Goal: Task Accomplishment & Management: Manage account settings

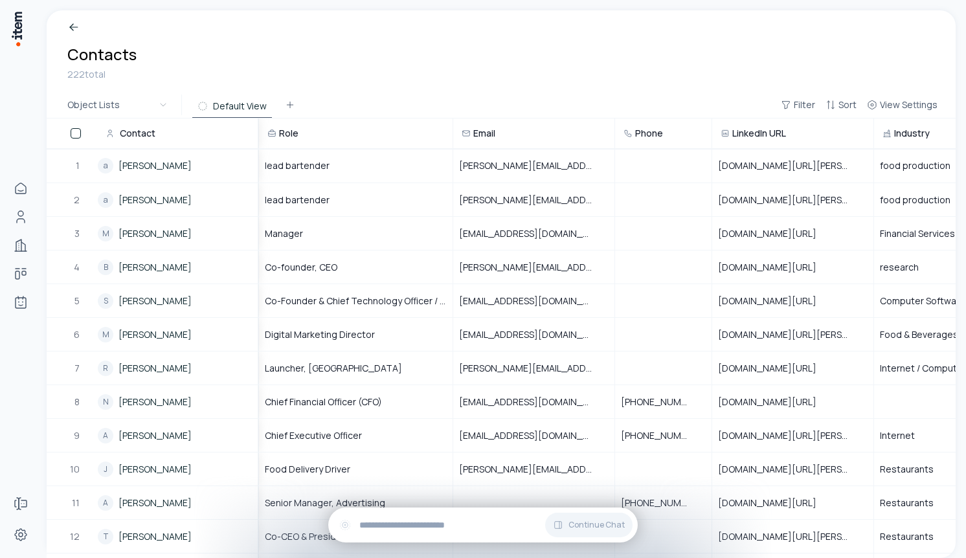
drag, startPoint x: 258, startPoint y: 132, endPoint x: 280, endPoint y: 131, distance: 22.7
click at [280, 131] on tr "Contact Role Email Phone LinkedIn URL Industry Location Company" at bounding box center [687, 133] width 1281 height 30
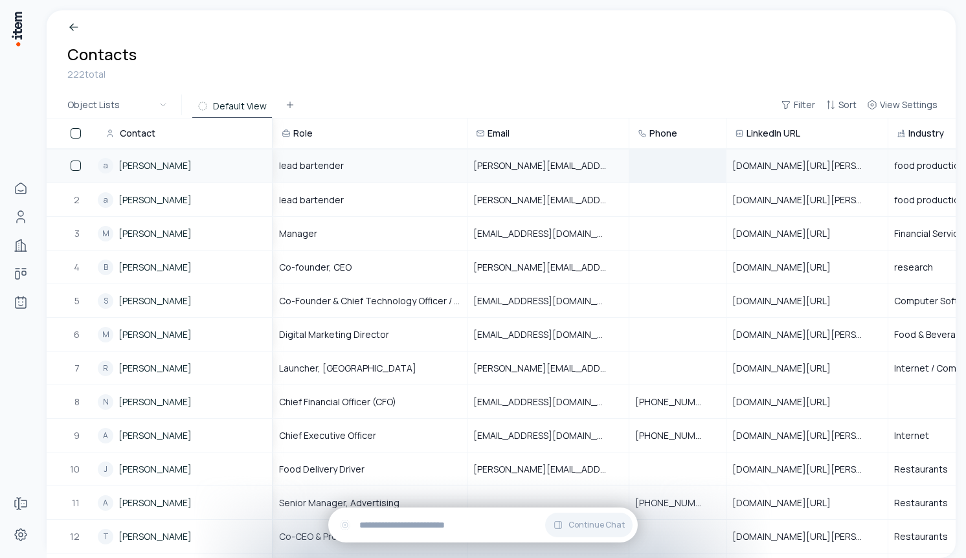
click at [645, 170] on div at bounding box center [677, 166] width 95 height 32
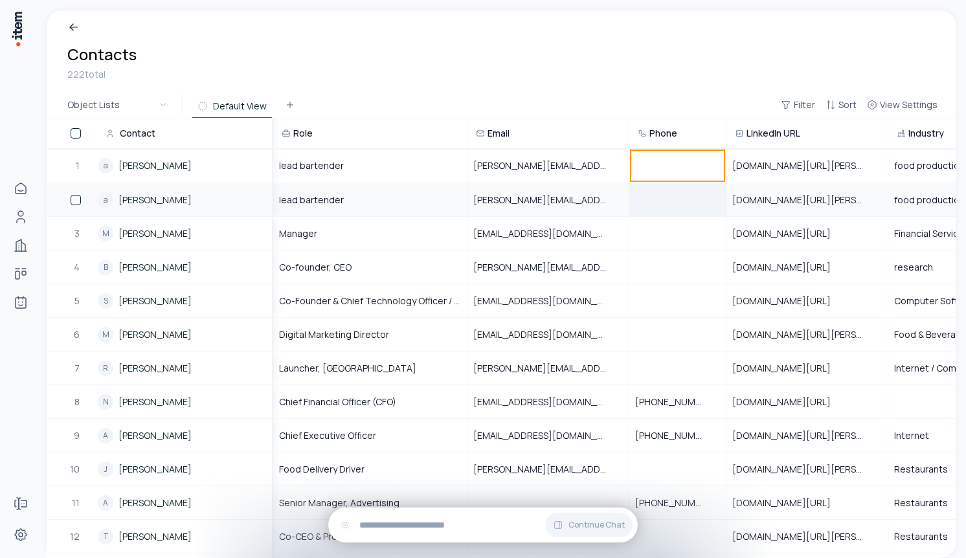
click at [653, 188] on div at bounding box center [677, 200] width 95 height 32
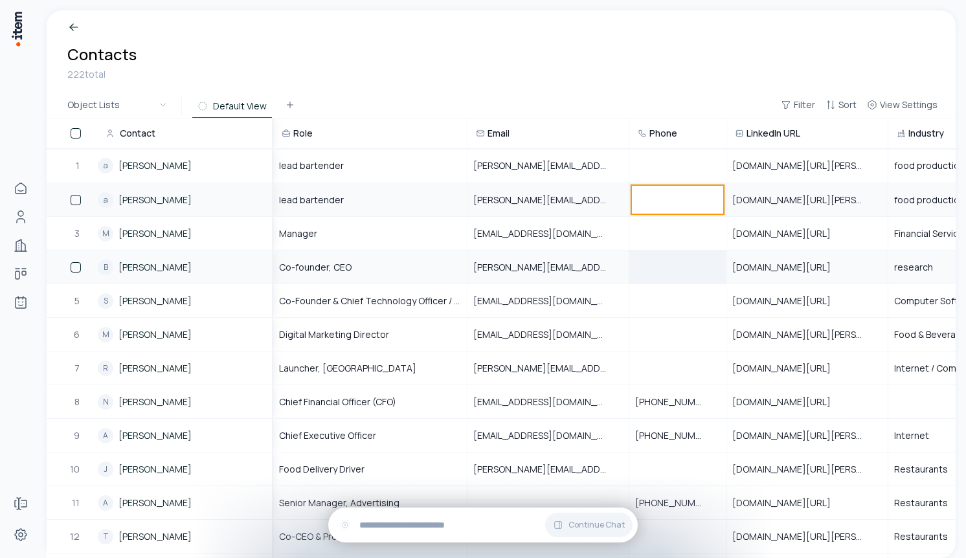
click at [690, 264] on div at bounding box center [677, 267] width 95 height 32
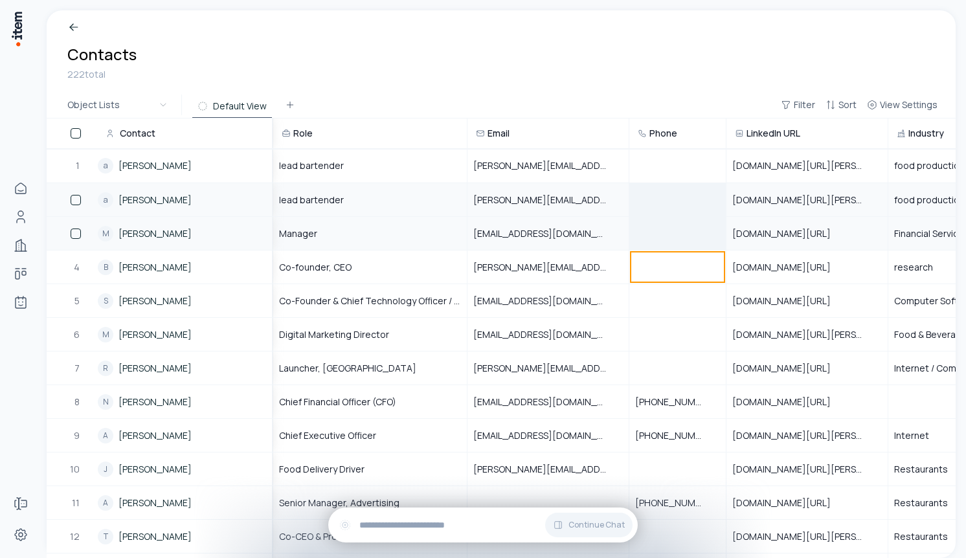
click at [674, 219] on div at bounding box center [677, 234] width 95 height 32
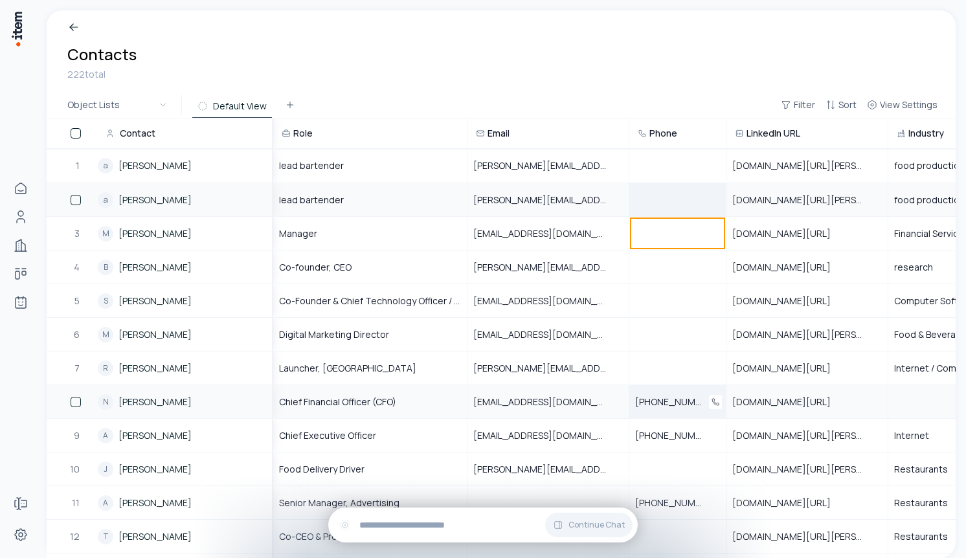
click at [678, 401] on span "+1 917-573-2883" at bounding box center [677, 402] width 85 height 13
click at [666, 403] on span "+1 917-573-2883" at bounding box center [677, 402] width 85 height 13
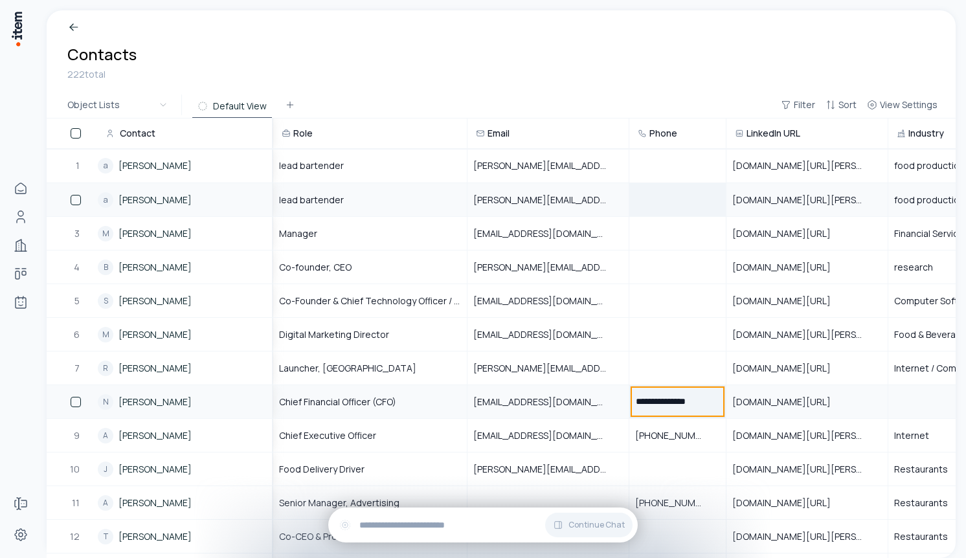
click at [652, 401] on input "**********" at bounding box center [677, 402] width 95 height 32
type input "*********"
click at [659, 348] on div at bounding box center [677, 335] width 95 height 32
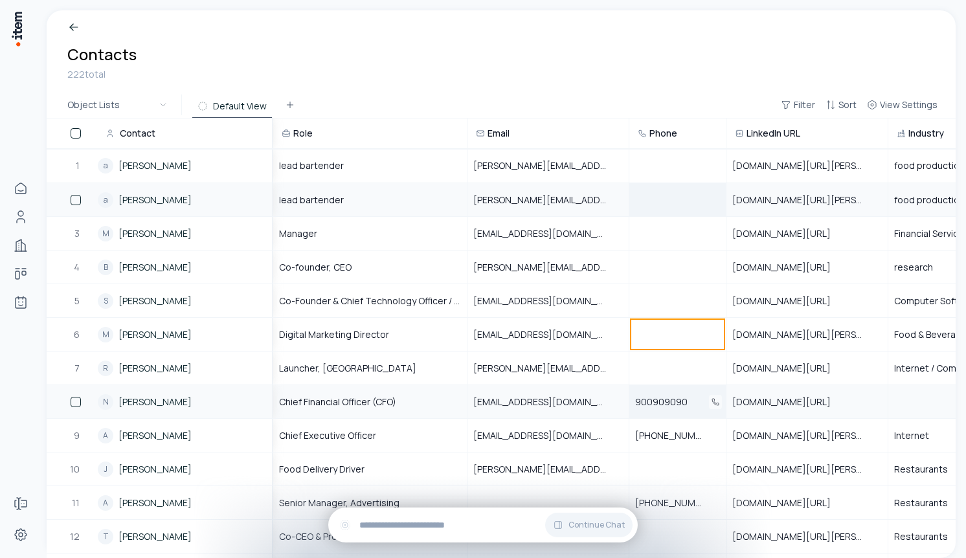
click at [715, 400] on icon "Open" at bounding box center [716, 402] width 8 height 8
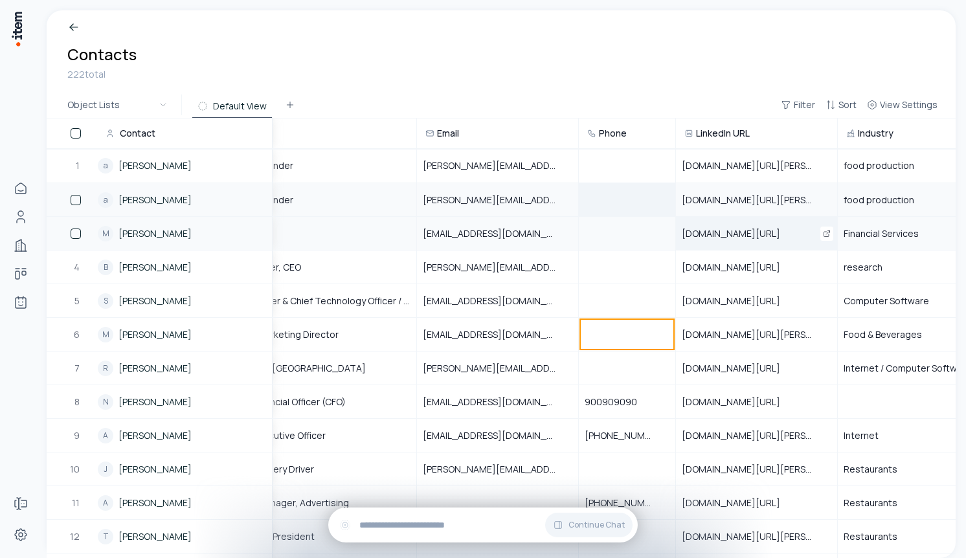
scroll to position [0, 247]
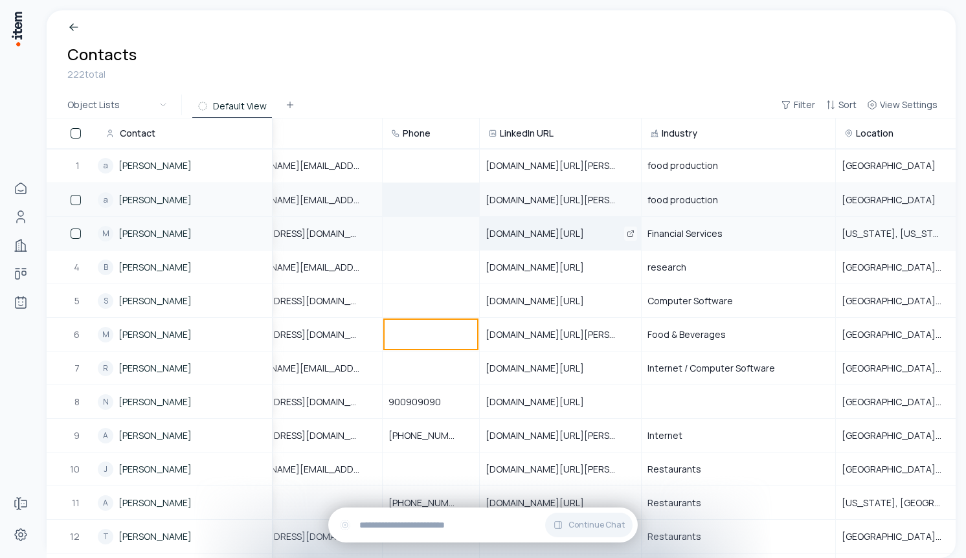
click at [633, 234] on icon "Open" at bounding box center [631, 234] width 8 height 8
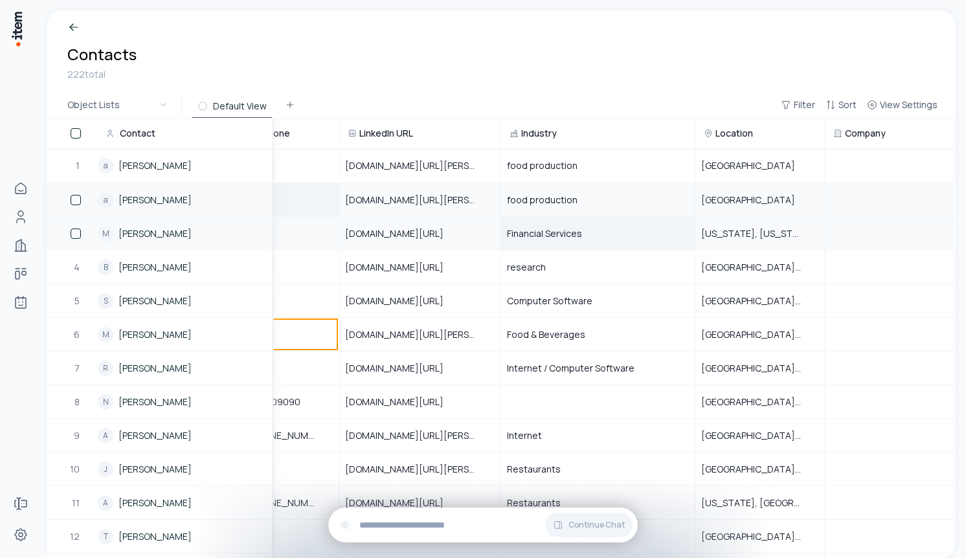
scroll to position [0, 0]
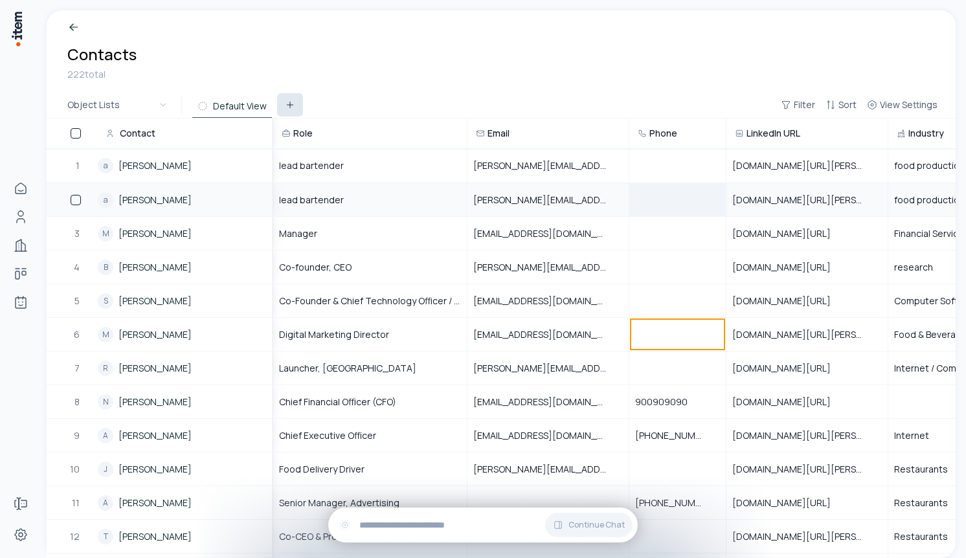
click at [291, 102] on icon at bounding box center [290, 105] width 10 height 10
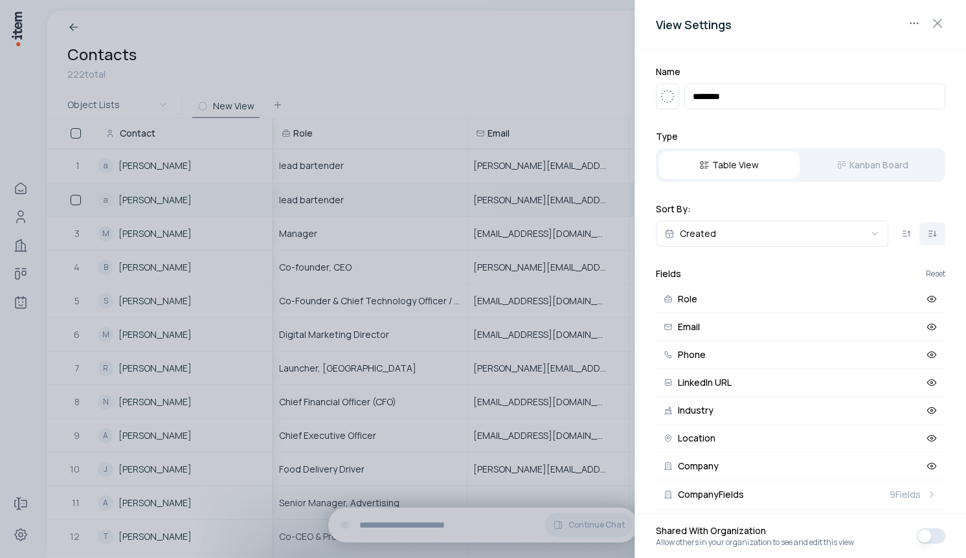
click at [772, 91] on input "********" at bounding box center [814, 97] width 261 height 26
type input "**********"
click at [674, 95] on icon "button" at bounding box center [668, 97] width 16 height 16
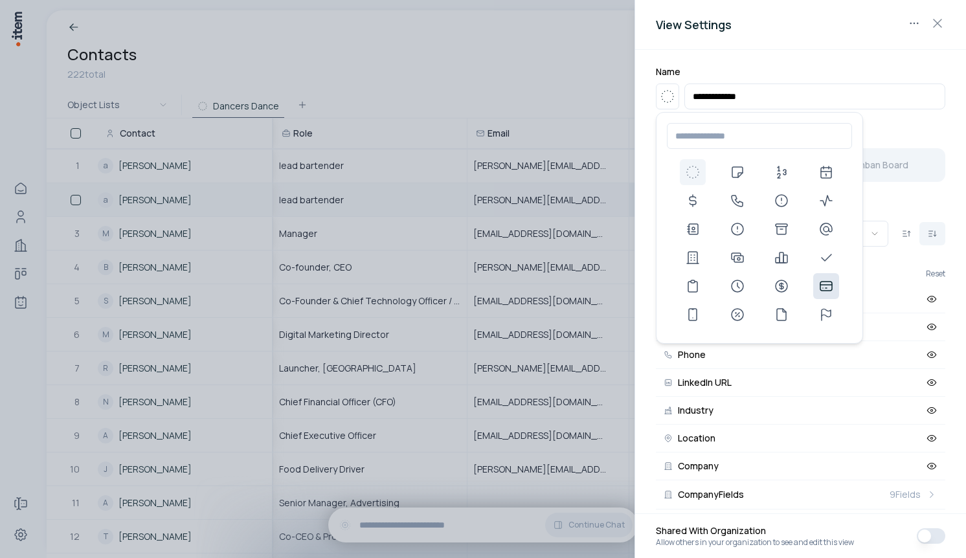
click at [826, 280] on icon at bounding box center [826, 286] width 16 height 16
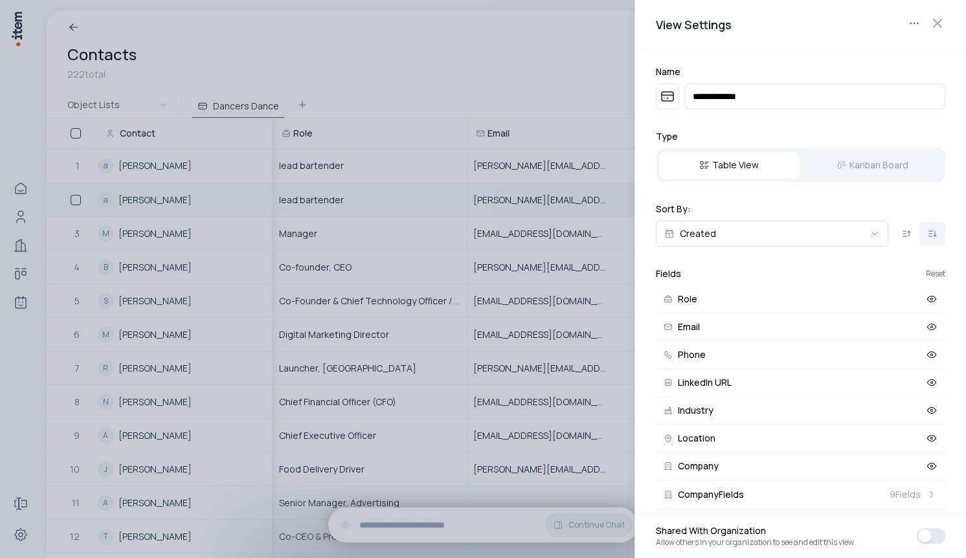
click at [853, 168] on div "Table View Kanban Board" at bounding box center [800, 165] width 289 height 34
click at [870, 236] on body "Home People Companies Deals Agents Forms Settings Contacts 222 total Object Lis…" at bounding box center [483, 279] width 966 height 558
click at [852, 208] on body "Home People Companies Deals Agents Forms Settings Contacts 222 total Object Lis…" at bounding box center [483, 279] width 966 height 558
click at [912, 20] on body "Home People Companies Deals Agents Forms Settings Contacts 222 total Object Lis…" at bounding box center [483, 279] width 966 height 558
click at [892, 12] on div at bounding box center [483, 279] width 966 height 558
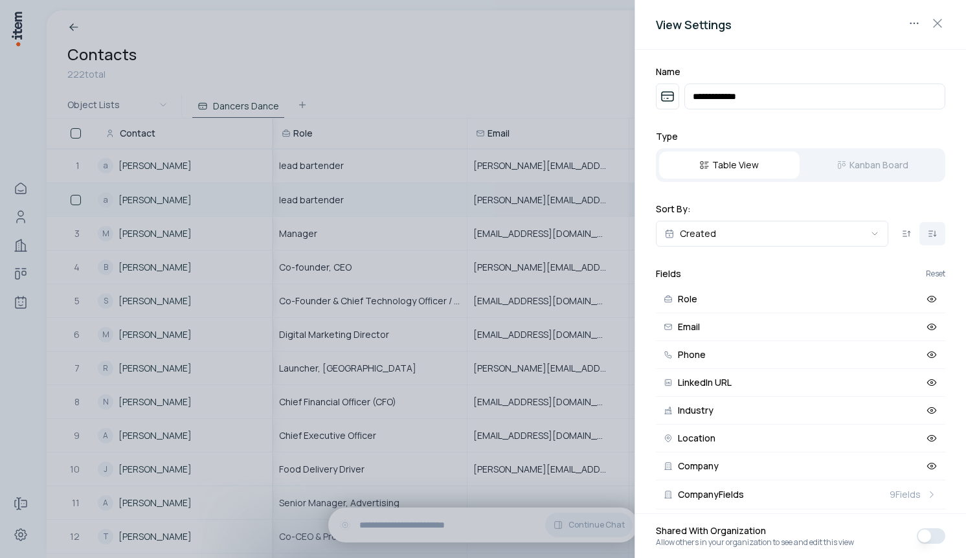
click at [927, 537] on button "button" at bounding box center [931, 536] width 28 height 16
click at [936, 533] on button "button" at bounding box center [931, 536] width 28 height 16
click at [932, 297] on icon at bounding box center [931, 300] width 9 height 6
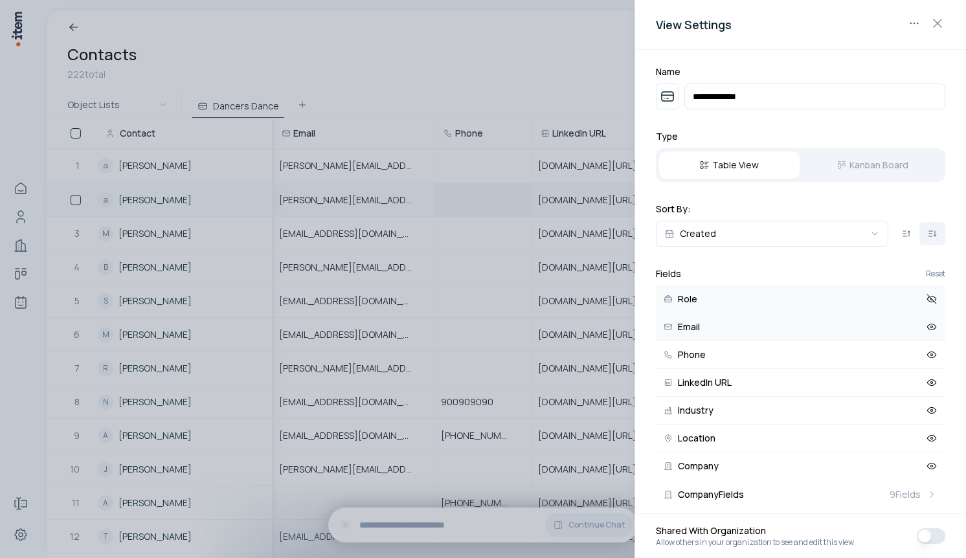
click at [932, 324] on icon at bounding box center [931, 327] width 9 height 6
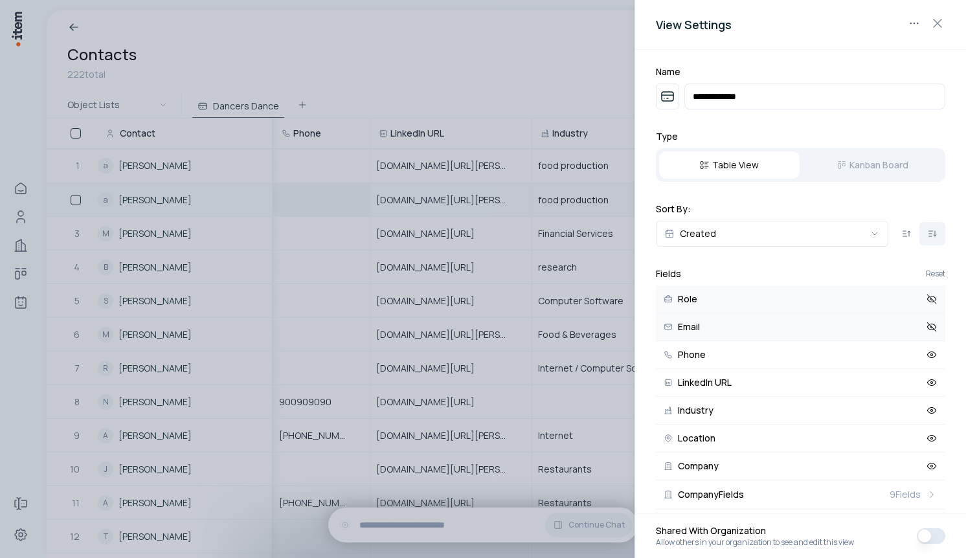
click at [932, 324] on icon at bounding box center [931, 327] width 9 height 6
click at [472, 101] on div at bounding box center [483, 279] width 966 height 558
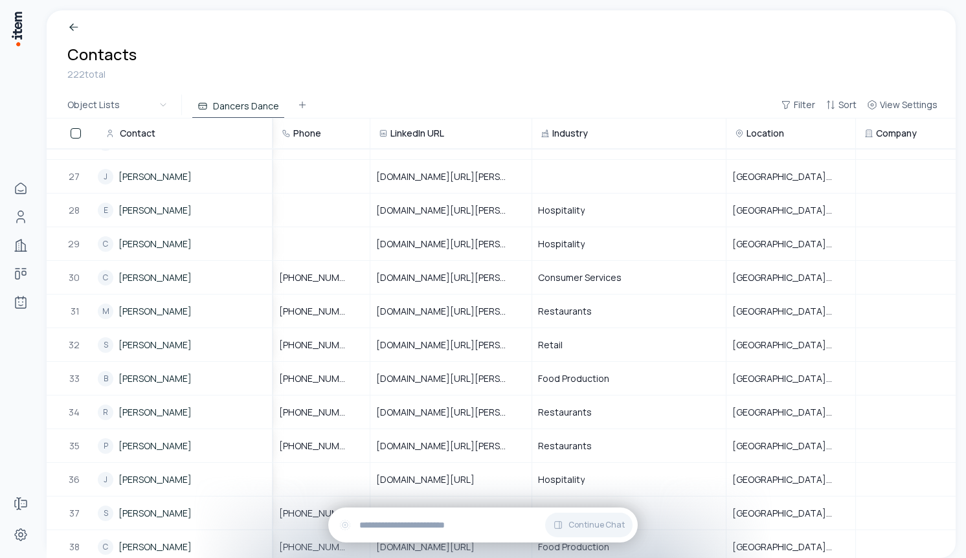
scroll to position [568, 0]
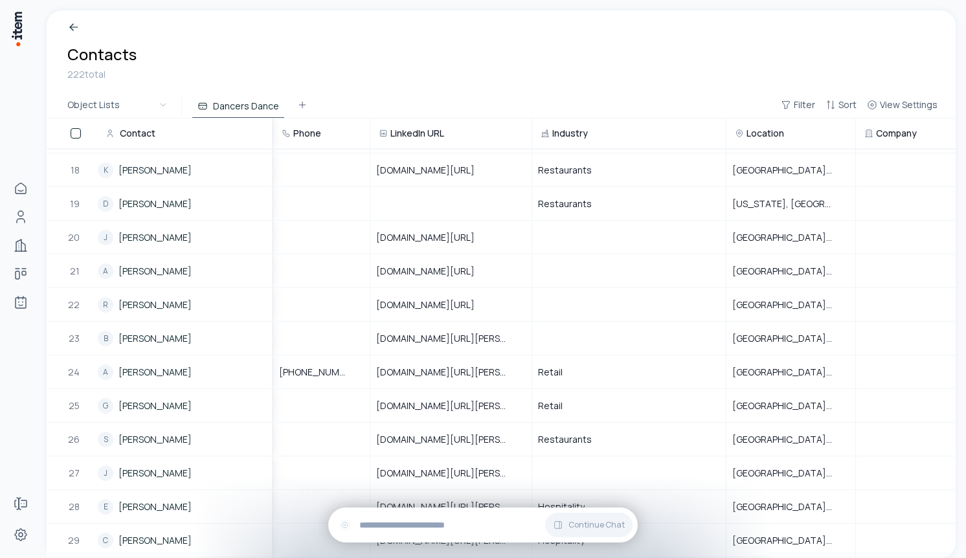
click at [77, 133] on button "button" at bounding box center [76, 133] width 10 height 10
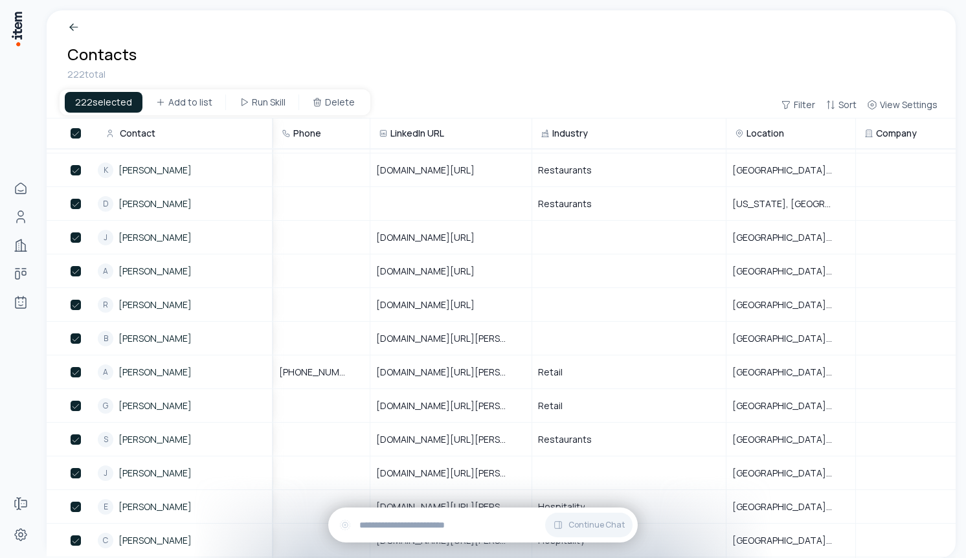
click at [149, 54] on h1 "Contacts" at bounding box center [501, 54] width 868 height 21
click at [76, 25] on icon at bounding box center [73, 27] width 13 height 13
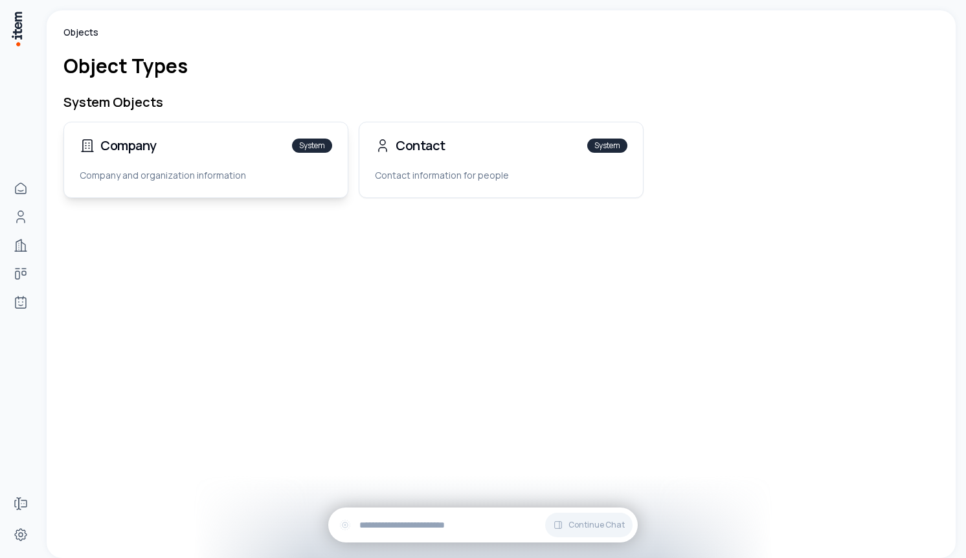
click at [149, 161] on div "Company System" at bounding box center [206, 145] width 284 height 47
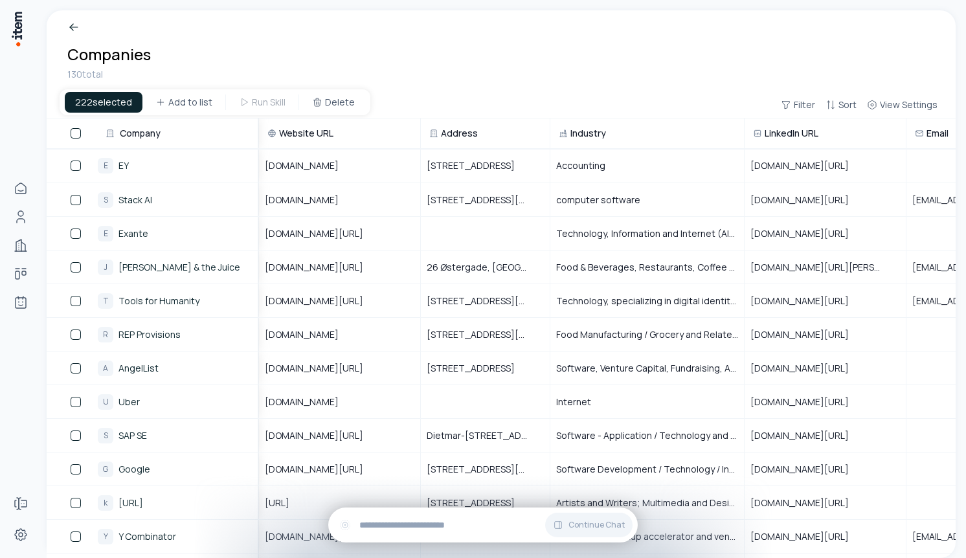
click at [414, 84] on div "Companies 130 total" at bounding box center [501, 51] width 909 height 82
click at [423, 84] on div "Companies 130 total" at bounding box center [501, 51] width 909 height 82
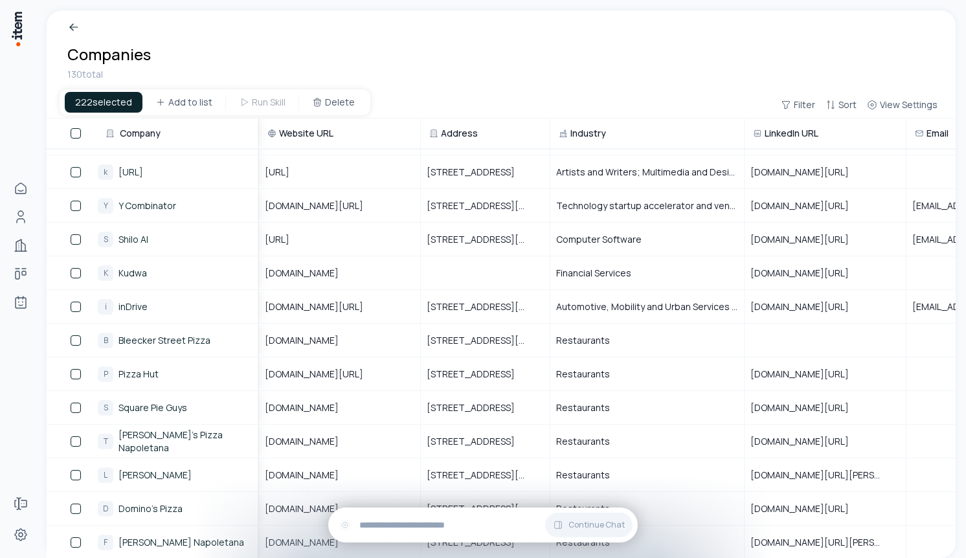
scroll to position [27, 0]
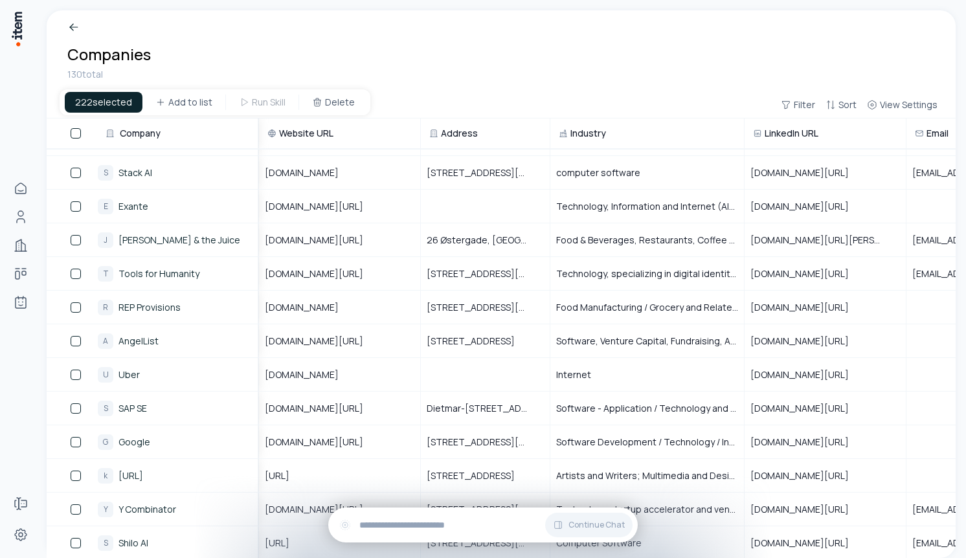
click at [334, 47] on h1 "Companies" at bounding box center [501, 54] width 868 height 21
click at [47, 100] on div "222 selected Add to list Run Skill Delete Filter Sort View Settings" at bounding box center [501, 105] width 909 height 27
click at [96, 105] on div "222 selected" at bounding box center [104, 102] width 78 height 21
click at [74, 132] on button "button" at bounding box center [76, 133] width 10 height 10
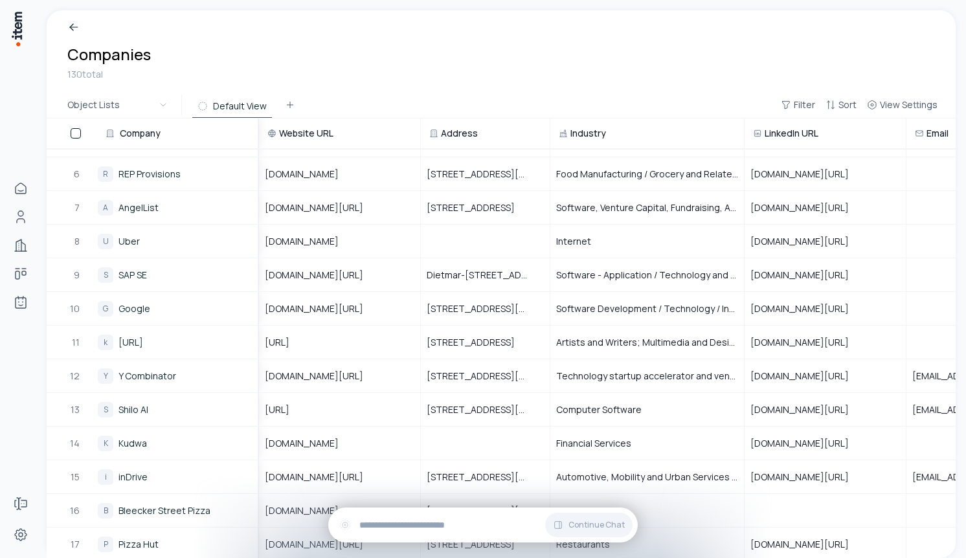
scroll to position [0, 0]
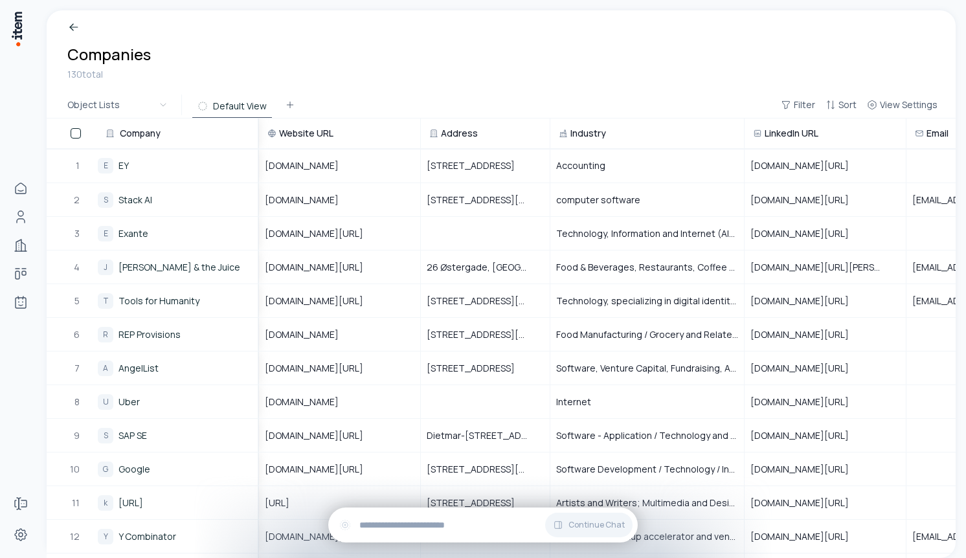
click at [77, 131] on button "button" at bounding box center [76, 133] width 10 height 10
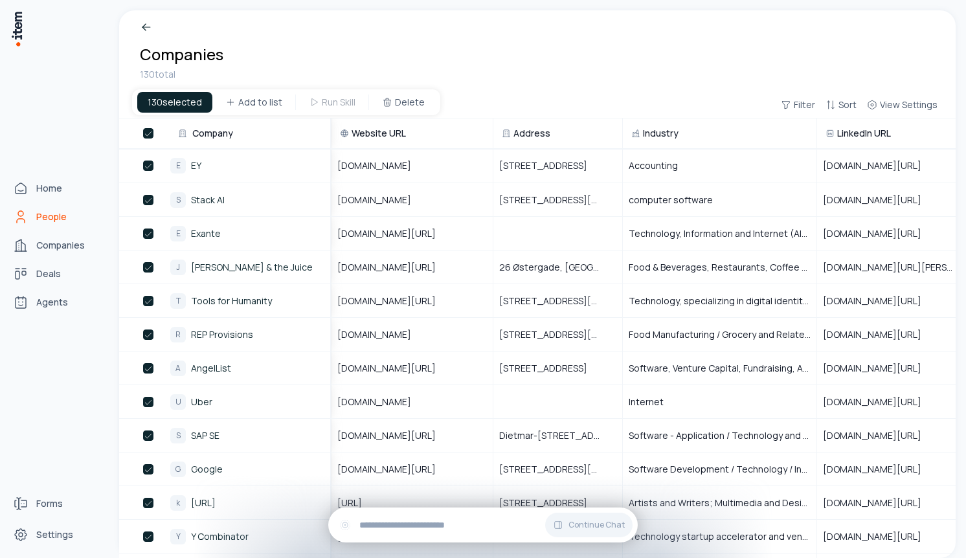
click at [30, 209] on link "People" at bounding box center [57, 217] width 98 height 26
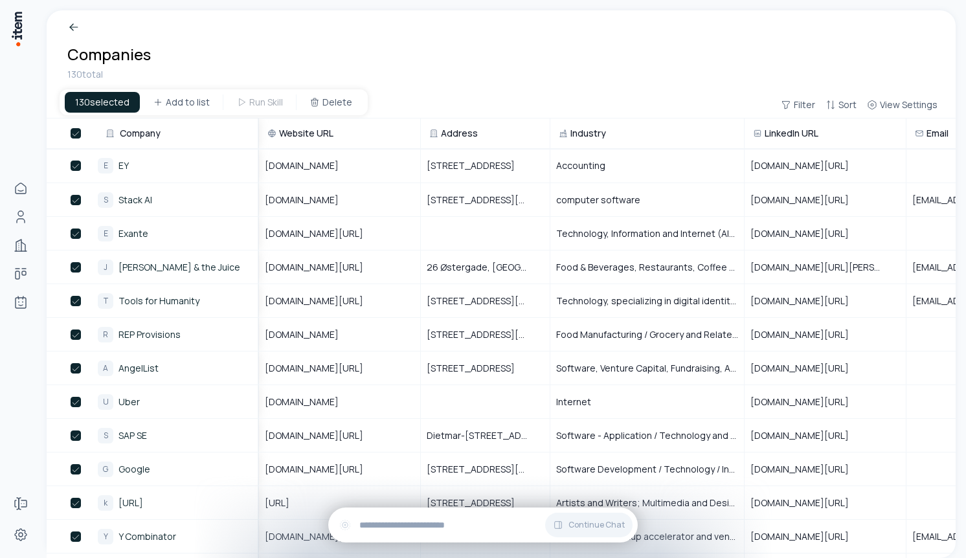
click at [343, 25] on link at bounding box center [501, 27] width 868 height 13
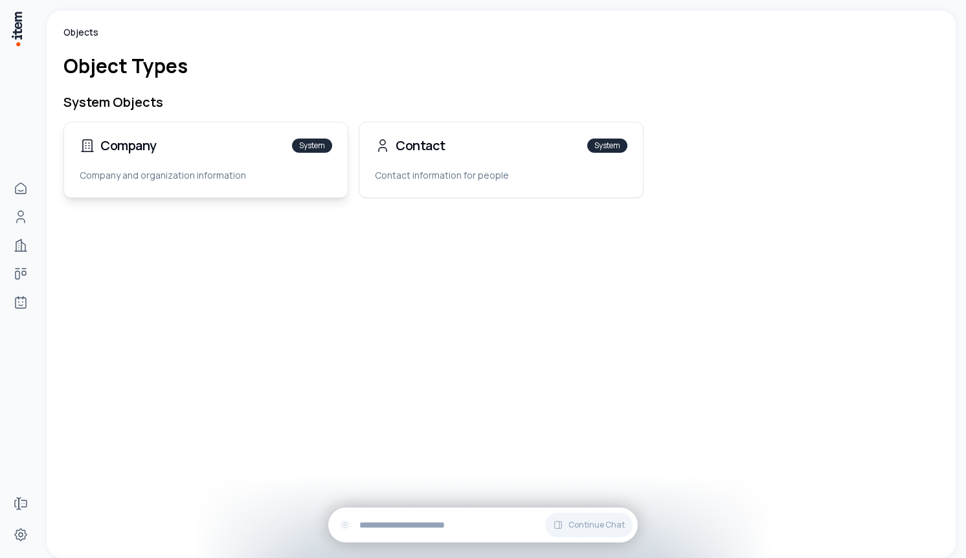
click at [228, 186] on div "Company and organization information" at bounding box center [206, 183] width 284 height 28
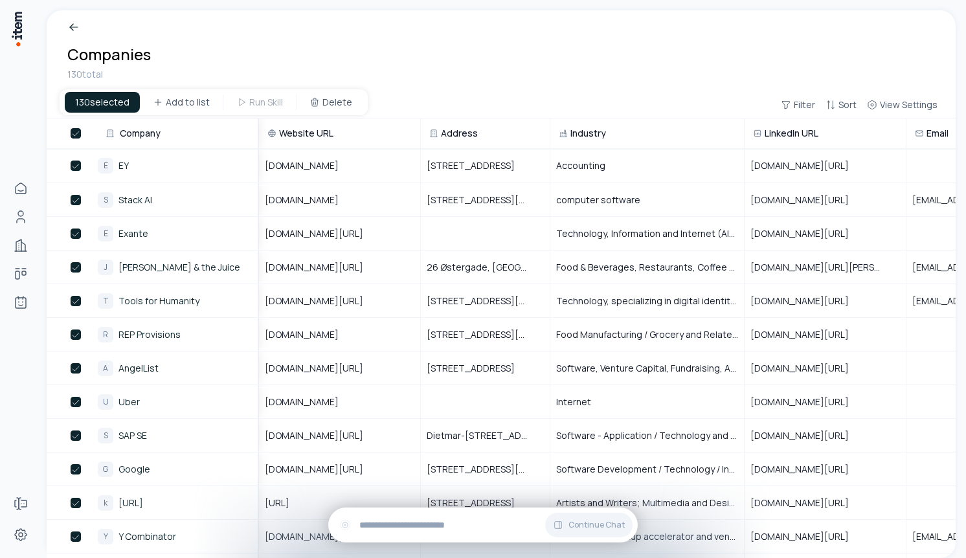
click at [75, 137] on button "button" at bounding box center [76, 133] width 10 height 10
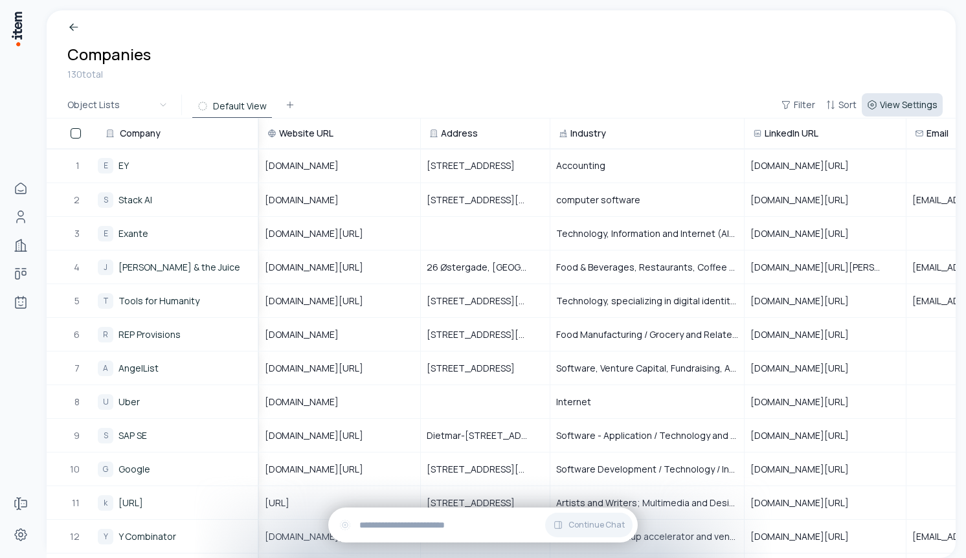
click at [905, 107] on span "View Settings" at bounding box center [909, 104] width 58 height 13
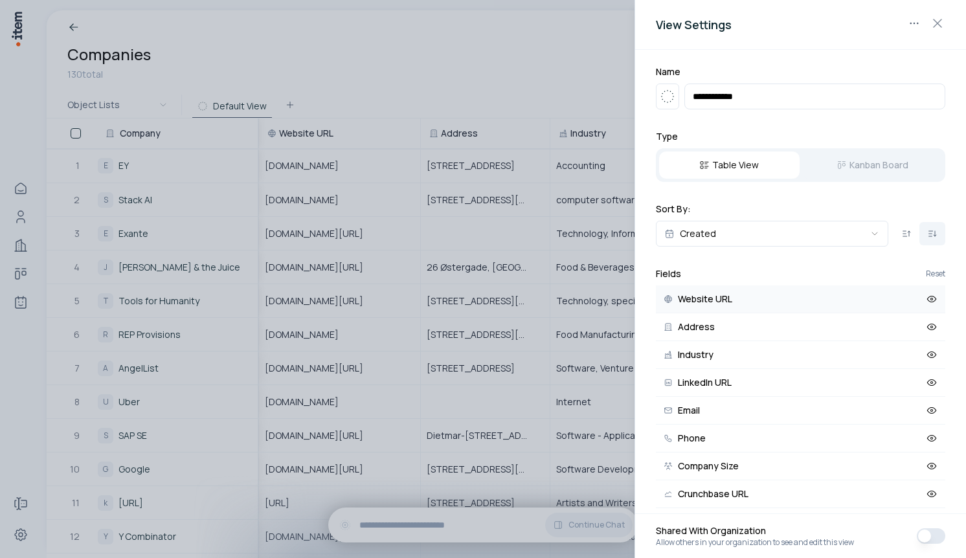
click at [928, 301] on icon at bounding box center [932, 299] width 12 height 12
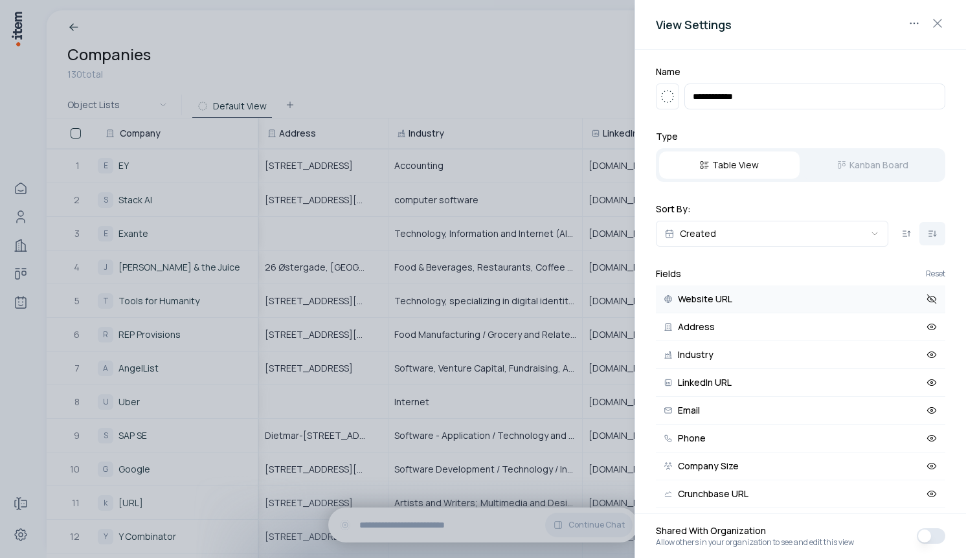
click at [932, 298] on icon at bounding box center [932, 299] width 12 height 12
click at [425, 54] on div at bounding box center [483, 279] width 966 height 558
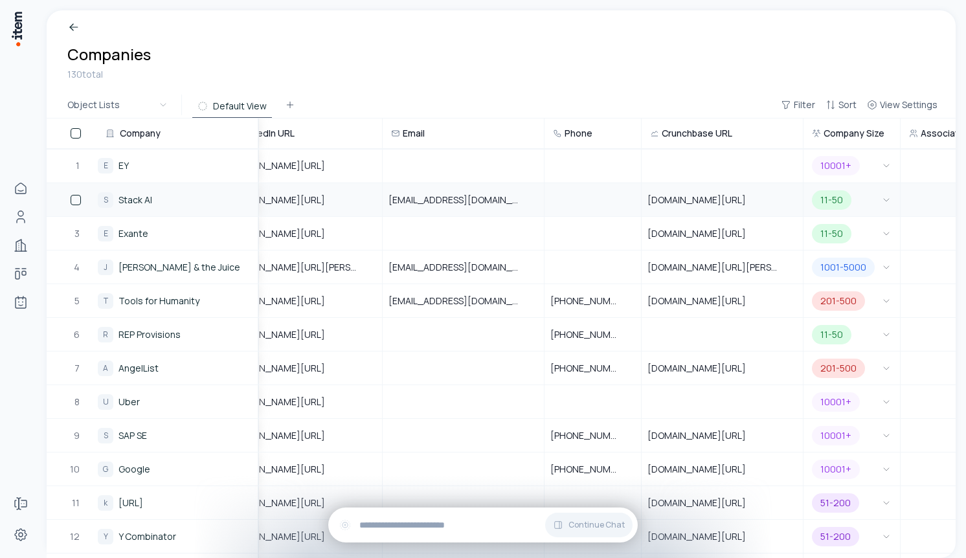
scroll to position [0, 600]
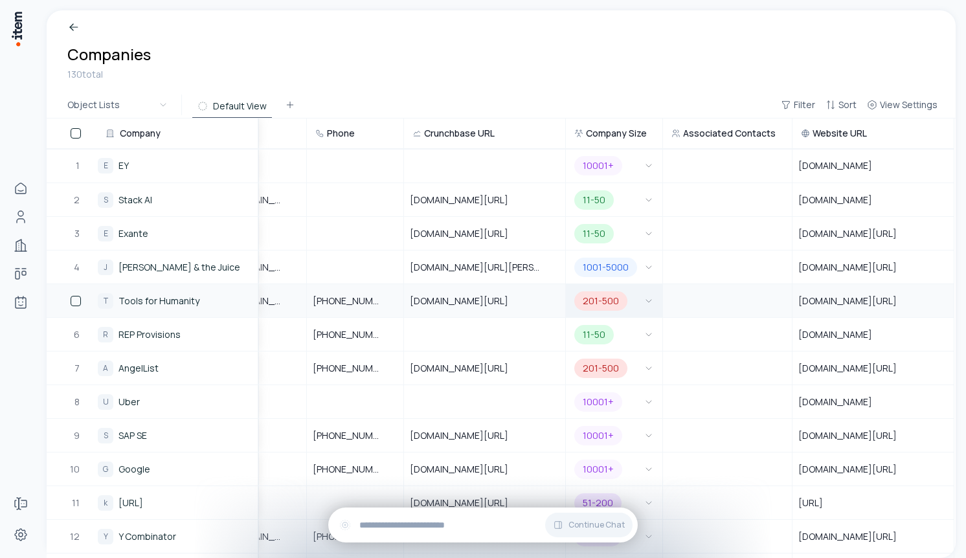
click at [648, 306] on button "201-500" at bounding box center [614, 301] width 85 height 32
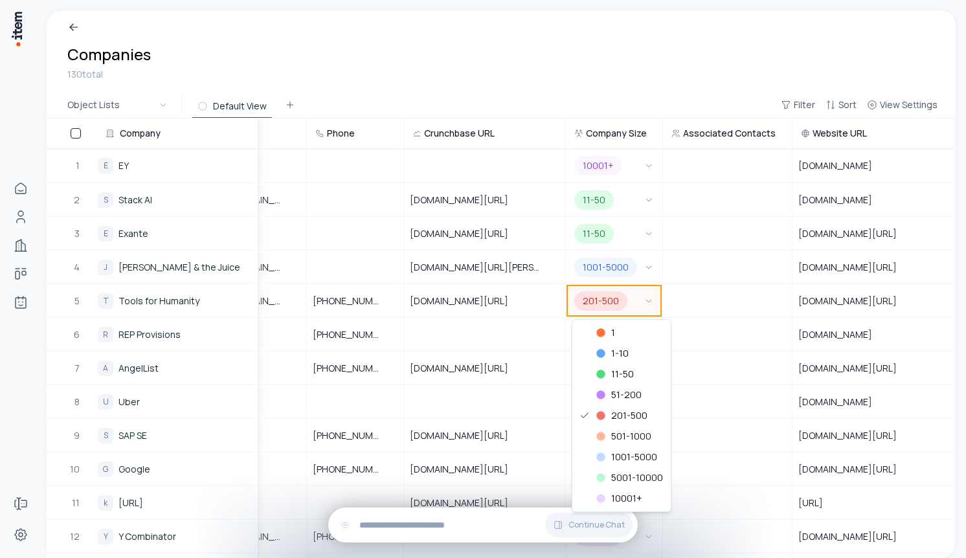
click at [636, 67] on html "Home People Companies Deals Agents Forms Settings Companies 130 total Object Li…" at bounding box center [483, 279] width 966 height 558
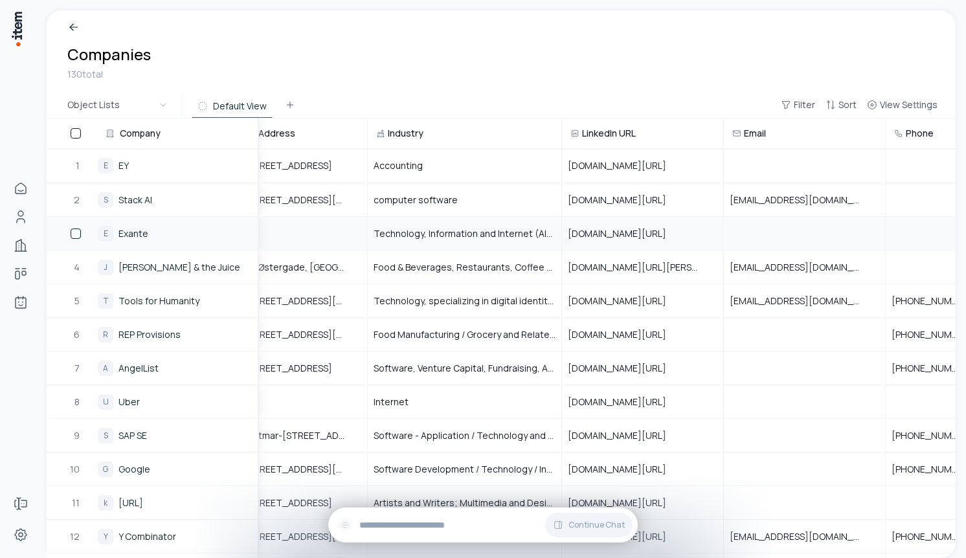
scroll to position [0, 0]
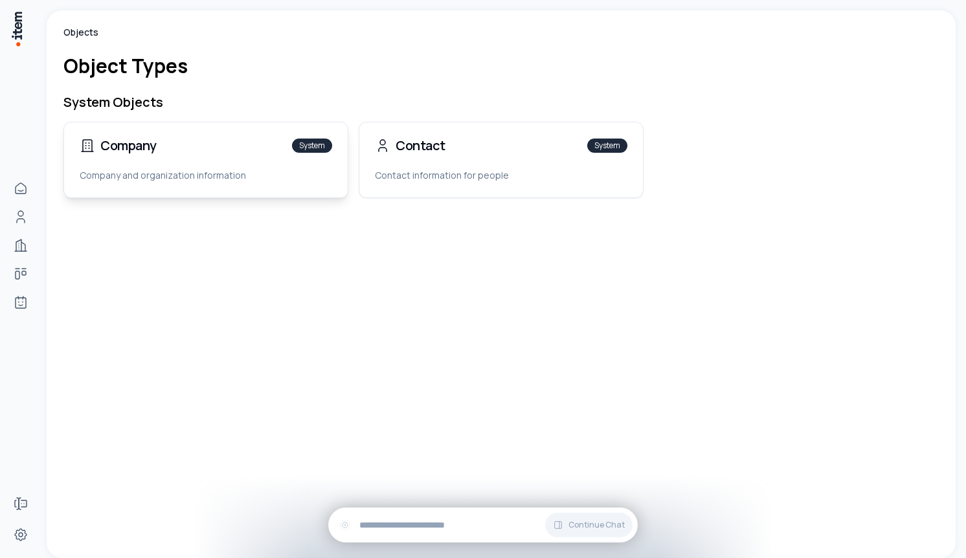
click at [157, 154] on div "Company System" at bounding box center [206, 145] width 284 height 47
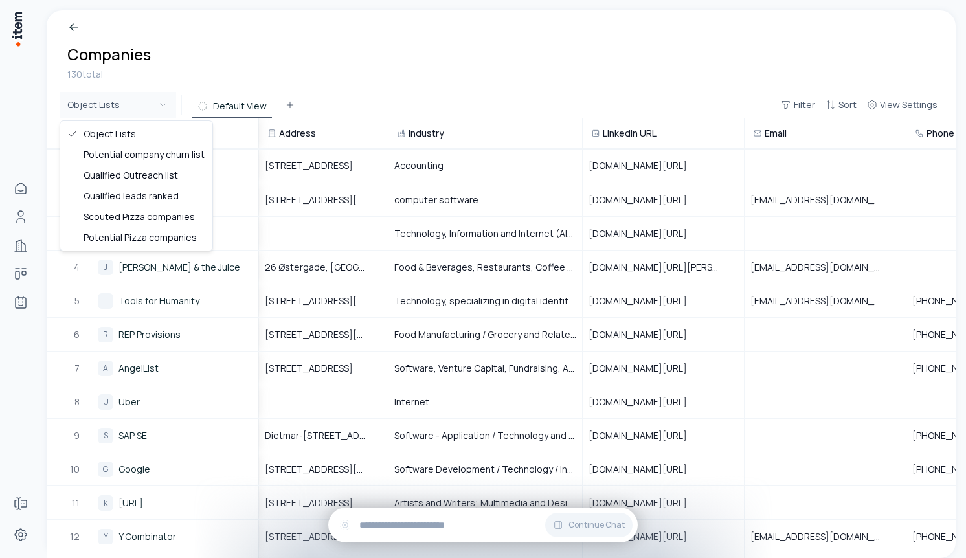
click at [161, 108] on html "Home People Companies Deals Agents Forms Settings Companies 130 total Object Li…" at bounding box center [483, 279] width 966 height 558
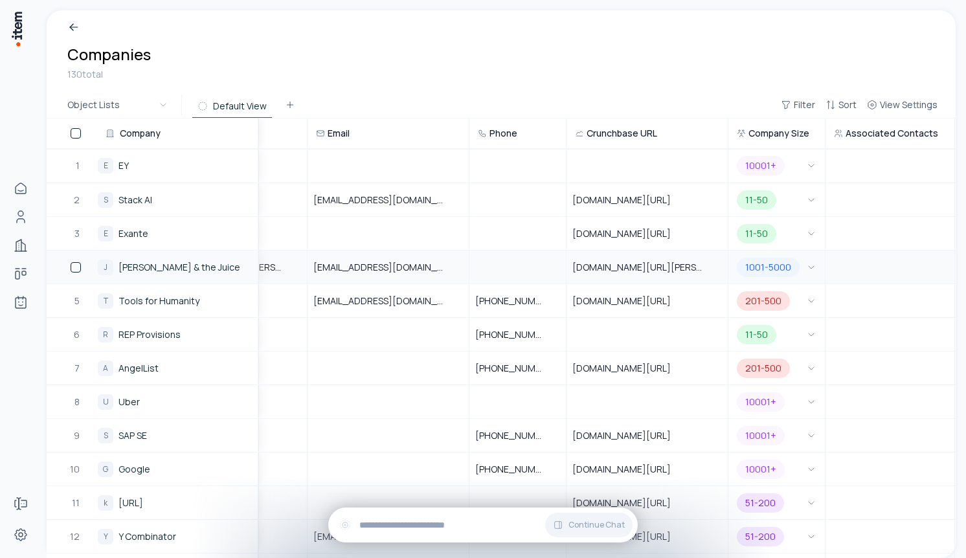
scroll to position [0, 600]
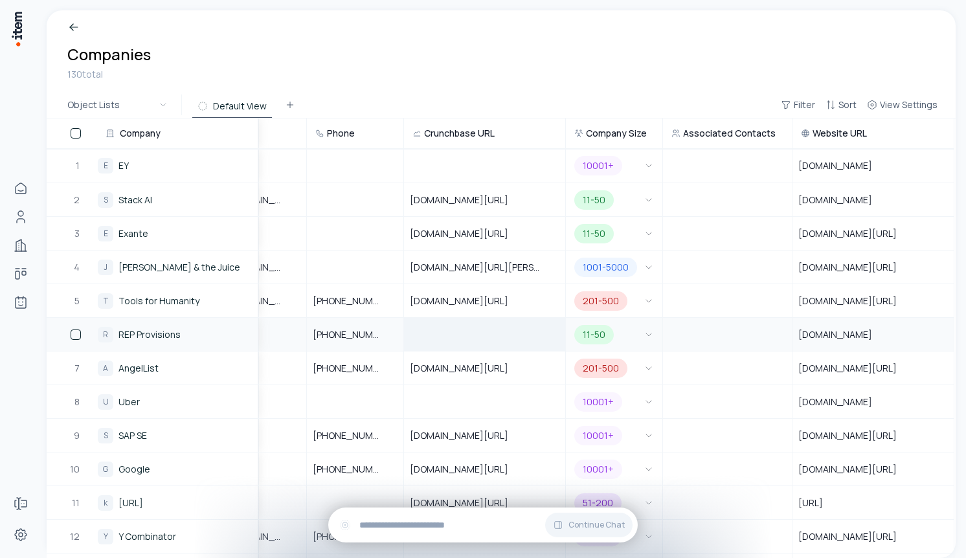
click at [530, 343] on div at bounding box center [485, 335] width 160 height 32
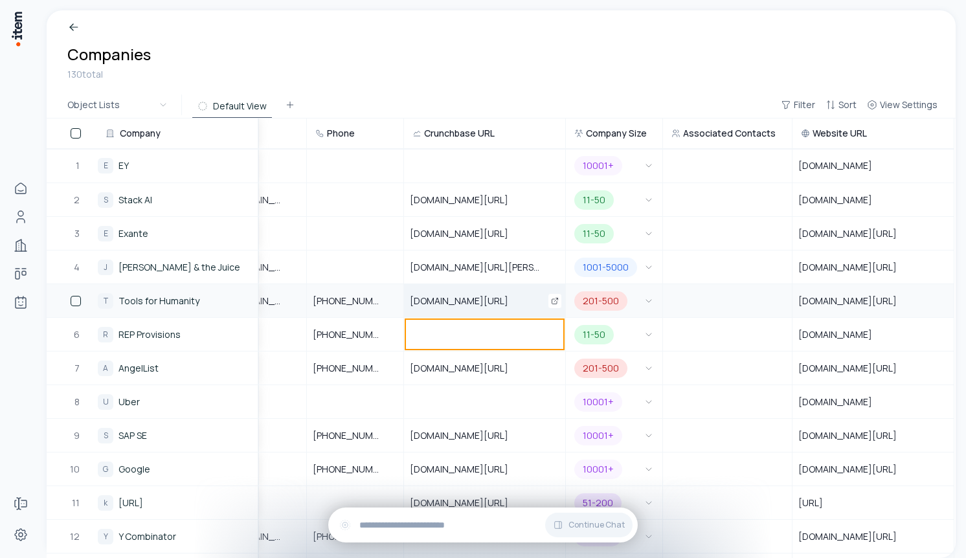
click at [497, 291] on div "www.crunchbase.com/organization/tools-for-humanity-a4d2" at bounding box center [485, 301] width 160 height 32
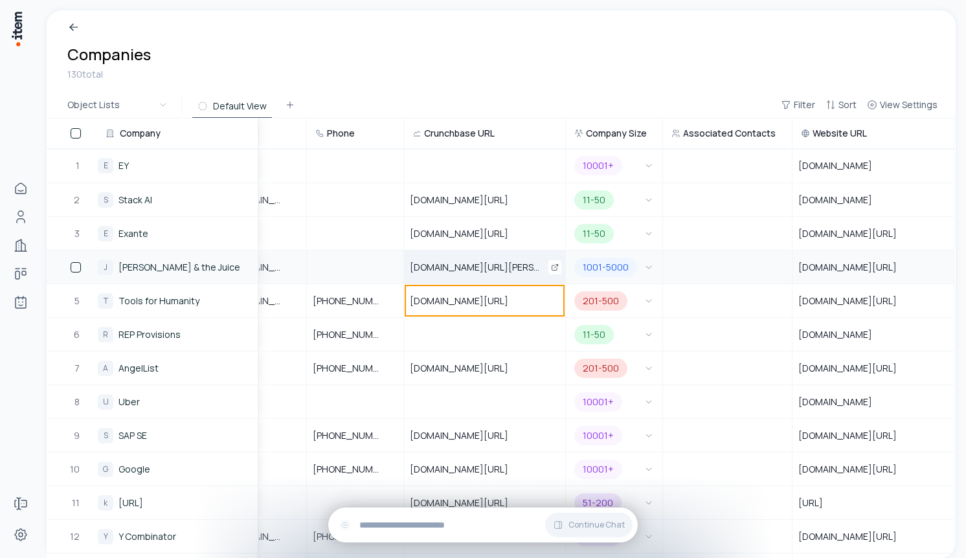
click at [499, 265] on span "www.crunchbase.com/organization/joe-the-juice" at bounding box center [485, 267] width 150 height 13
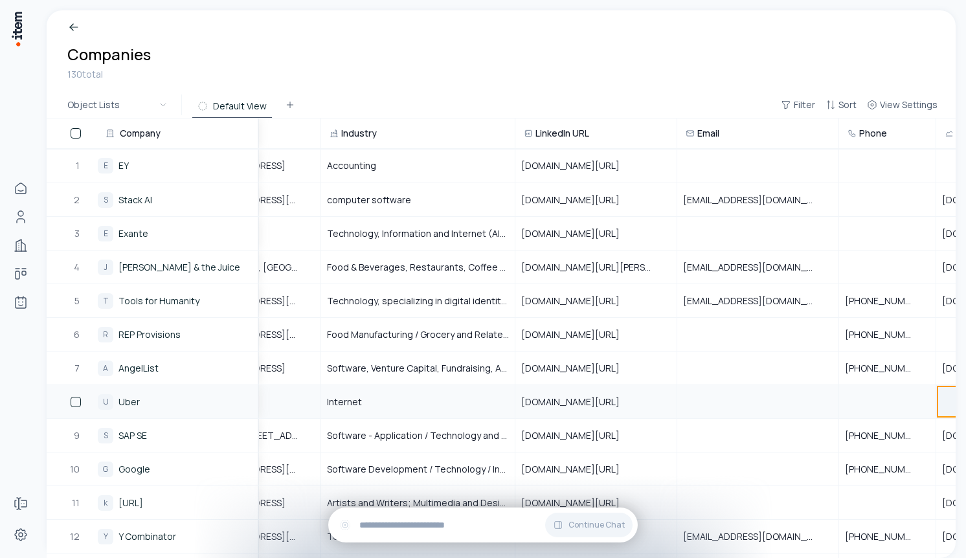
scroll to position [0, 0]
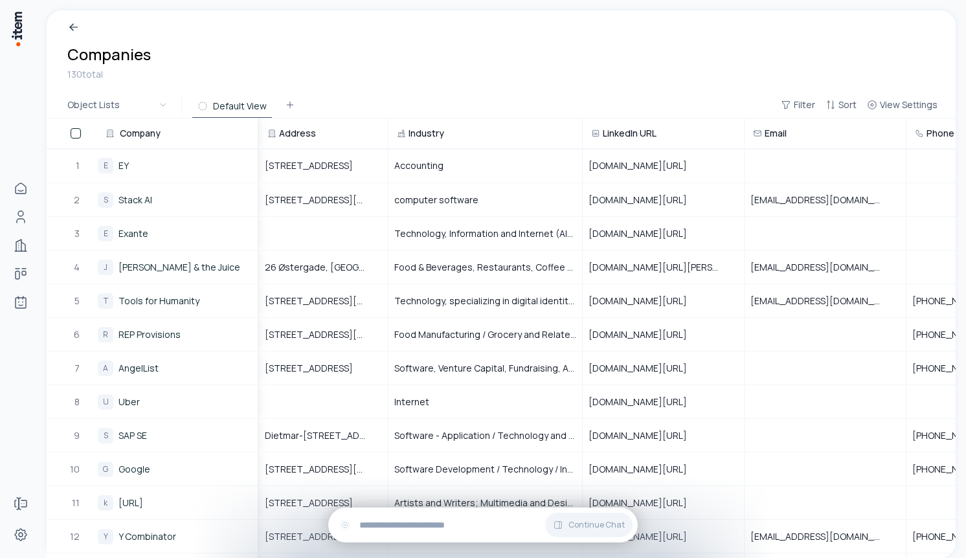
click at [288, 133] on span "Address" at bounding box center [297, 133] width 37 height 13
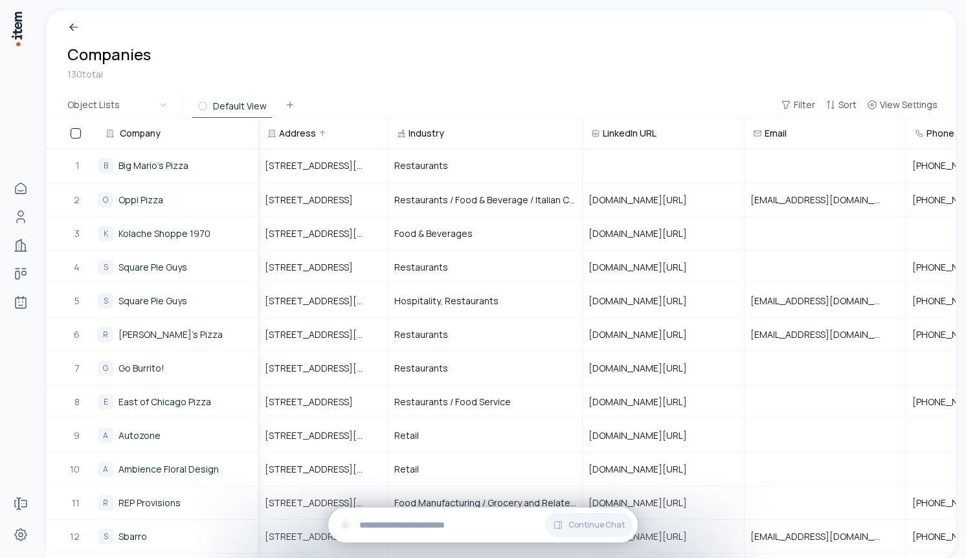
click at [434, 135] on span "Industry" at bounding box center [427, 133] width 36 height 13
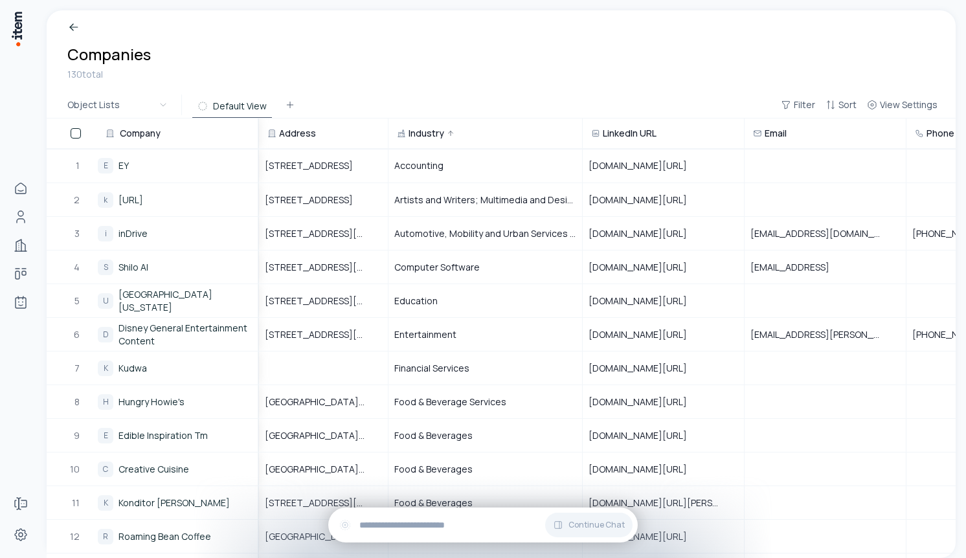
click at [636, 136] on span "LinkedIn URL" at bounding box center [630, 133] width 54 height 13
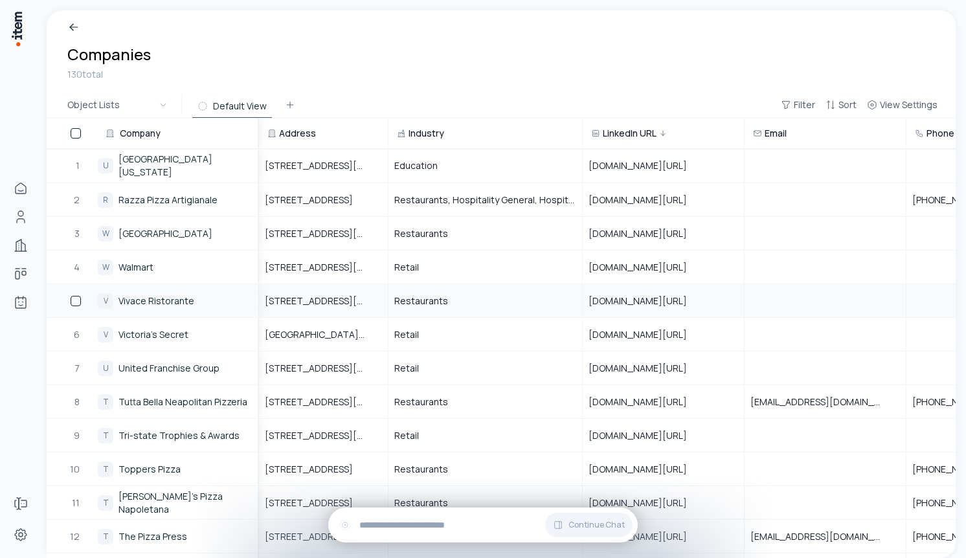
click at [216, 298] on div "V Vivace Ristorante" at bounding box center [179, 301] width 162 height 16
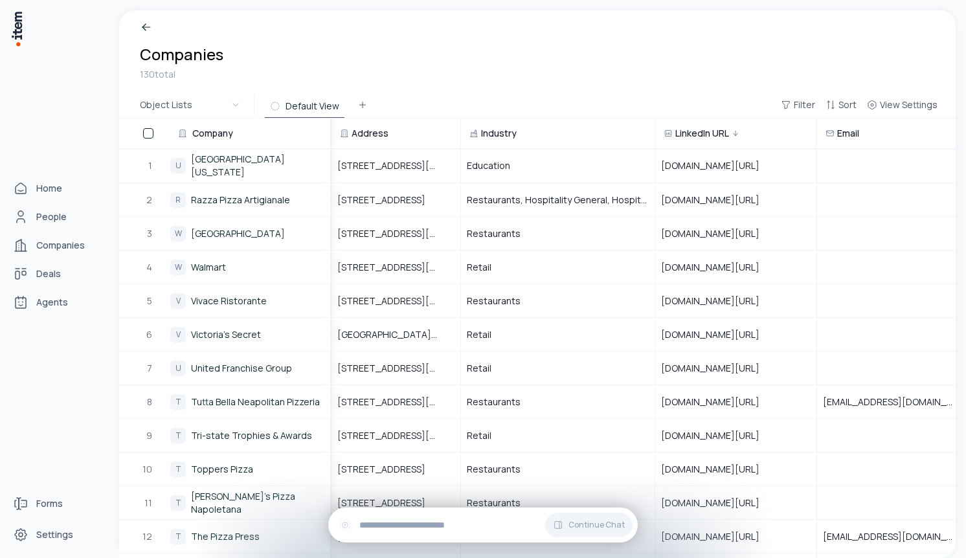
click at [80, 332] on div "Home People Companies Deals Agents" at bounding box center [57, 245] width 114 height 491
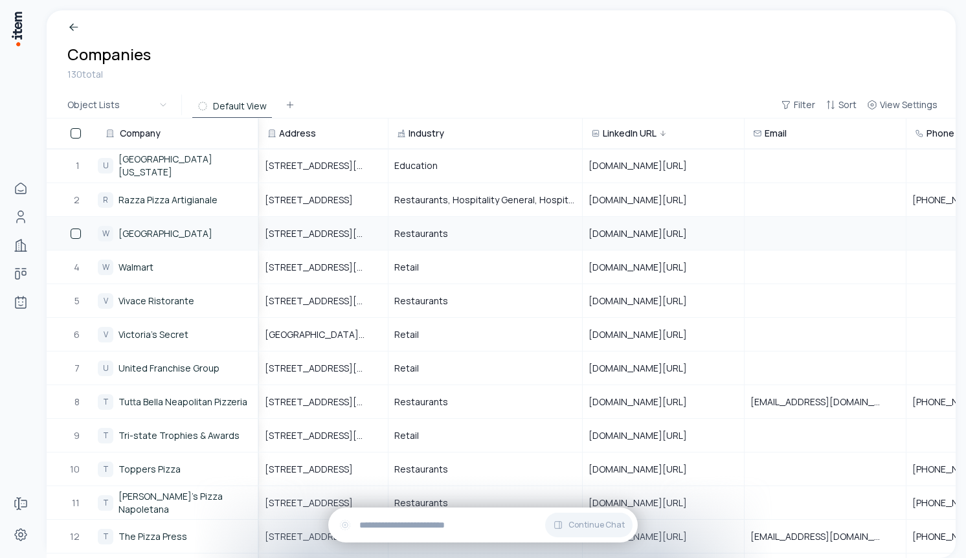
click at [119, 229] on link "Windsor Inn" at bounding box center [165, 233] width 94 height 13
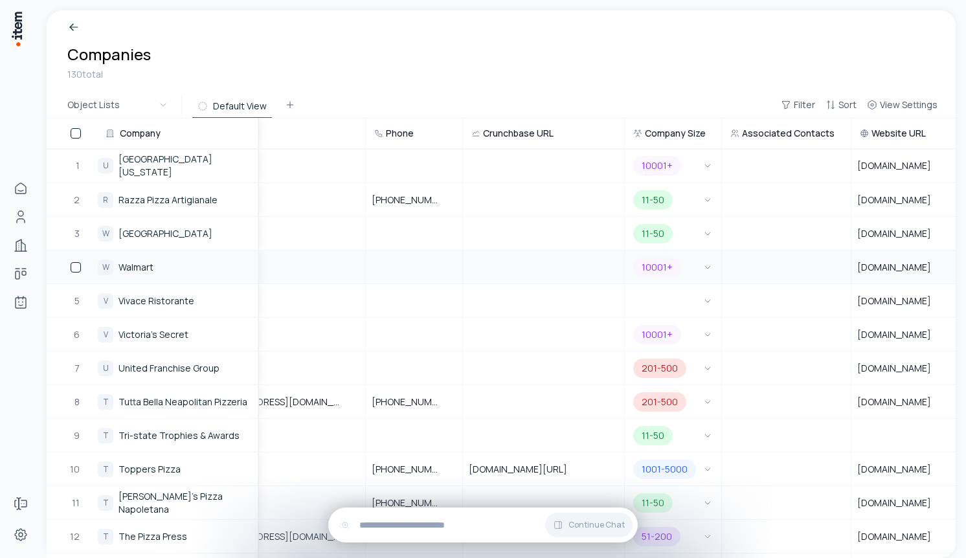
scroll to position [0, 541]
click at [521, 164] on div at bounding box center [543, 166] width 160 height 32
type input "****"
click at [536, 93] on div "Object Lists Default View Filter Sort View Settings" at bounding box center [501, 105] width 909 height 27
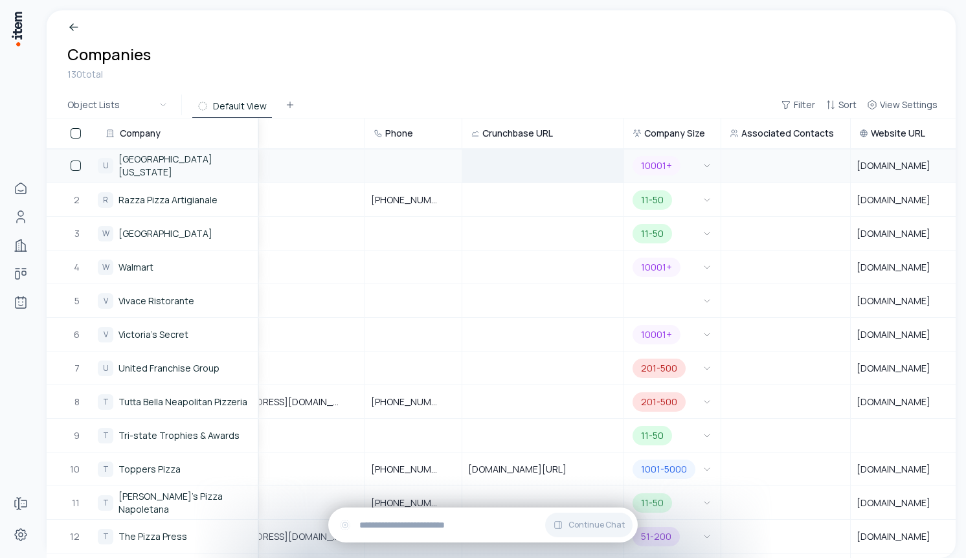
click at [532, 170] on div at bounding box center [543, 166] width 160 height 32
click at [515, 165] on div at bounding box center [543, 166] width 160 height 32
click at [502, 80] on div "130 total" at bounding box center [501, 74] width 868 height 14
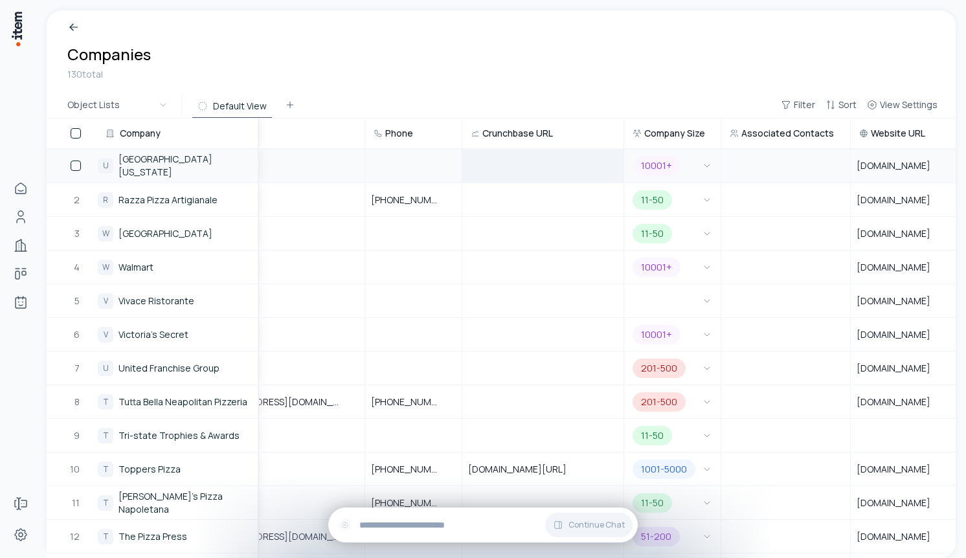
click at [512, 170] on div at bounding box center [543, 166] width 160 height 32
type input "*****"
click at [503, 75] on div "130 total" at bounding box center [501, 74] width 868 height 14
click at [527, 166] on div at bounding box center [543, 166] width 160 height 32
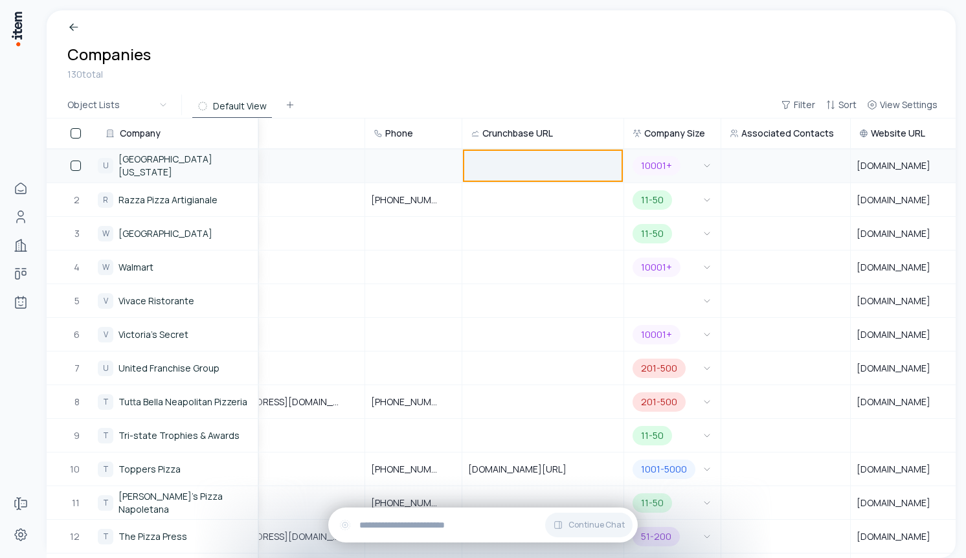
click at [527, 166] on div at bounding box center [543, 166] width 160 height 32
type input "*********"
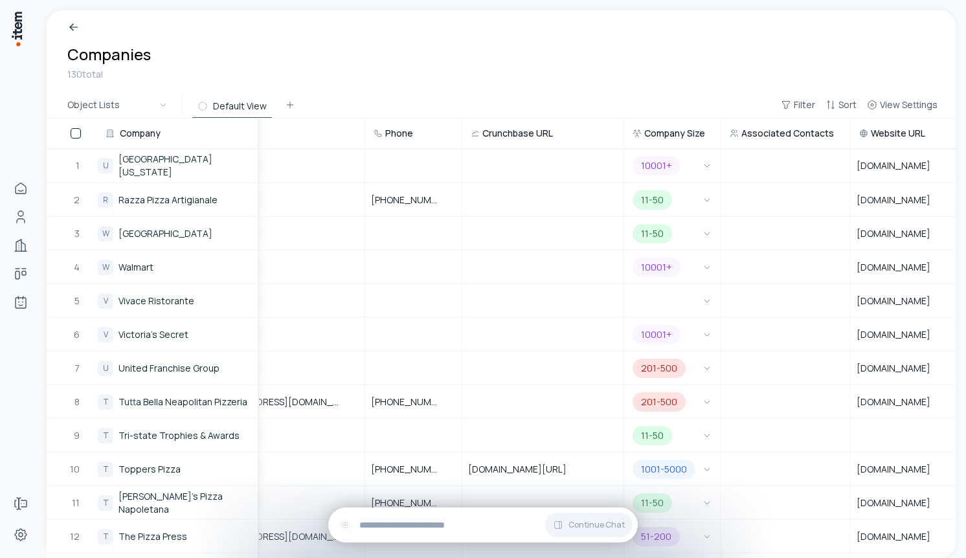
click at [506, 89] on div "Companies 130 total" at bounding box center [501, 51] width 909 height 82
click at [500, 172] on div at bounding box center [543, 166] width 160 height 32
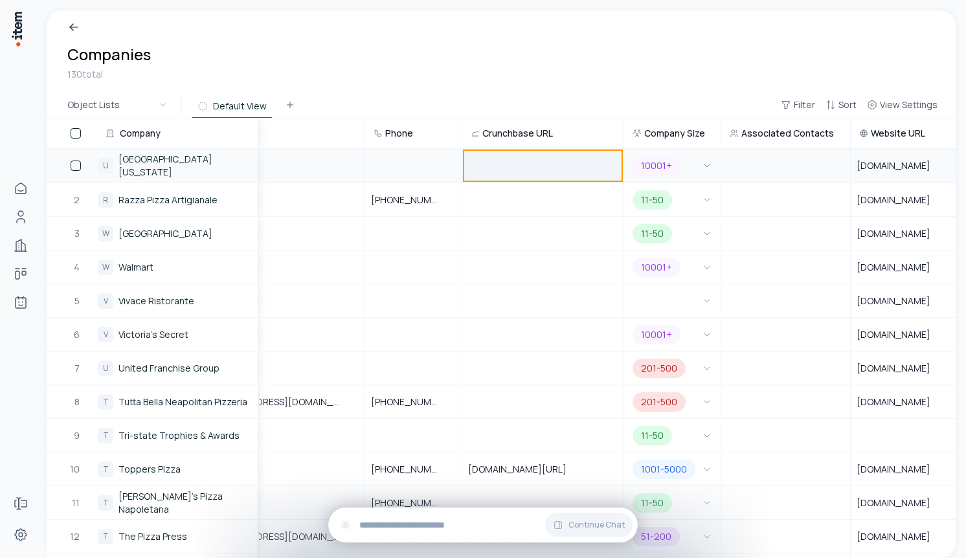
click at [500, 172] on div at bounding box center [543, 166] width 160 height 32
type input "**********"
click at [514, 67] on div "Companies 130 total" at bounding box center [501, 63] width 868 height 38
click at [517, 164] on div at bounding box center [543, 166] width 160 height 32
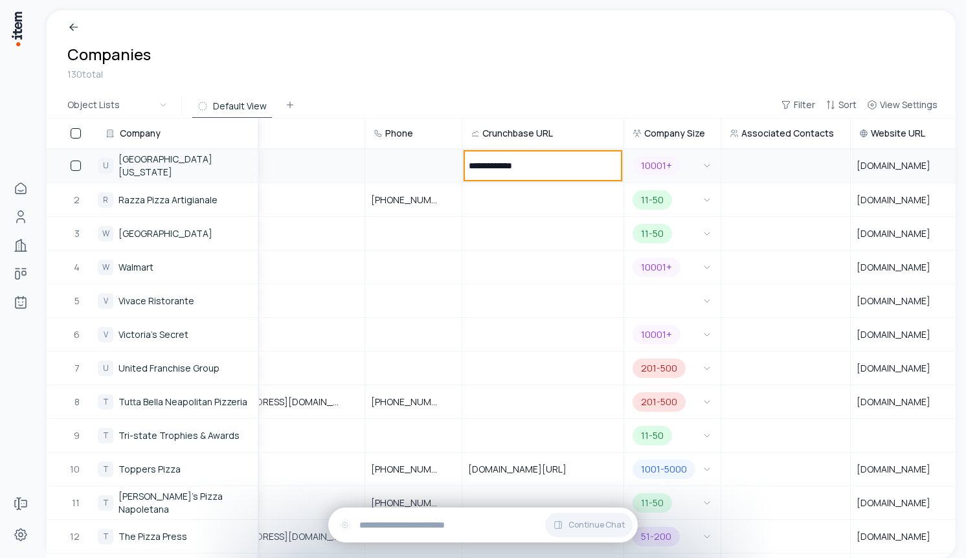
click at [530, 82] on div "Companies 130 total" at bounding box center [501, 51] width 909 height 82
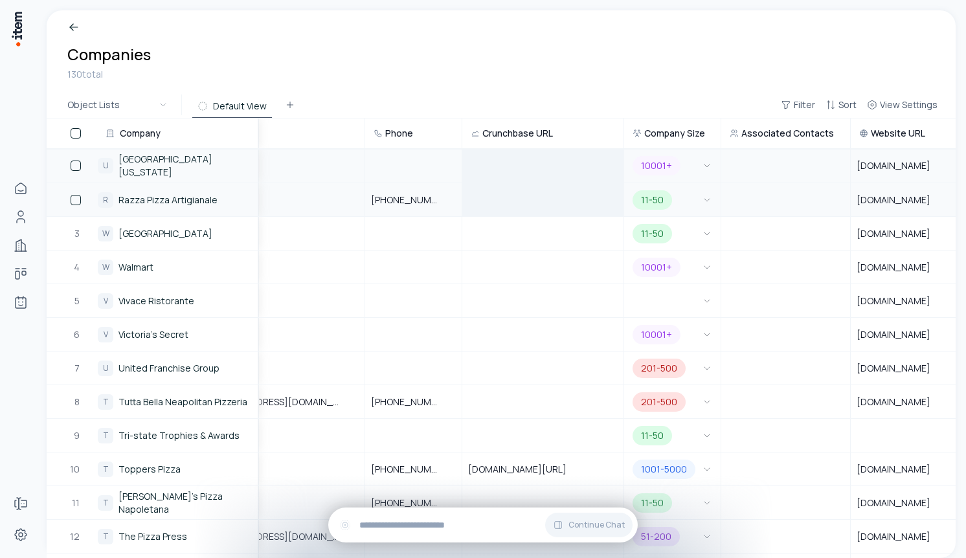
click at [530, 205] on div at bounding box center [543, 200] width 160 height 32
click at [505, 58] on h1 "Companies" at bounding box center [501, 54] width 868 height 21
click at [519, 202] on div at bounding box center [543, 200] width 160 height 32
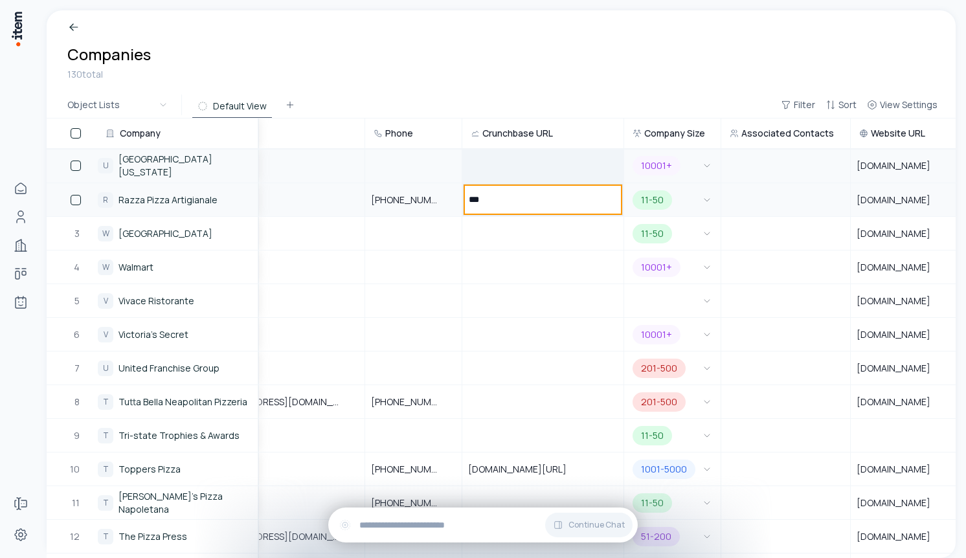
type input "****"
click at [536, 92] on div "Object Lists Default View Filter Sort View Settings" at bounding box center [501, 105] width 909 height 27
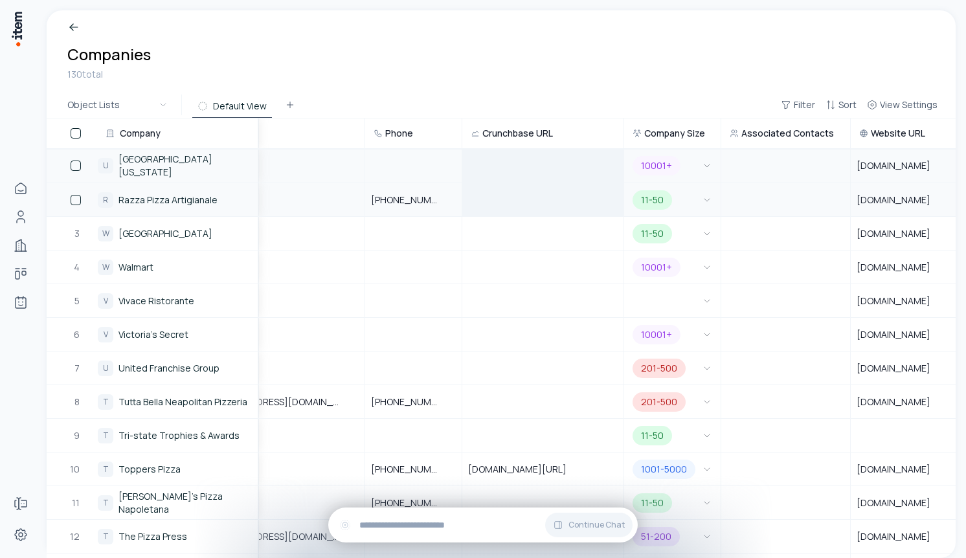
click at [507, 201] on div at bounding box center [543, 200] width 160 height 32
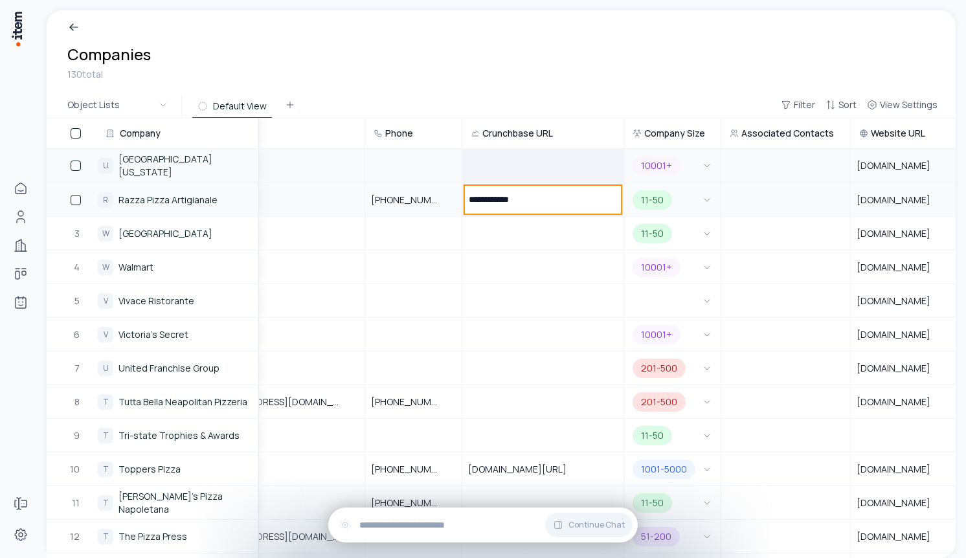
type input "**********"
click at [491, 76] on div "130 total" at bounding box center [501, 74] width 868 height 14
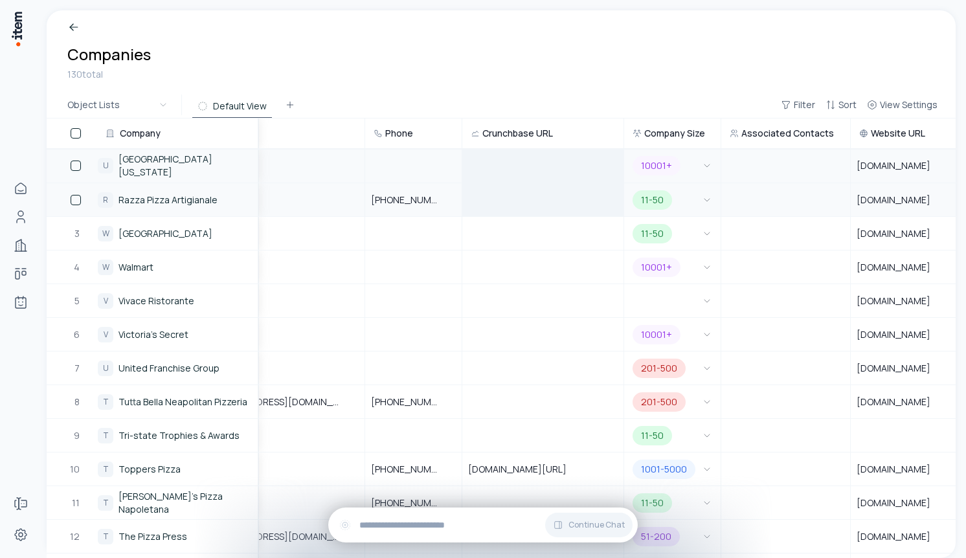
click at [521, 192] on div at bounding box center [543, 200] width 160 height 32
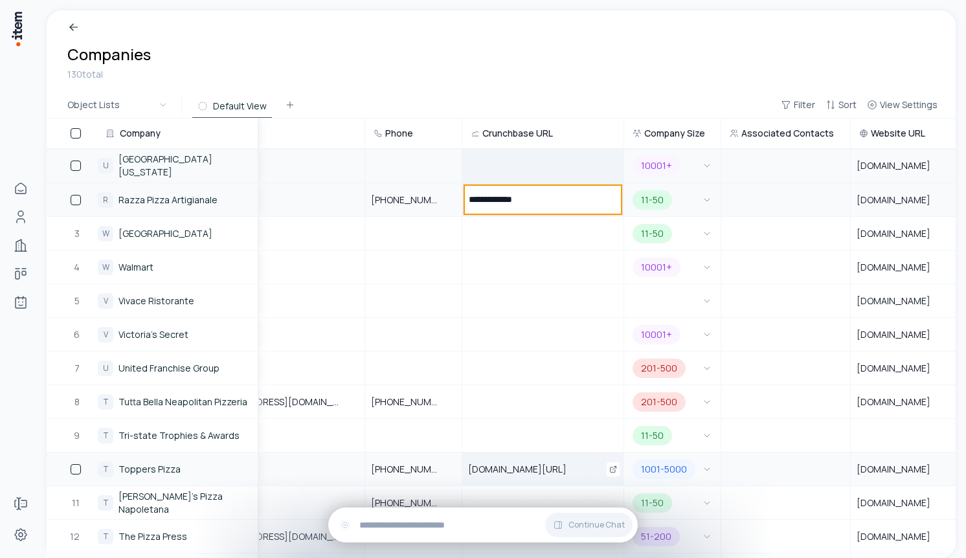
click at [526, 464] on span "www.crunchbase.com/organization/toppers-pizza" at bounding box center [525, 469] width 114 height 13
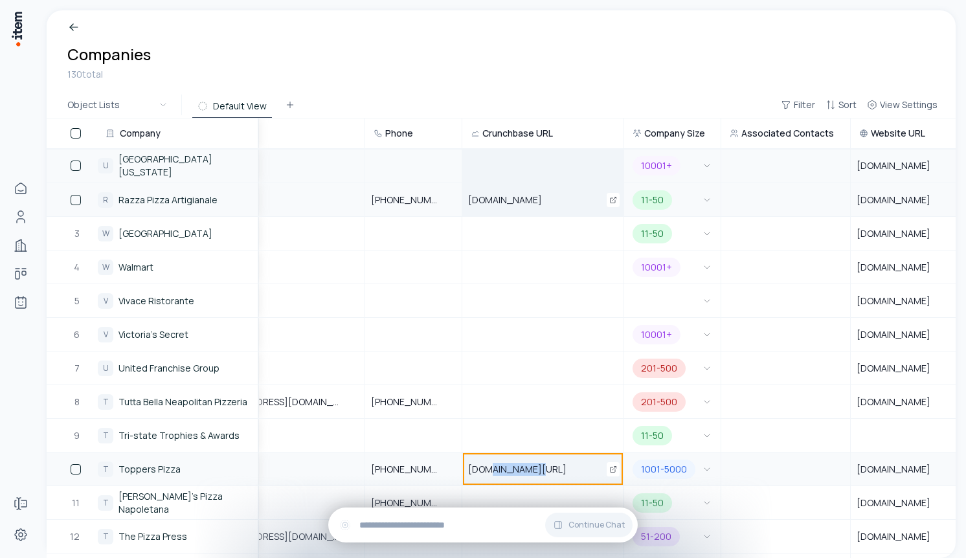
click at [526, 464] on span "www.crunchbase.com/organization/toppers-pizza" at bounding box center [525, 469] width 114 height 13
click at [526, 463] on input "**********" at bounding box center [543, 469] width 160 height 32
click at [497, 195] on span "www.dance.com" at bounding box center [512, 200] width 89 height 13
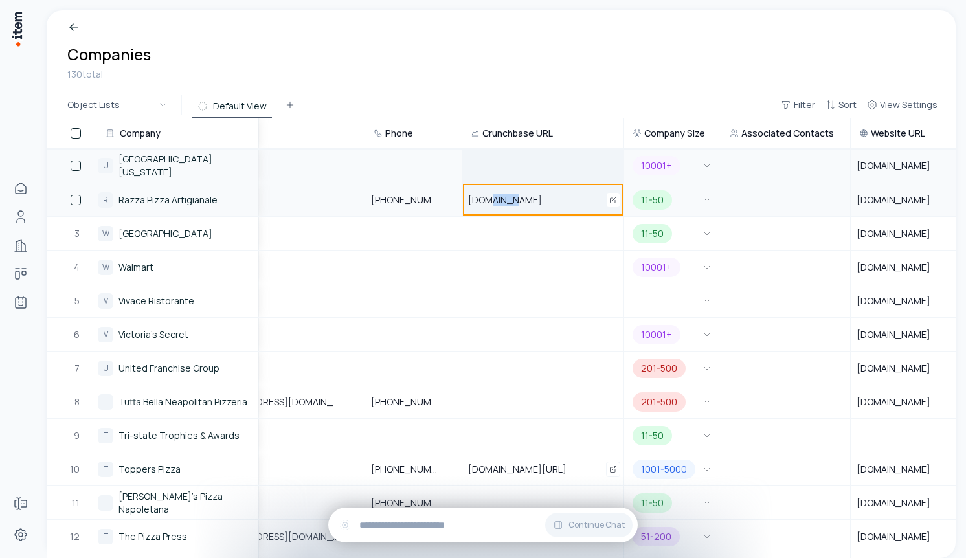
click at [497, 195] on span "www.dance.com" at bounding box center [512, 200] width 89 height 13
click at [497, 195] on input "**********" at bounding box center [543, 200] width 160 height 32
type input "**********"
click at [511, 78] on div "130 total" at bounding box center [501, 74] width 868 height 14
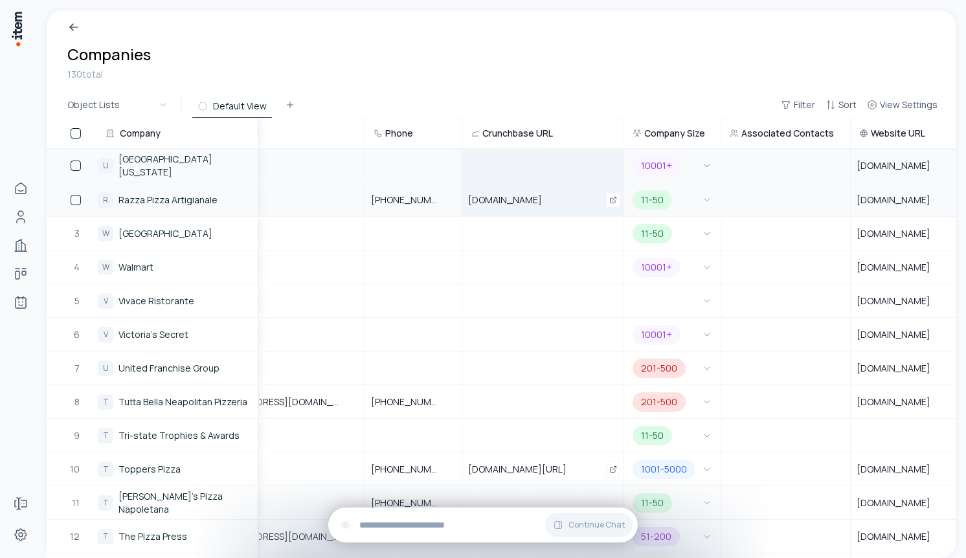
click at [555, 206] on div "www.dance.com" at bounding box center [543, 200] width 160 height 32
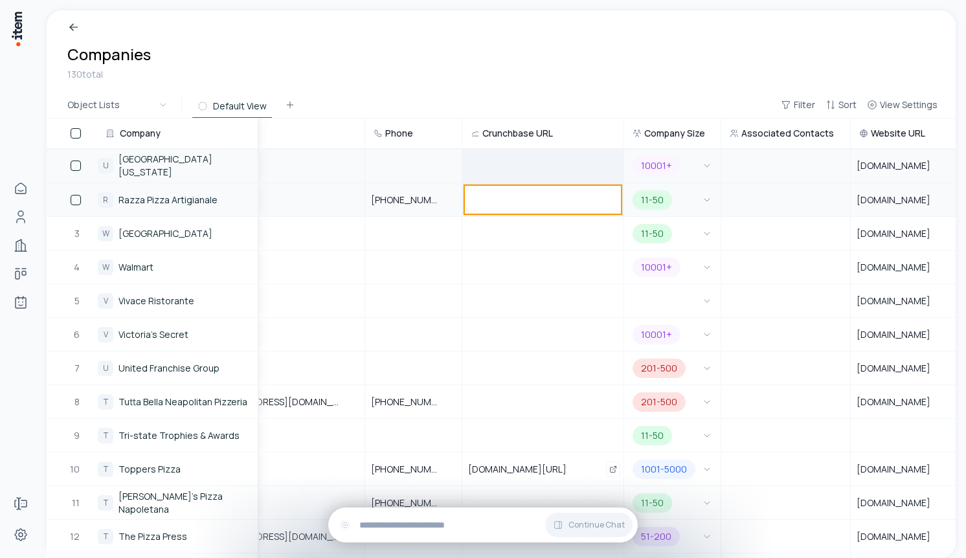
type input "**********"
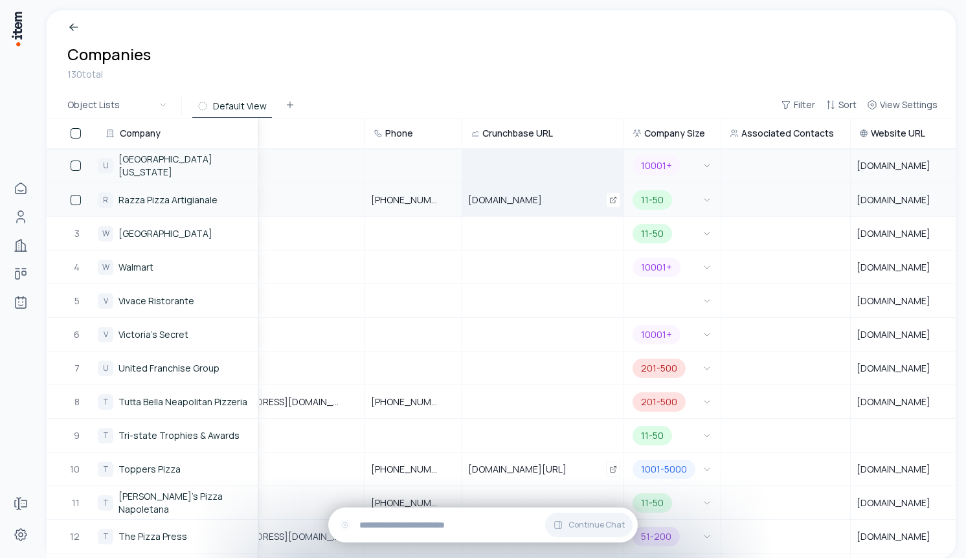
click at [512, 103] on div "Object Lists Default View Filter Sort View Settings" at bounding box center [501, 105] width 909 height 27
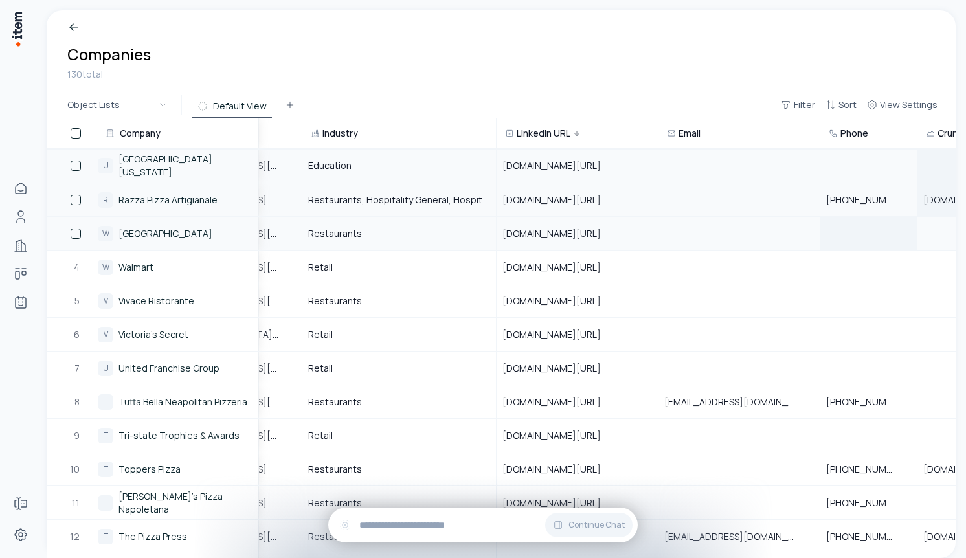
scroll to position [0, 0]
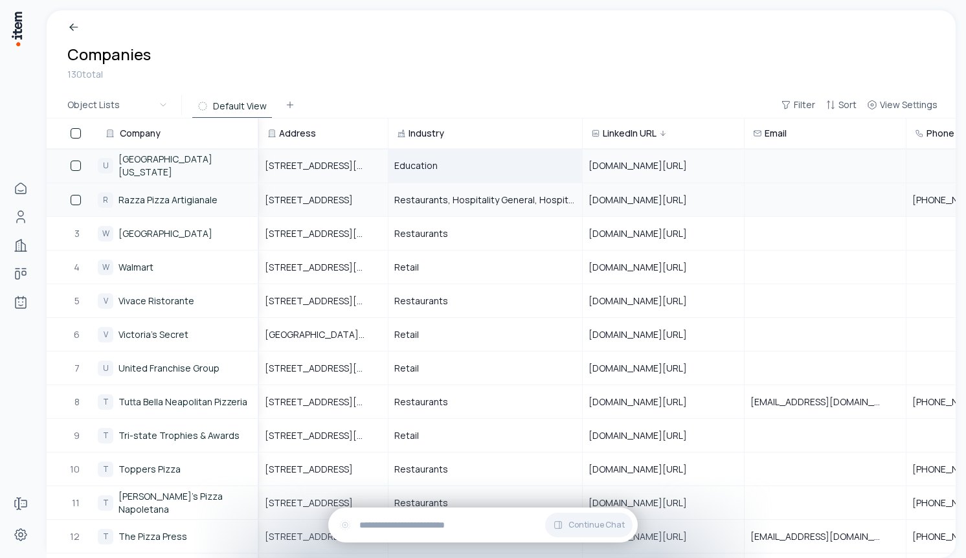
click at [445, 172] on div "Education" at bounding box center [485, 166] width 192 height 32
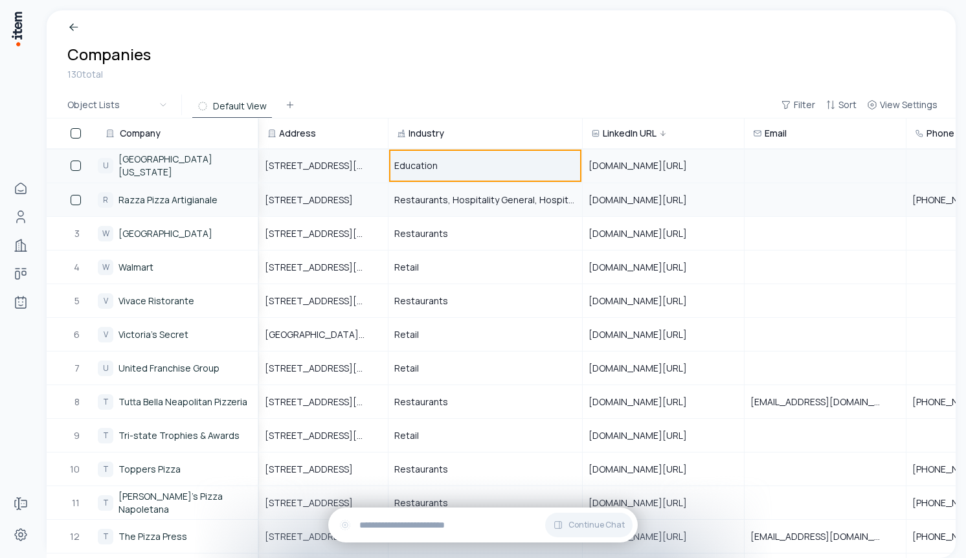
click at [433, 166] on span "Education" at bounding box center [415, 165] width 43 height 13
type input "*******"
click at [438, 85] on div "Companies 130 total" at bounding box center [501, 51] width 909 height 82
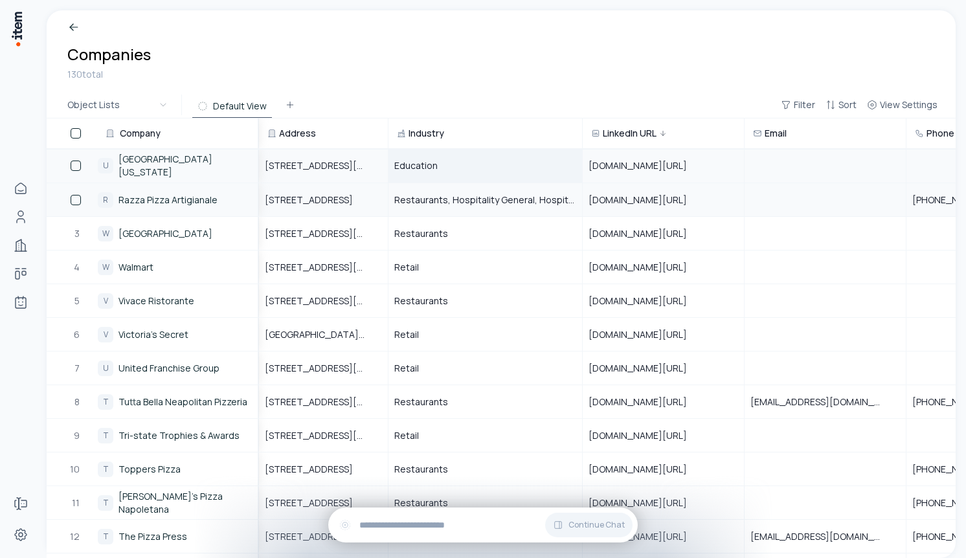
click at [421, 165] on span "Education" at bounding box center [415, 165] width 43 height 13
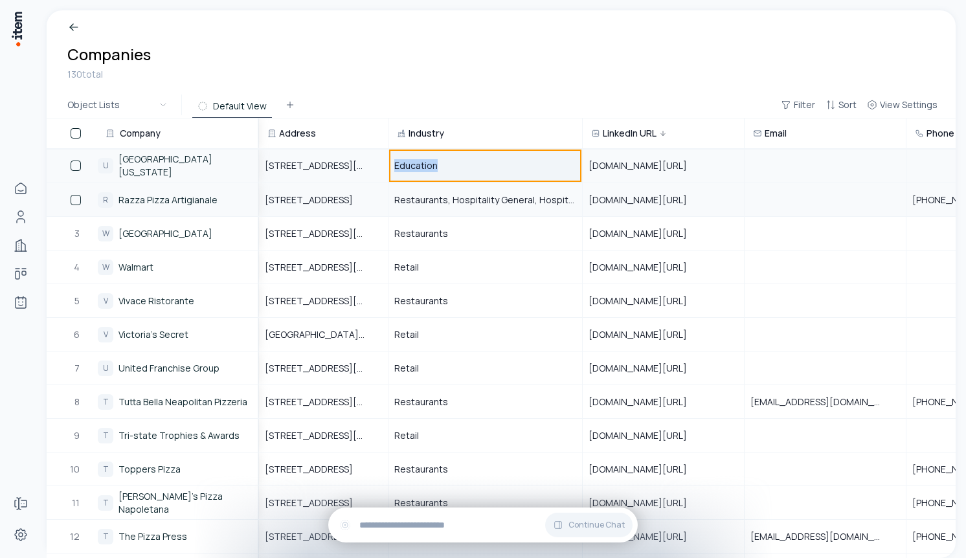
click at [421, 165] on span "Education" at bounding box center [415, 165] width 43 height 13
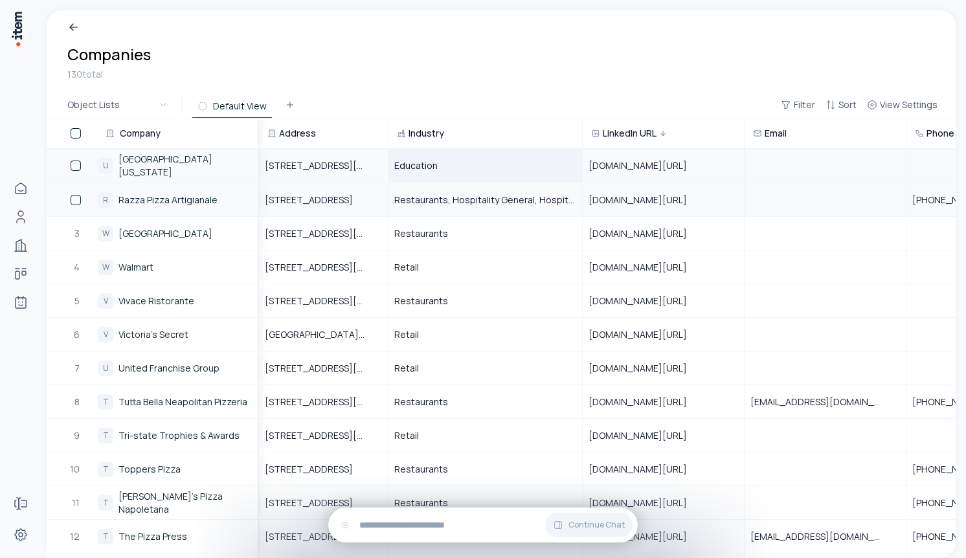
click at [417, 59] on h1 "Companies" at bounding box center [501, 54] width 868 height 21
click at [432, 171] on span "Education" at bounding box center [415, 165] width 43 height 13
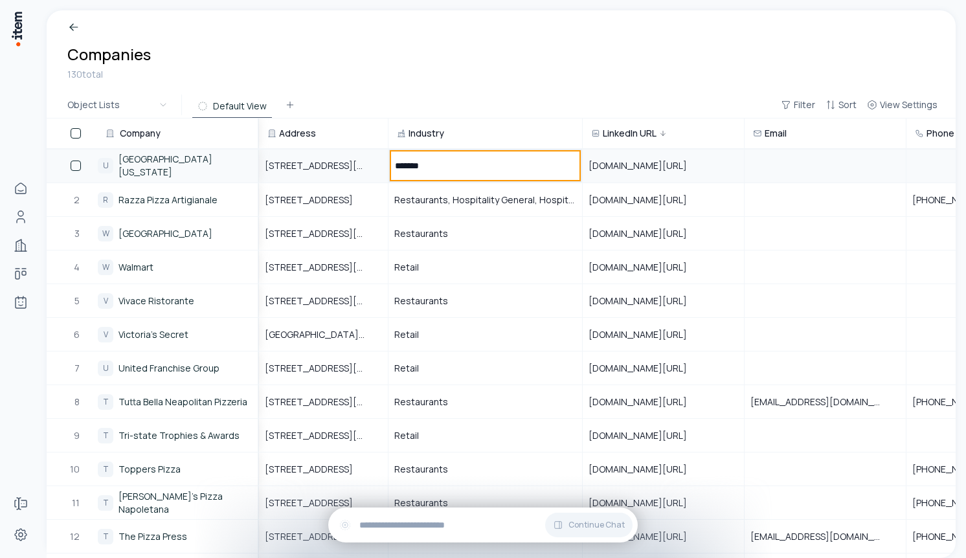
click at [519, 93] on div "Object Lists Default View Filter Sort View Settings" at bounding box center [501, 105] width 909 height 27
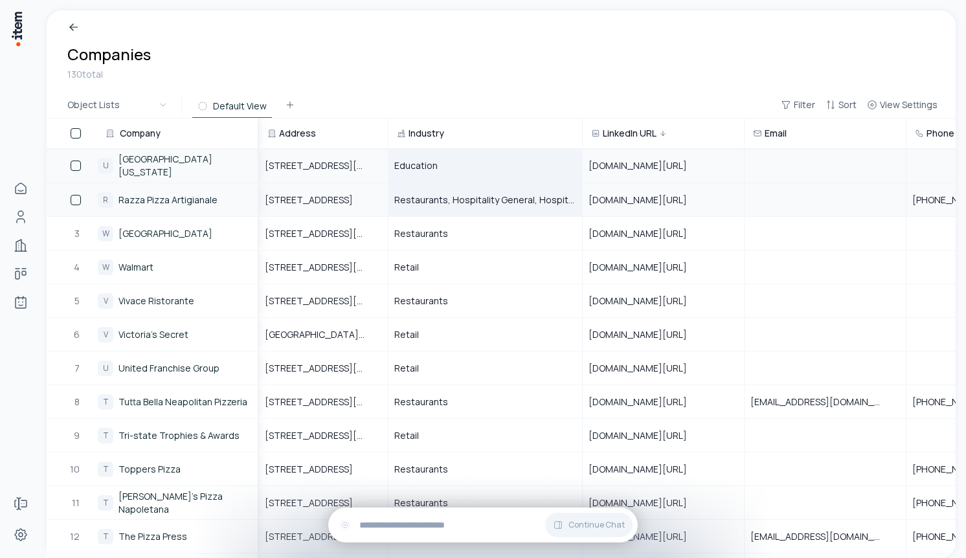
click at [451, 202] on span "Restaurants, Hospitality General, Hospitality" at bounding box center [485, 200] width 182 height 13
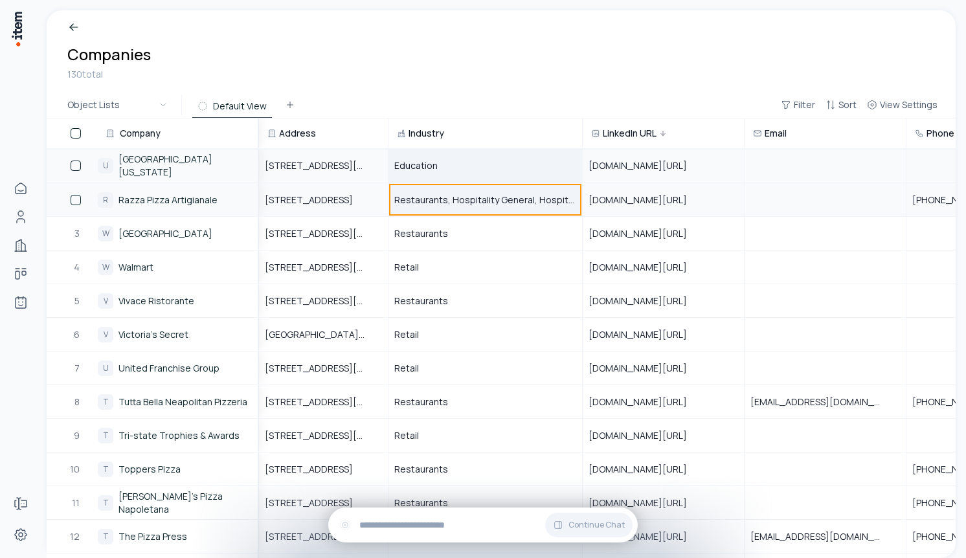
click at [450, 201] on span "Restaurants, Hospitality General, Hospitality" at bounding box center [485, 200] width 182 height 13
click at [450, 201] on input "**********" at bounding box center [485, 200] width 192 height 32
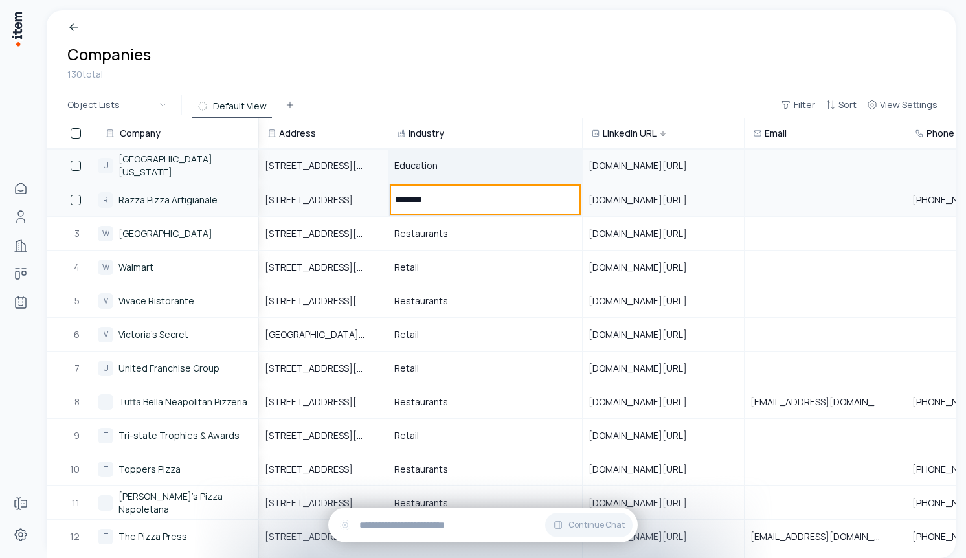
type input "*********"
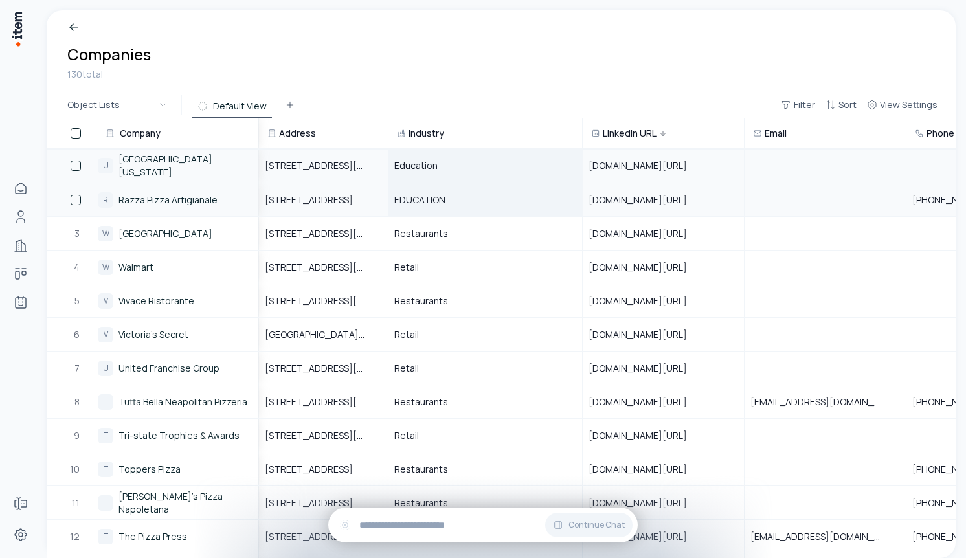
click at [458, 84] on div "Companies 130 total" at bounding box center [501, 51] width 909 height 82
click at [433, 203] on span "EDUCATION" at bounding box center [419, 200] width 51 height 13
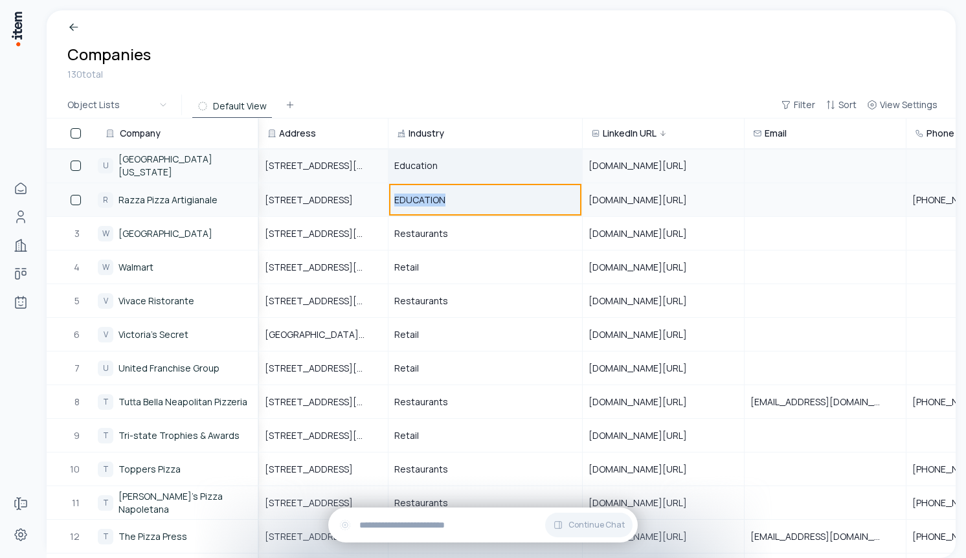
click at [433, 203] on span "EDUCATION" at bounding box center [419, 200] width 51 height 13
click at [433, 203] on input "*********" at bounding box center [485, 200] width 192 height 32
type input "*********"
click at [463, 84] on div "Companies 130 total" at bounding box center [501, 51] width 909 height 82
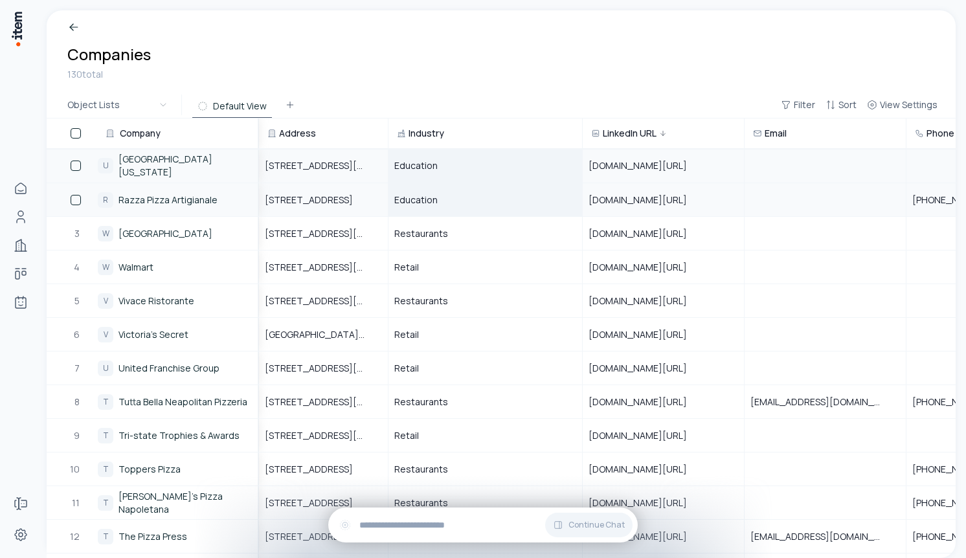
click at [416, 157] on div "Education" at bounding box center [485, 166] width 192 height 32
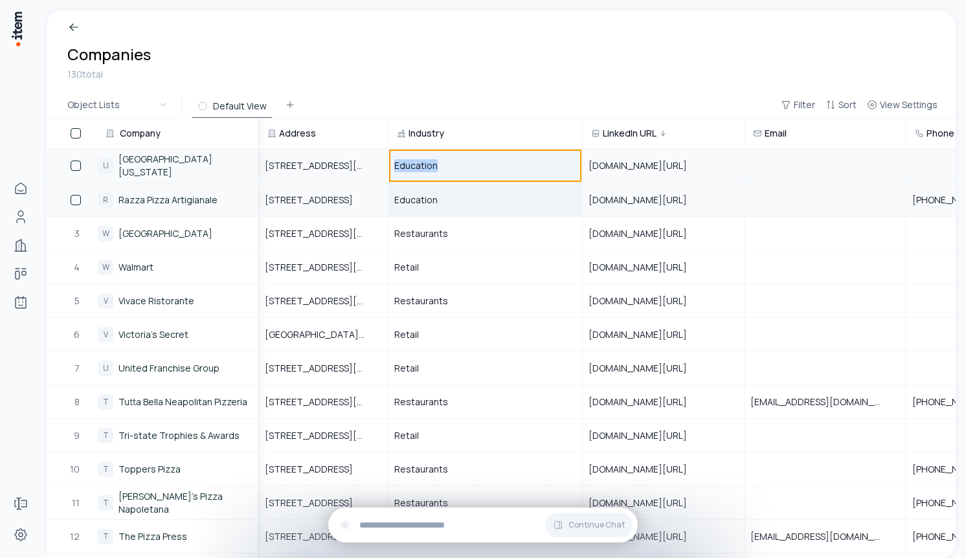
click at [416, 157] on div "Education" at bounding box center [485, 166] width 192 height 32
click at [434, 194] on span "Education" at bounding box center [415, 200] width 43 height 13
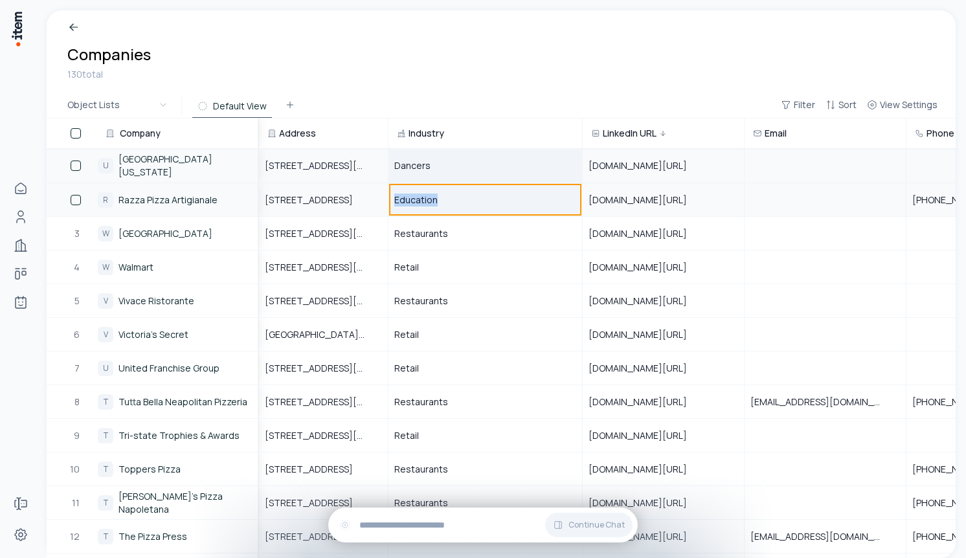
click at [434, 194] on span "Education" at bounding box center [415, 200] width 43 height 13
click at [434, 194] on input "*********" at bounding box center [485, 200] width 192 height 32
type input "*******"
click at [495, 94] on div "Object Lists Default View Filter Sort View Settings" at bounding box center [501, 105] width 909 height 27
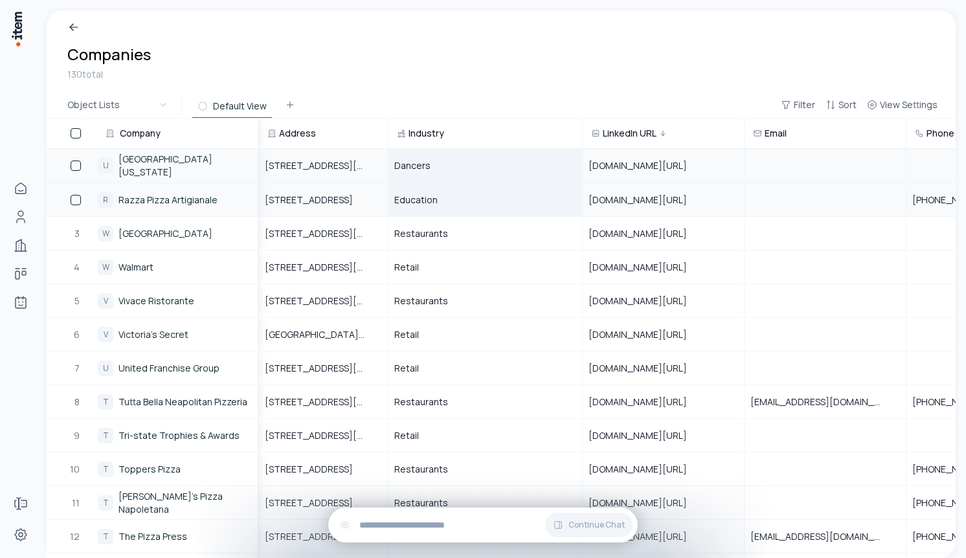
click at [426, 200] on span "Education" at bounding box center [415, 200] width 43 height 13
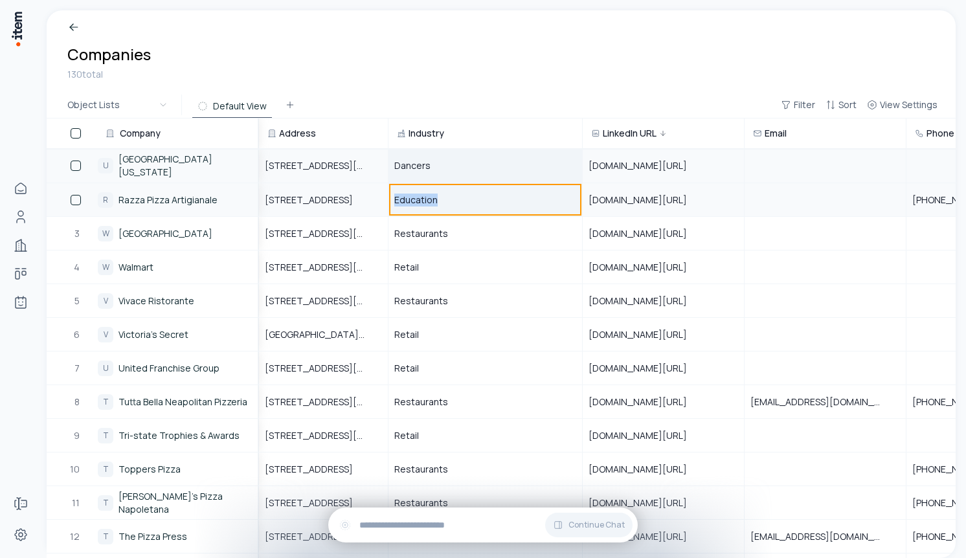
click at [426, 200] on span "Education" at bounding box center [415, 200] width 43 height 13
type input "*****"
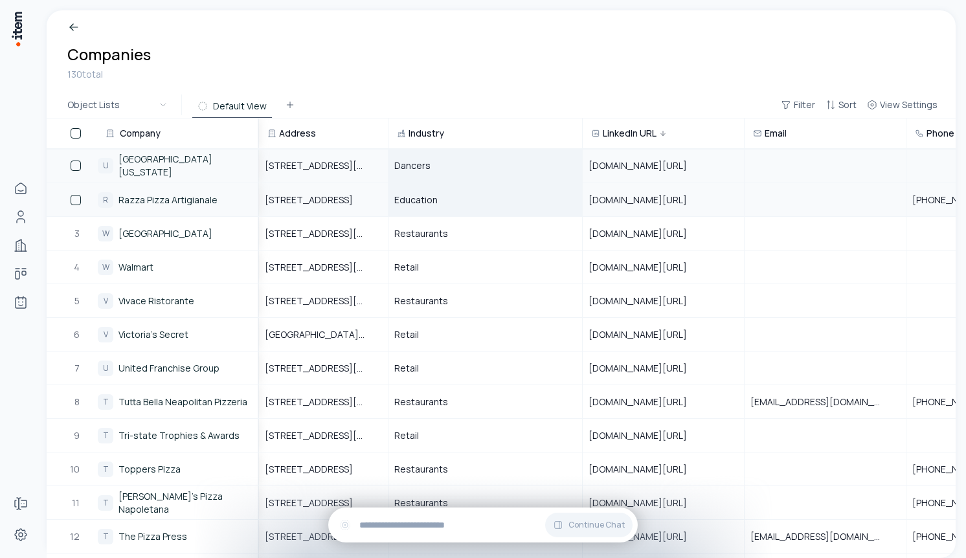
click at [458, 85] on div "Companies 130 total" at bounding box center [501, 51] width 909 height 82
drag, startPoint x: 432, startPoint y: 132, endPoint x: 284, endPoint y: 131, distance: 148.3
click at [284, 131] on tr "Company Address Industry LinkedIn URL Email Phone Crunchbase URL Company Size A…" at bounding box center [800, 133] width 1507 height 30
drag, startPoint x: 256, startPoint y: 133, endPoint x: 405, endPoint y: 134, distance: 148.9
click at [405, 134] on tr "Company Address Industry LinkedIn URL Email Phone Crunchbase URL Company Size A…" at bounding box center [800, 133] width 1507 height 30
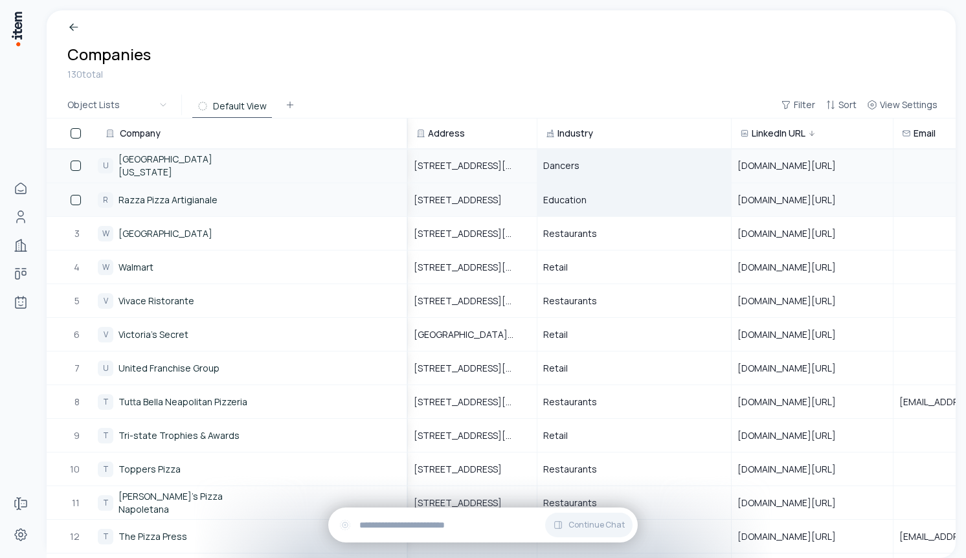
drag, startPoint x: 405, startPoint y: 134, endPoint x: 241, endPoint y: 129, distance: 163.9
click at [241, 129] on div "Company" at bounding box center [252, 133] width 309 height 28
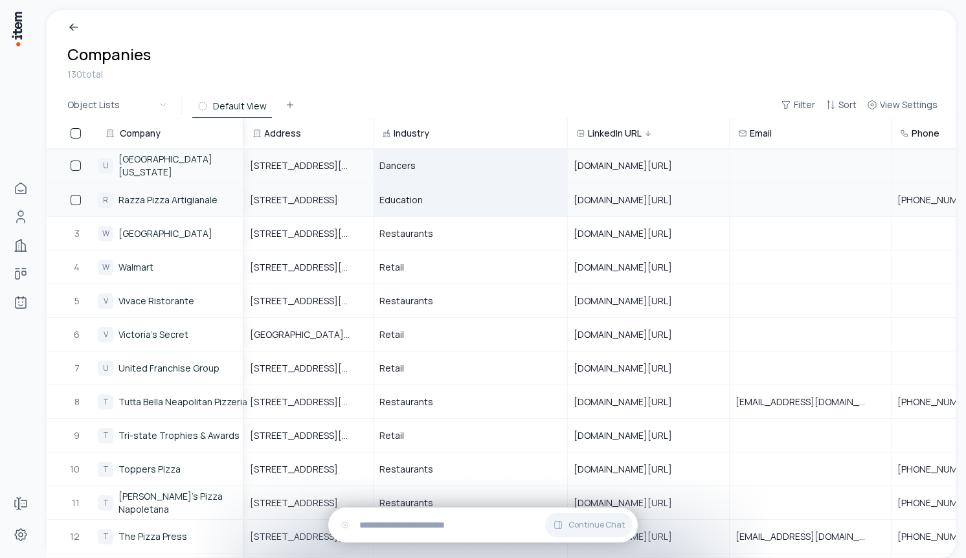
drag, startPoint x: 241, startPoint y: 129, endPoint x: 370, endPoint y: 142, distance: 129.4
click at [370, 142] on tr "Company Address Industry LinkedIn URL Email Phone Crunchbase URL Company Size A…" at bounding box center [793, 133] width 1492 height 30
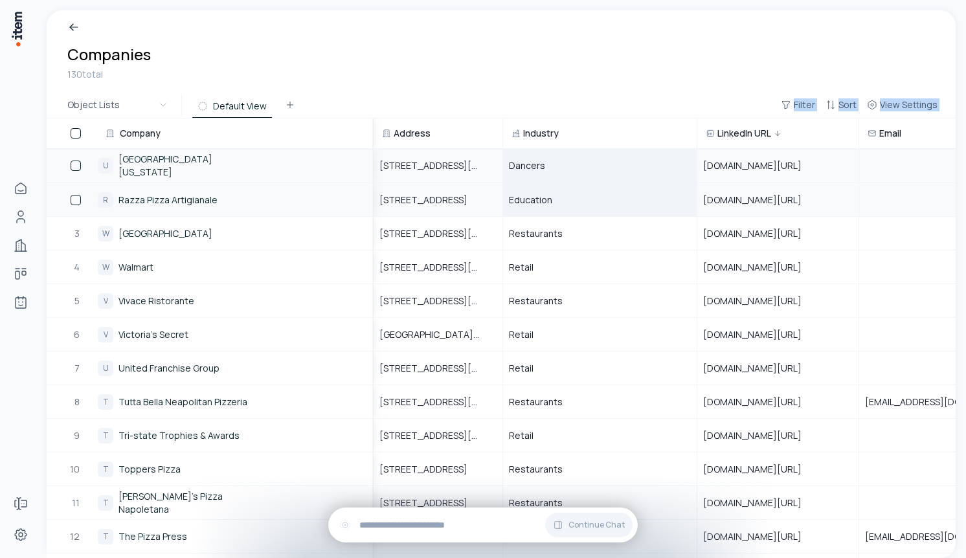
drag, startPoint x: 374, startPoint y: 133, endPoint x: 269, endPoint y: 117, distance: 106.0
click at [269, 117] on div "Companies 130 total Object Lists Default View Filter Sort View Settings Company…" at bounding box center [501, 284] width 909 height 548
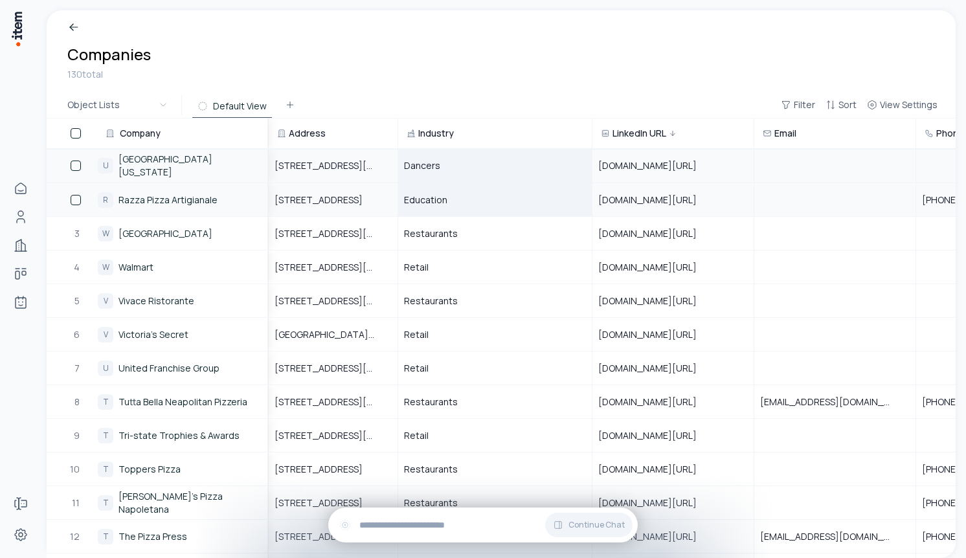
click at [372, 71] on div "130 total" at bounding box center [501, 74] width 868 height 14
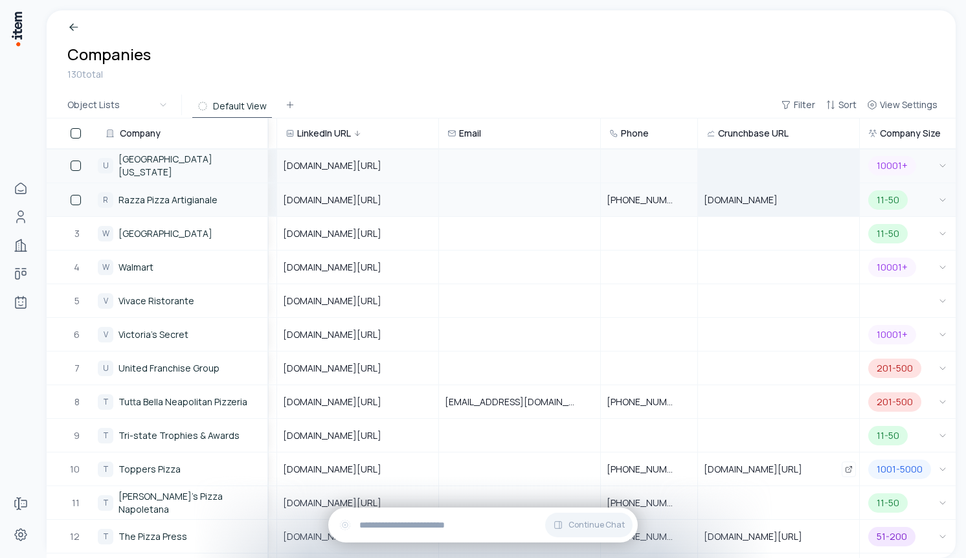
scroll to position [0, 609]
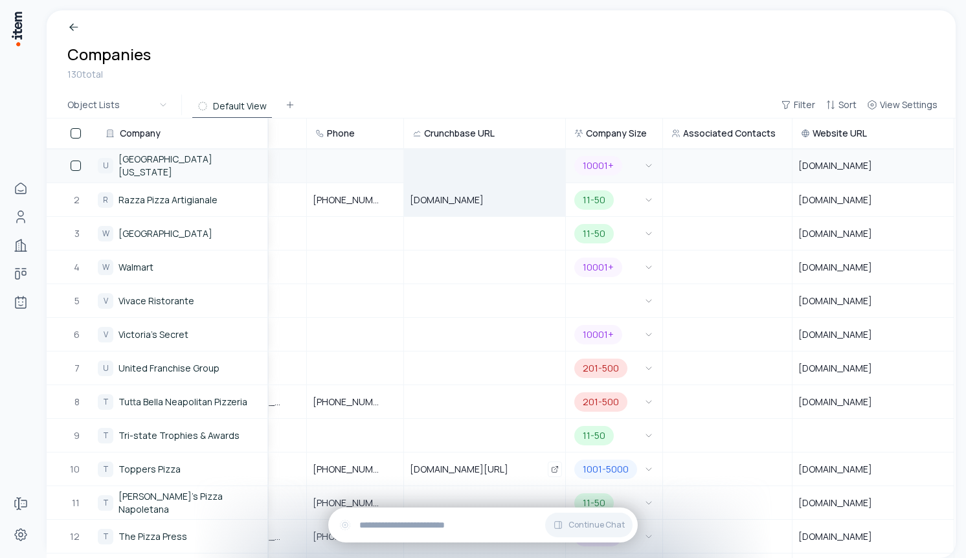
click at [463, 163] on div at bounding box center [485, 166] width 160 height 32
click at [363, 168] on div at bounding box center [355, 166] width 95 height 32
type input "*******"
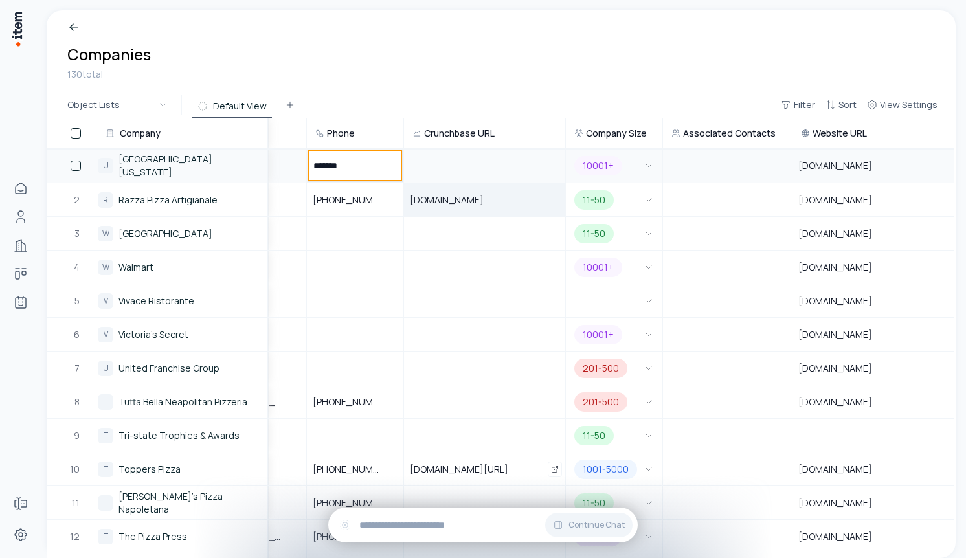
click at [368, 92] on div "Object Lists Default View Filter Sort View Settings" at bounding box center [501, 105] width 909 height 27
click at [356, 155] on div at bounding box center [355, 166] width 95 height 32
click at [393, 87] on div "Companies 130 total" at bounding box center [501, 51] width 909 height 82
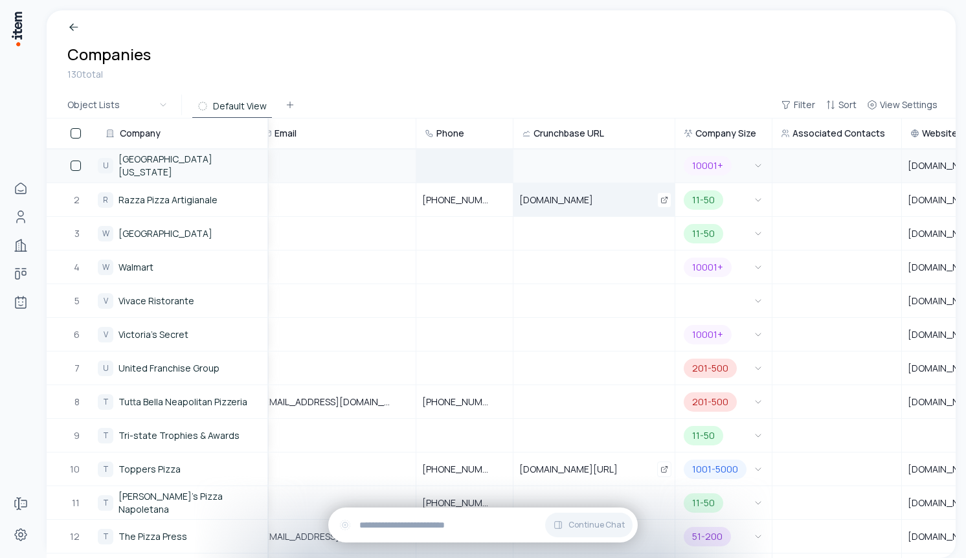
scroll to position [0, 389]
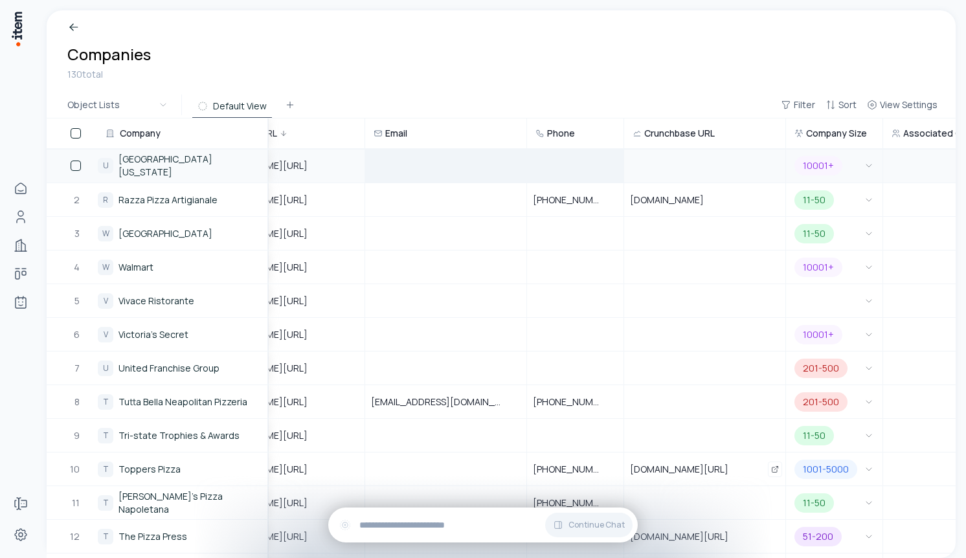
click at [454, 164] on div at bounding box center [446, 166] width 160 height 32
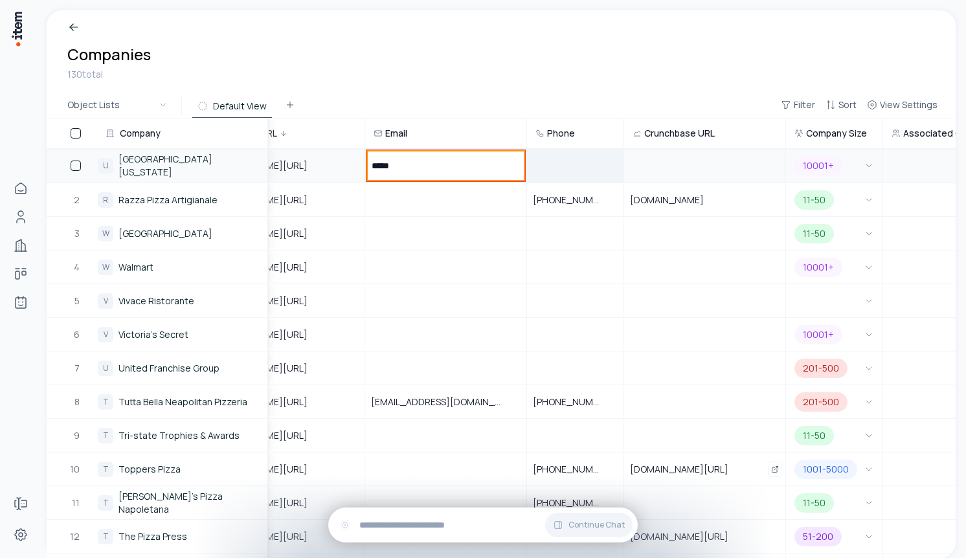
type input "******"
click at [438, 84] on div "Companies 130 total" at bounding box center [501, 51] width 909 height 82
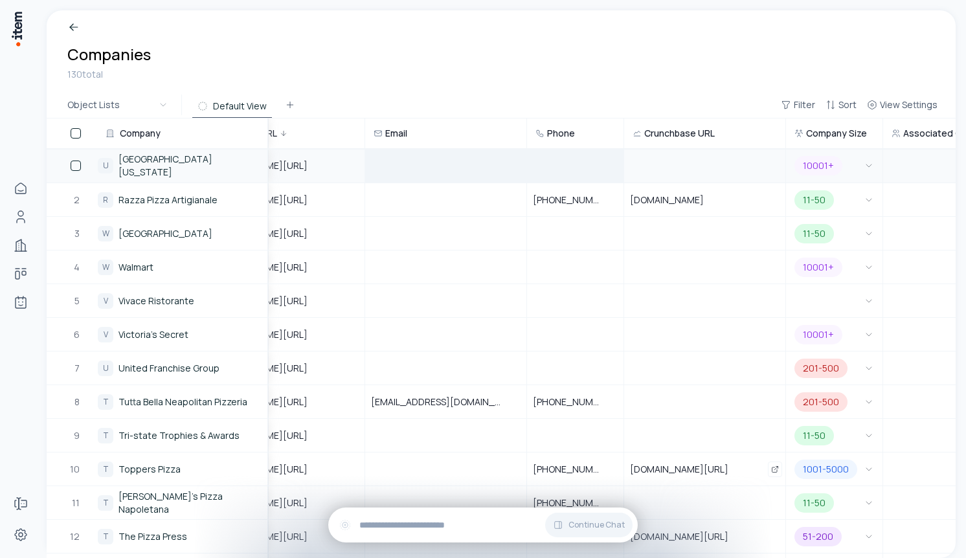
click at [432, 161] on div at bounding box center [446, 166] width 160 height 32
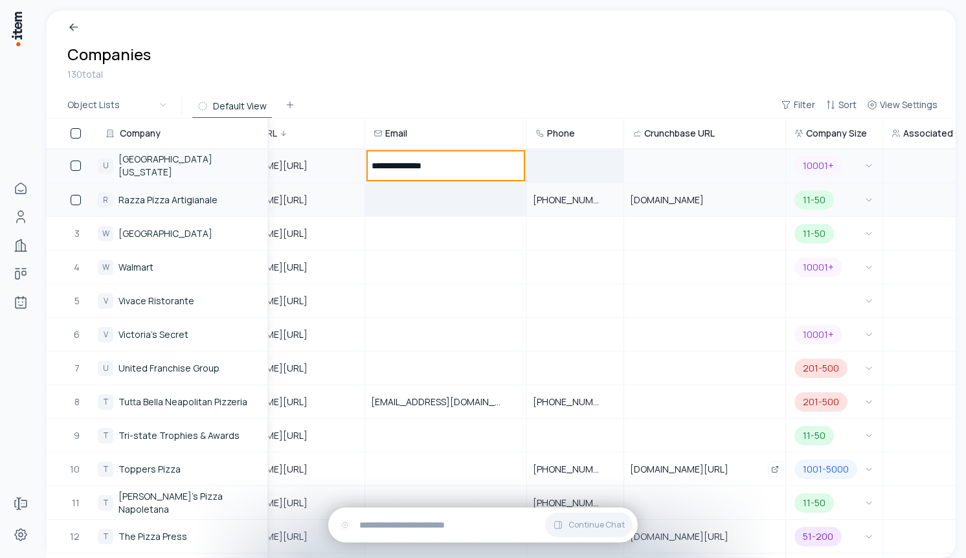
type input "**********"
click at [455, 89] on div "Companies 130 total" at bounding box center [501, 51] width 909 height 82
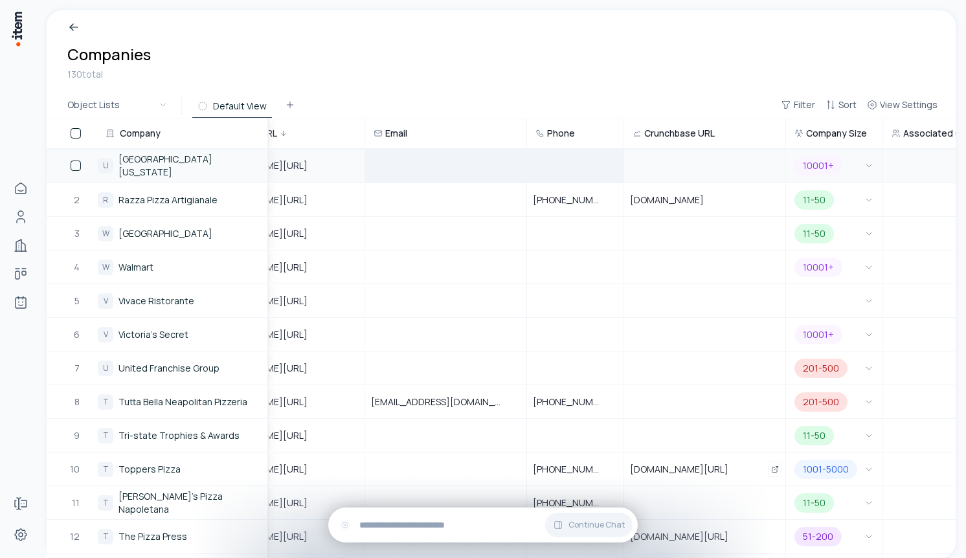
click at [446, 159] on div at bounding box center [446, 166] width 160 height 32
click at [502, 98] on div "Object Lists Default View Filter Sort View Settings" at bounding box center [501, 105] width 909 height 27
click at [432, 193] on div at bounding box center [446, 200] width 160 height 32
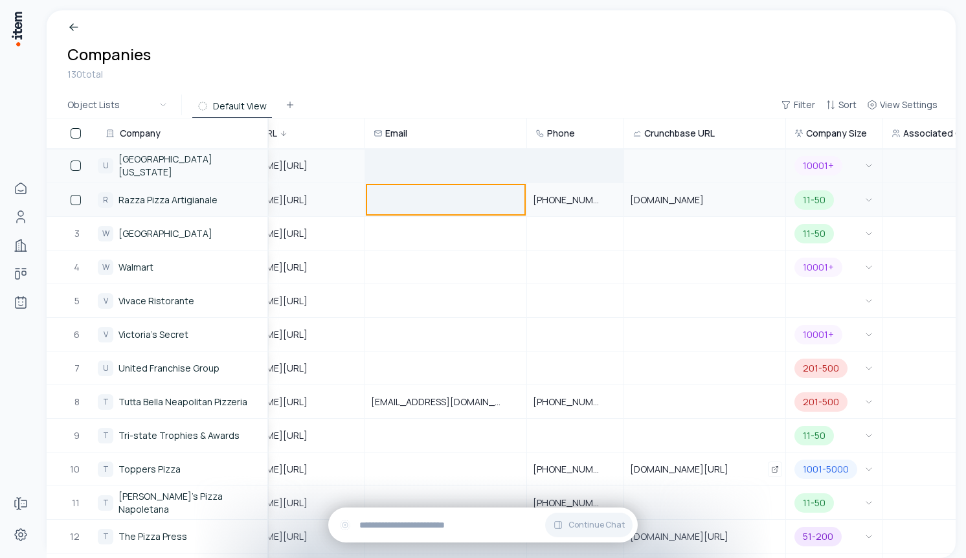
click at [432, 193] on div at bounding box center [446, 200] width 160 height 32
type input "**********"
click at [446, 98] on div "Object Lists Default View Filter Sort View Settings" at bounding box center [501, 105] width 909 height 27
click at [447, 205] on div at bounding box center [446, 200] width 160 height 32
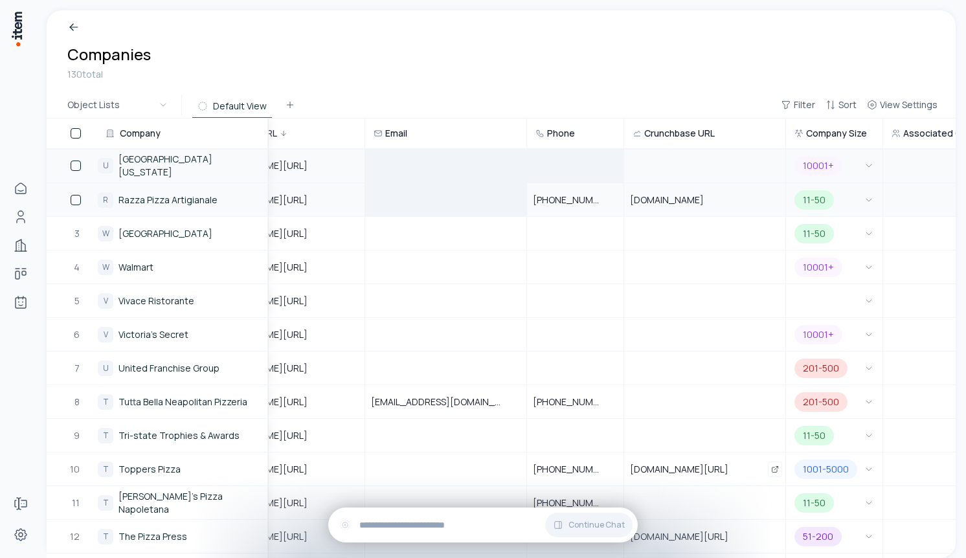
click at [482, 89] on div "Companies 130 total" at bounding box center [501, 51] width 909 height 82
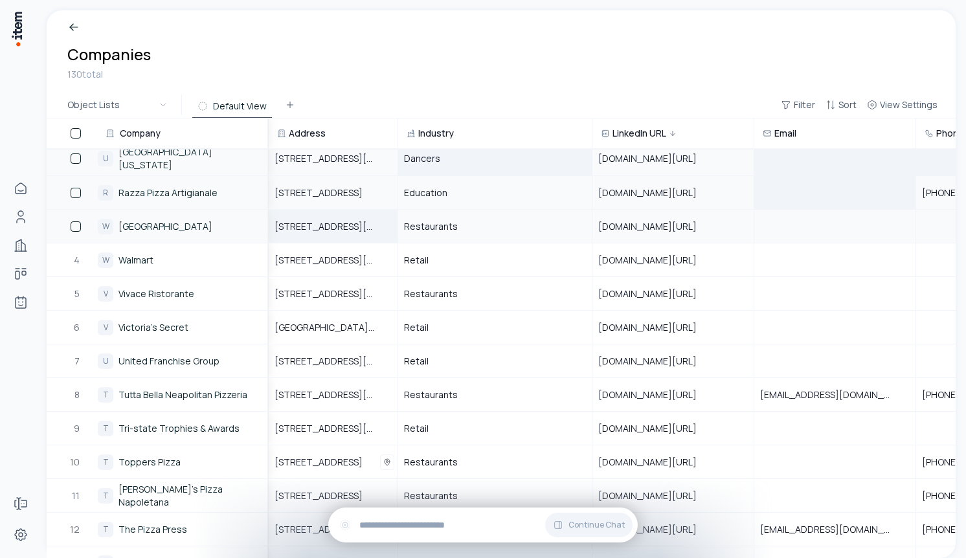
scroll to position [0, 0]
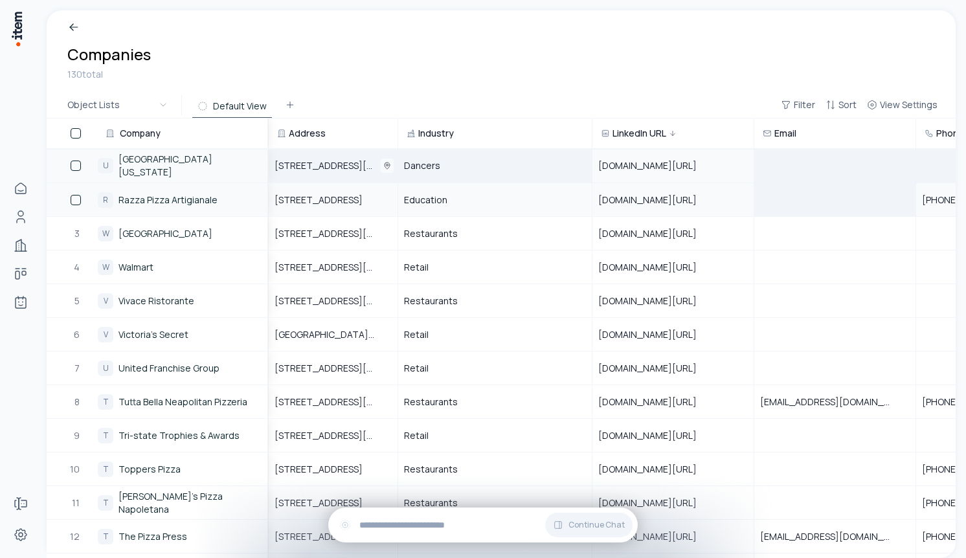
click at [387, 163] on icon "Open" at bounding box center [387, 166] width 8 height 8
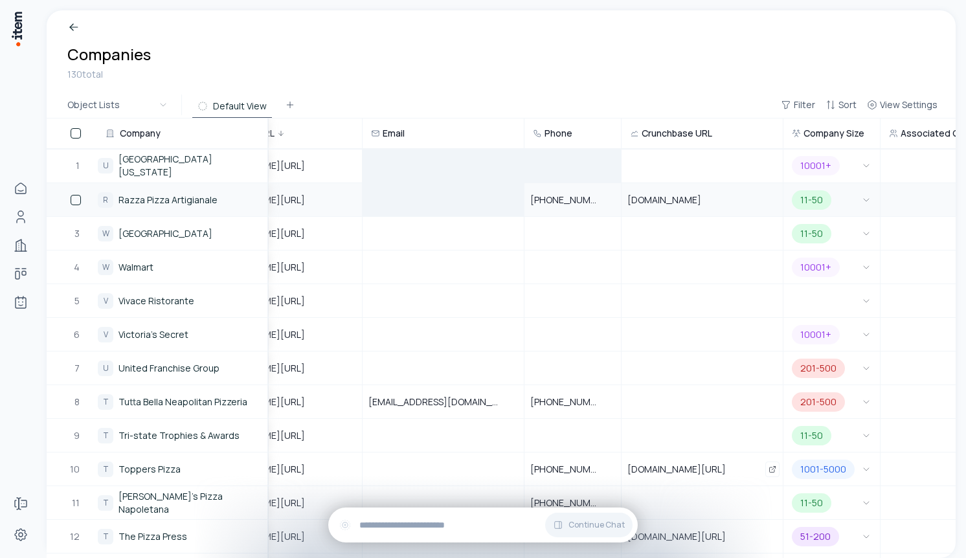
scroll to position [0, 609]
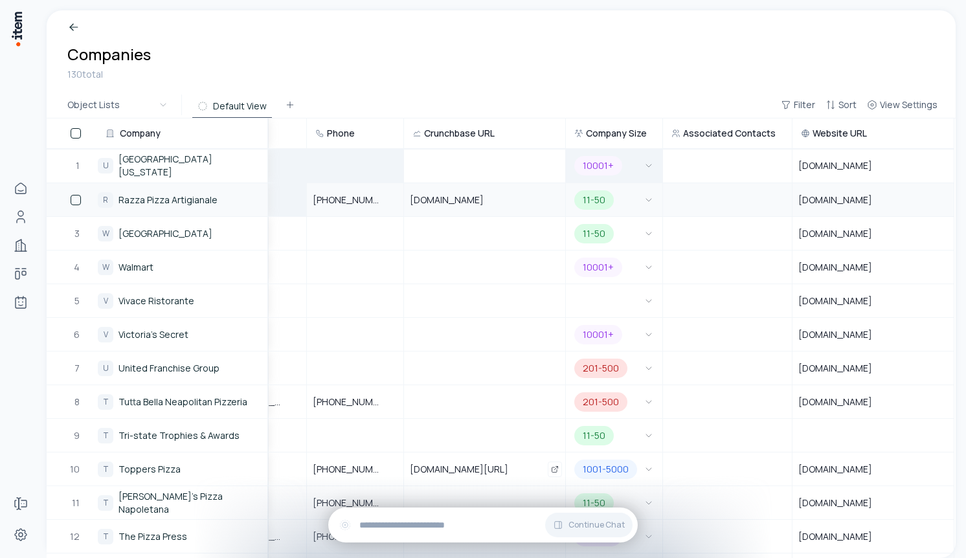
click at [642, 160] on button "10001+" at bounding box center [614, 166] width 85 height 32
click at [633, 172] on button "1" at bounding box center [614, 166] width 85 height 32
click at [639, 172] on button "1-10" at bounding box center [614, 166] width 85 height 32
click at [650, 168] on icon "button" at bounding box center [649, 166] width 10 height 10
click at [644, 170] on icon "button" at bounding box center [649, 166] width 10 height 10
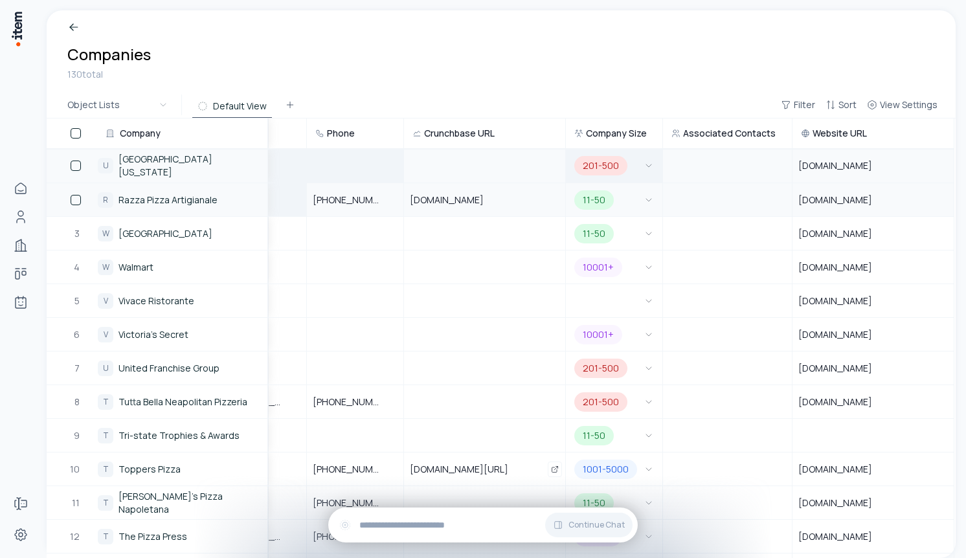
click at [645, 164] on icon "button" at bounding box center [649, 166] width 10 height 10
click at [648, 172] on button "501-1000" at bounding box center [614, 166] width 85 height 32
click at [633, 170] on button "1001-5000" at bounding box center [614, 166] width 85 height 32
click at [638, 172] on button "5001-10000" at bounding box center [614, 166] width 85 height 32
click at [709, 165] on div at bounding box center [728, 166] width 128 height 10
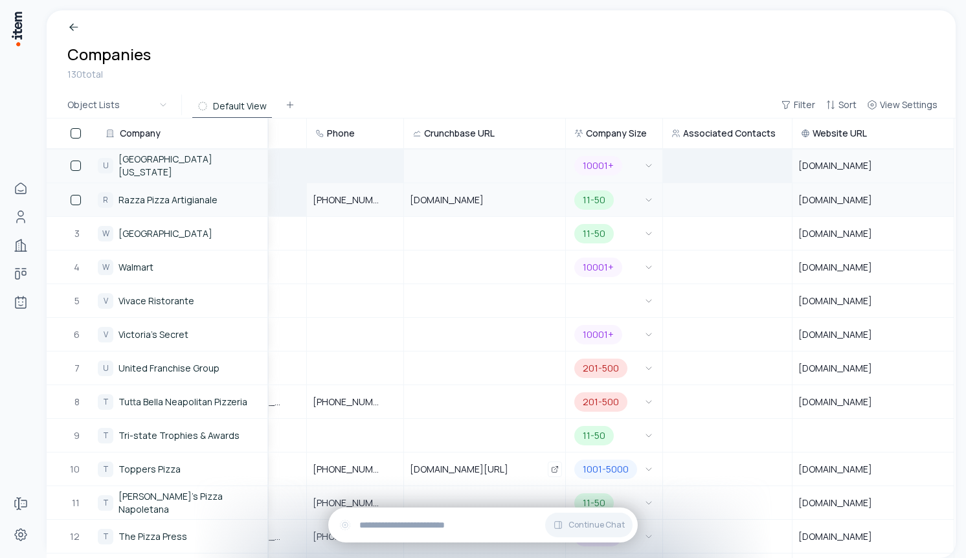
click at [770, 174] on td at bounding box center [727, 166] width 129 height 34
click at [769, 174] on td at bounding box center [727, 166] width 129 height 34
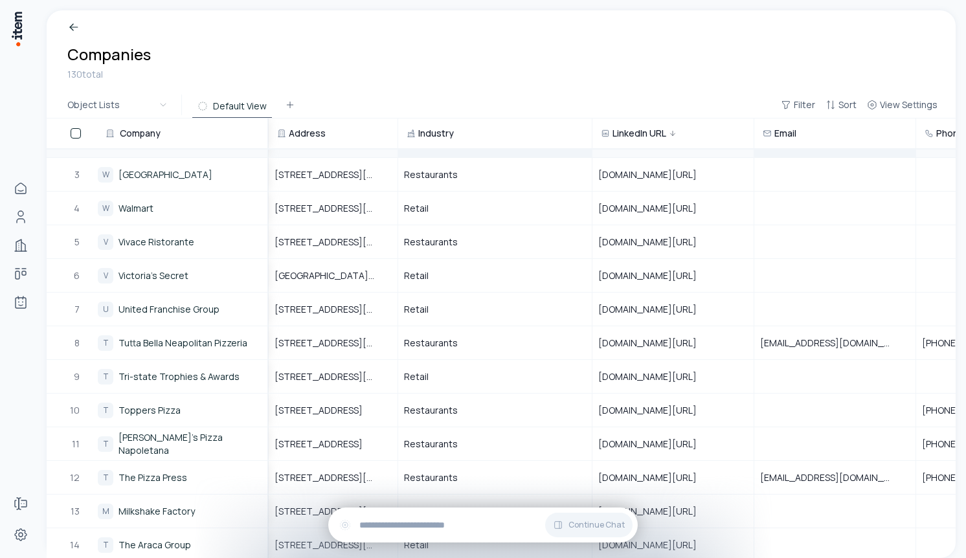
scroll to position [0, 0]
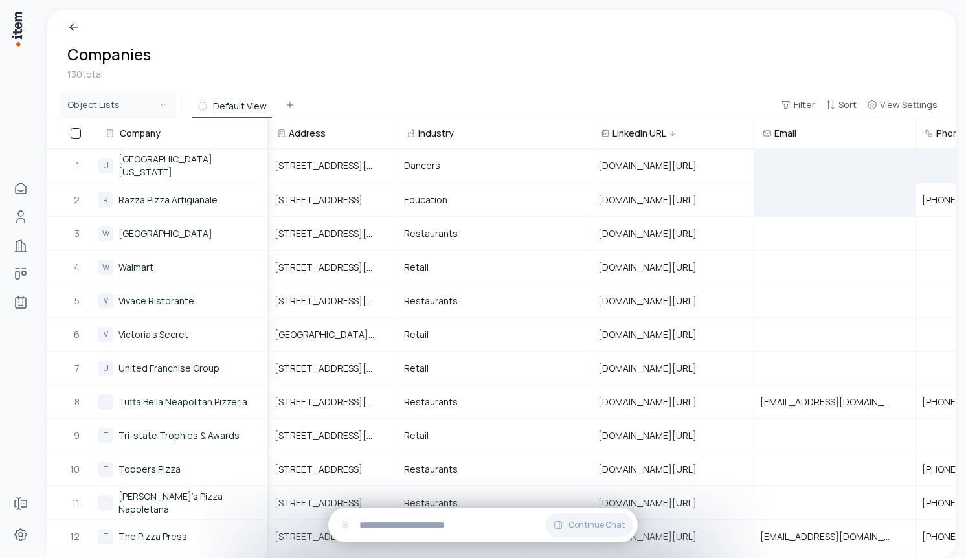
click at [155, 107] on html "Home People Companies Deals Agents Forms Settings Companies 130 total Object Li…" at bounding box center [483, 279] width 966 height 558
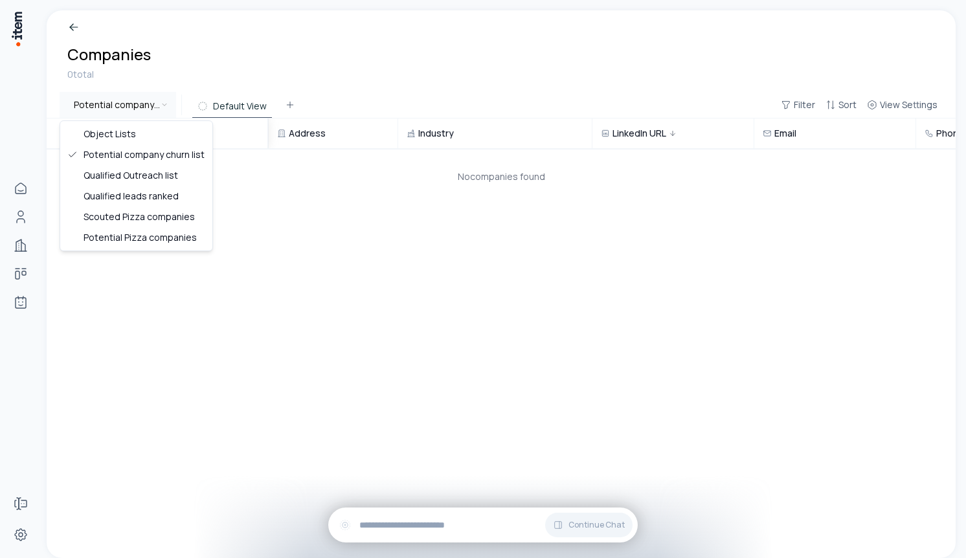
click at [165, 110] on html "Home People Companies Deals Agents Forms Settings Companies 0 total Potential c…" at bounding box center [483, 279] width 966 height 558
click at [128, 107] on html "Home People Companies Deals Agents Forms Settings Companies 0 total Qualified O…" at bounding box center [483, 279] width 966 height 558
click at [155, 95] on html "Home People Companies Deals Agents Forms Settings Companies 0 total Scouted Piz…" at bounding box center [483, 279] width 966 height 558
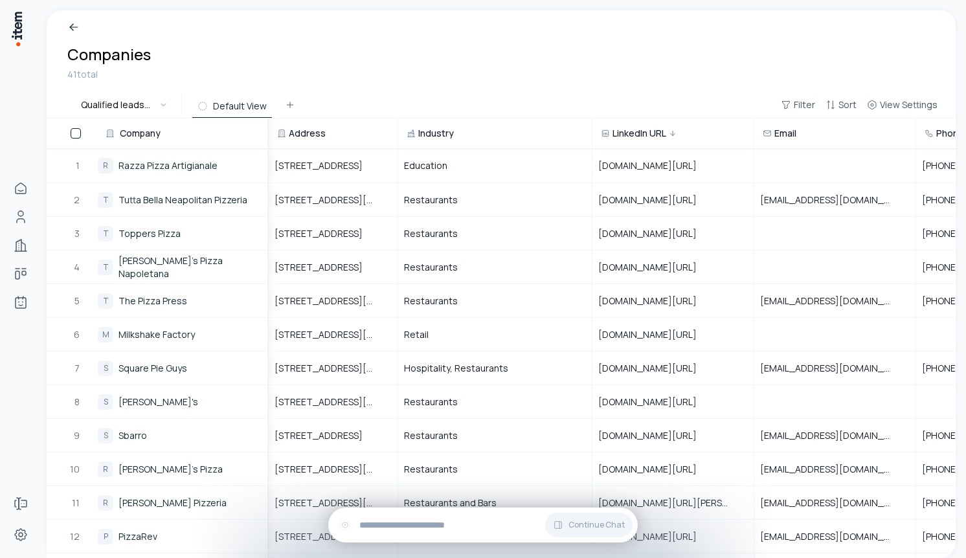
click at [239, 104] on button "Default View" at bounding box center [232, 106] width 80 height 23
click at [202, 105] on icon at bounding box center [202, 106] width 10 height 10
click at [891, 108] on span "View Settings" at bounding box center [909, 104] width 58 height 13
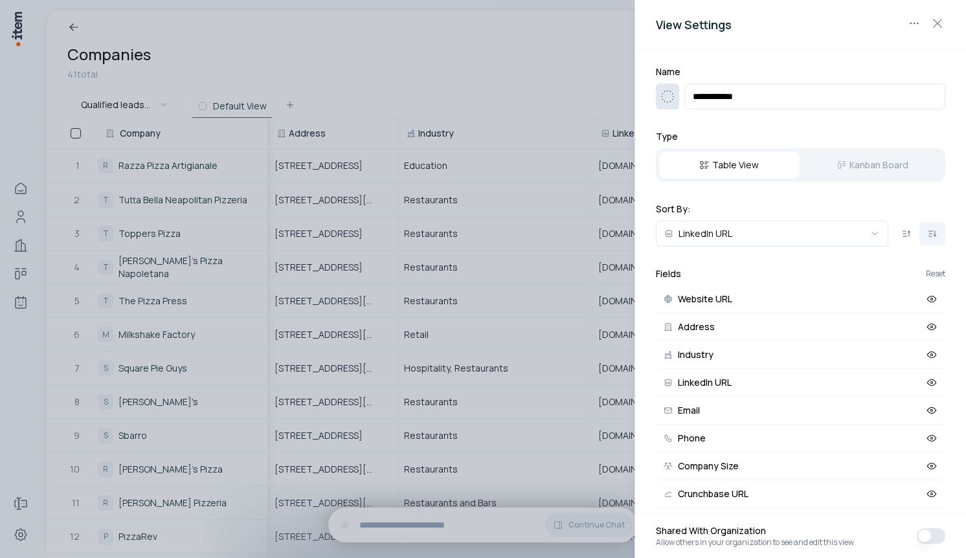
click at [657, 94] on button "button" at bounding box center [667, 97] width 23 height 26
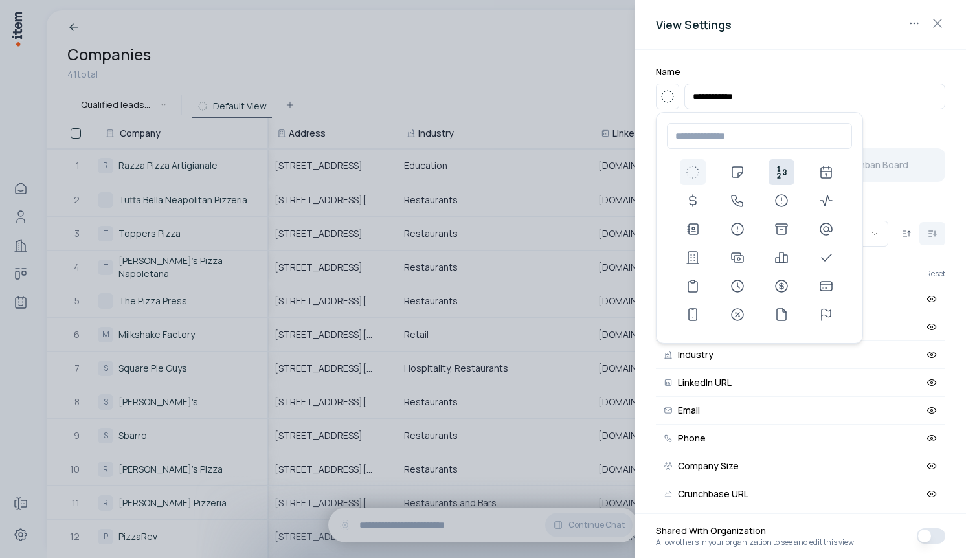
click at [780, 174] on use at bounding box center [782, 172] width 16 height 16
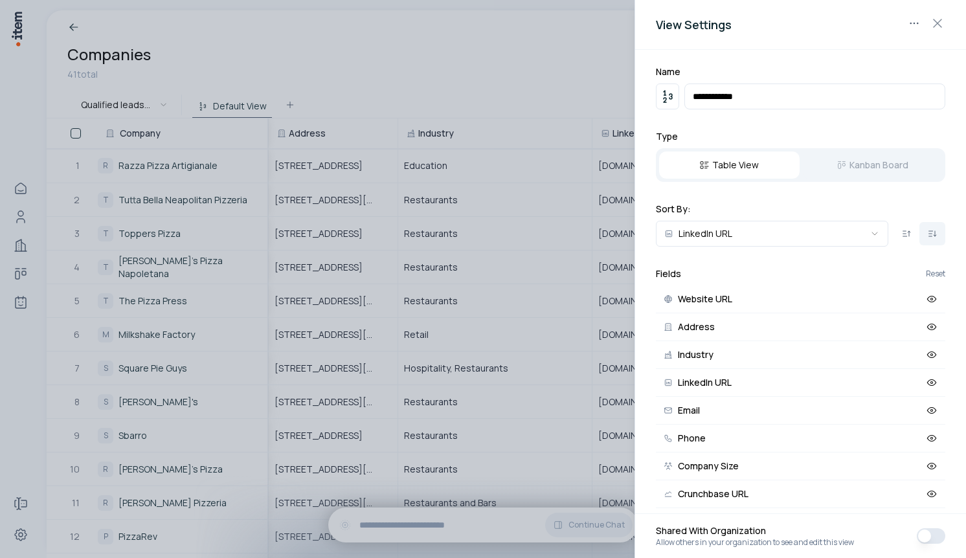
click at [860, 157] on div "Table View Kanban Board" at bounding box center [800, 165] width 289 height 34
click at [858, 157] on div "Table View Kanban Board" at bounding box center [800, 165] width 289 height 34
click at [776, 121] on div "**********" at bounding box center [800, 282] width 331 height 464
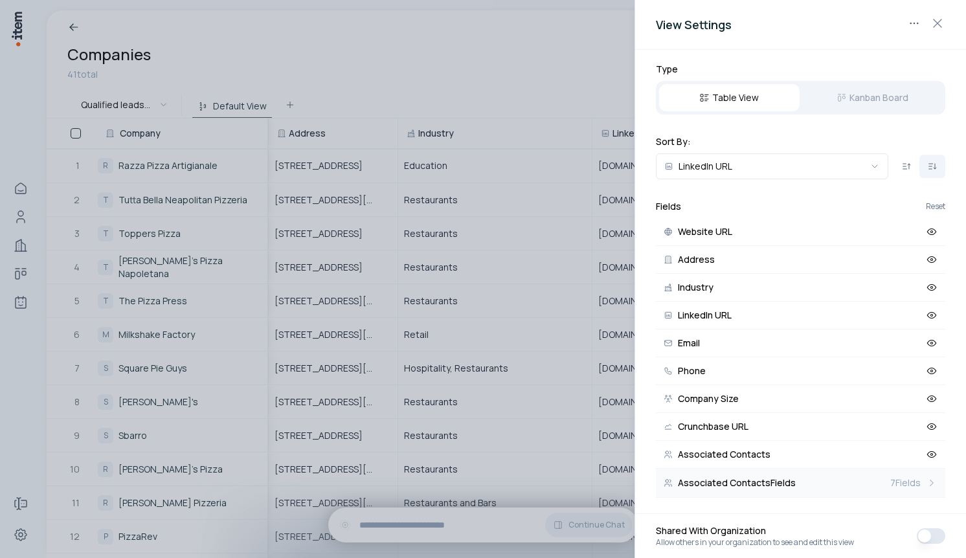
click at [911, 483] on span "7 Fields" at bounding box center [905, 483] width 30 height 13
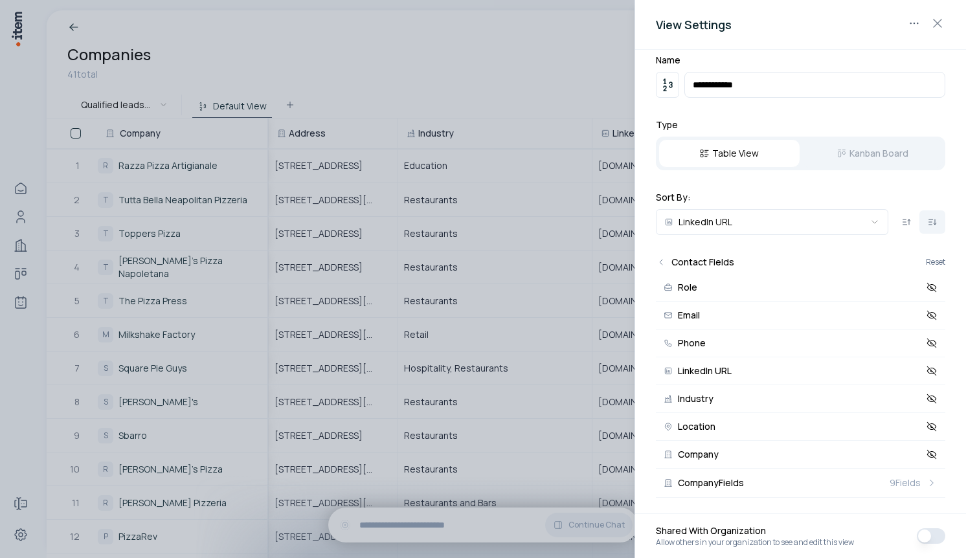
scroll to position [0, 0]
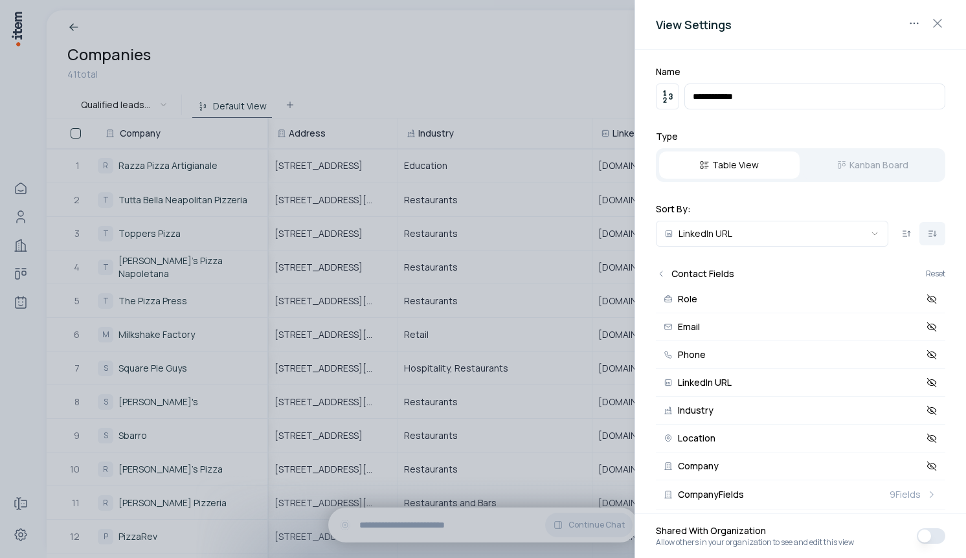
click at [704, 275] on h2 "Contact Fields" at bounding box center [702, 273] width 63 height 13
click at [660, 272] on icon "Back" at bounding box center [661, 274] width 10 height 10
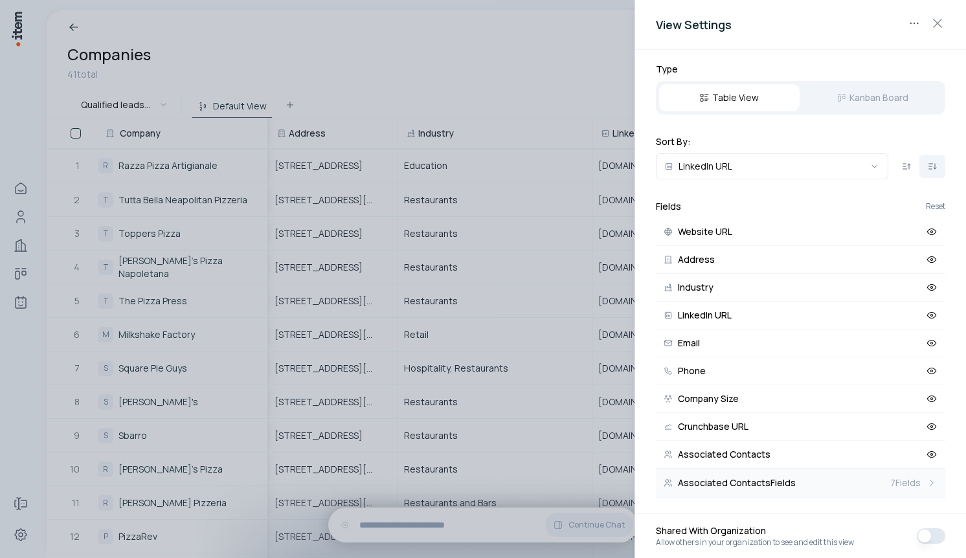
click at [912, 488] on span "7 Fields" at bounding box center [905, 483] width 30 height 13
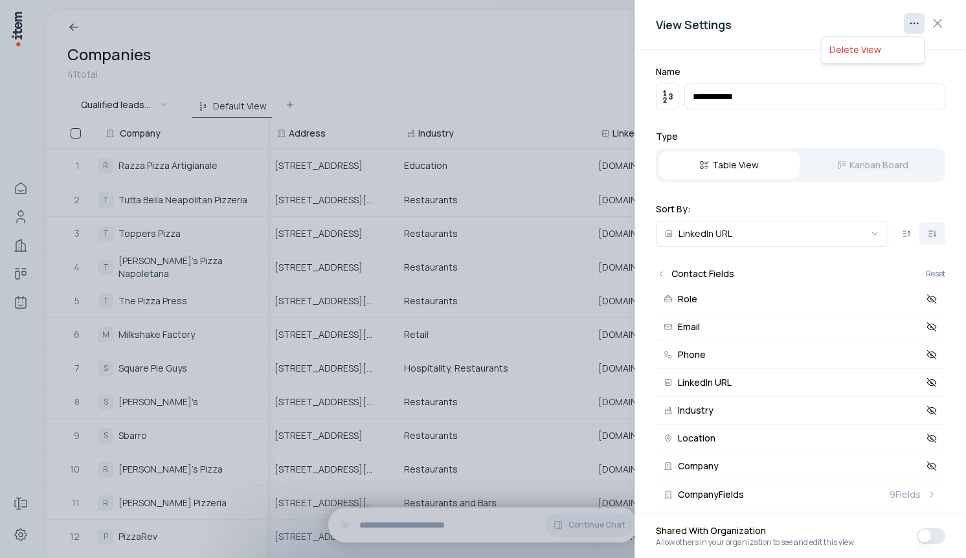
click at [908, 23] on body "Home People Companies Deals Agents Forms Settings Companies 41 total Qualified …" at bounding box center [483, 279] width 966 height 558
click at [867, 51] on div "Delete View" at bounding box center [872, 49] width 97 height 21
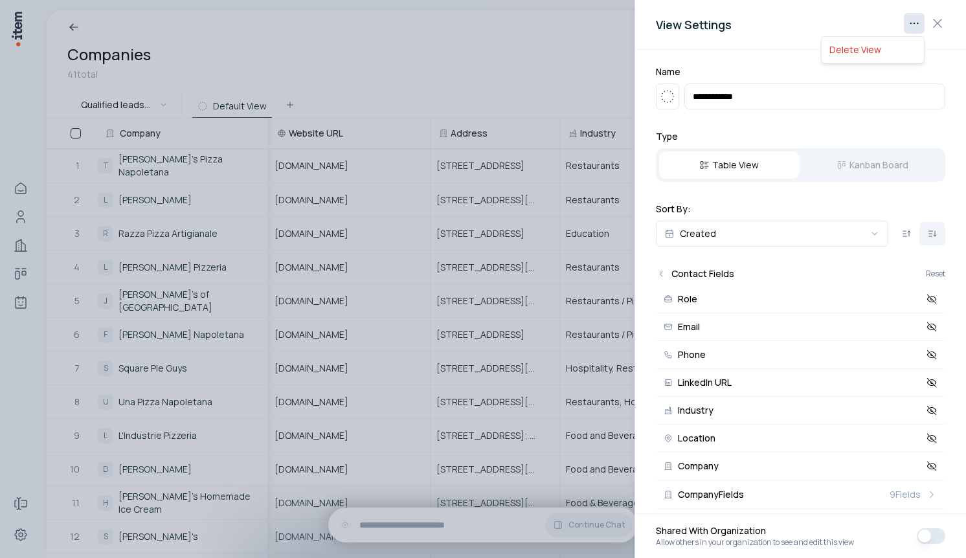
click at [921, 21] on body "Home People Companies Deals Agents Forms Settings Companies 41 total Qualified …" at bounding box center [483, 279] width 966 height 558
click at [671, 93] on div at bounding box center [483, 279] width 966 height 558
click at [670, 100] on icon "button" at bounding box center [668, 97] width 16 height 16
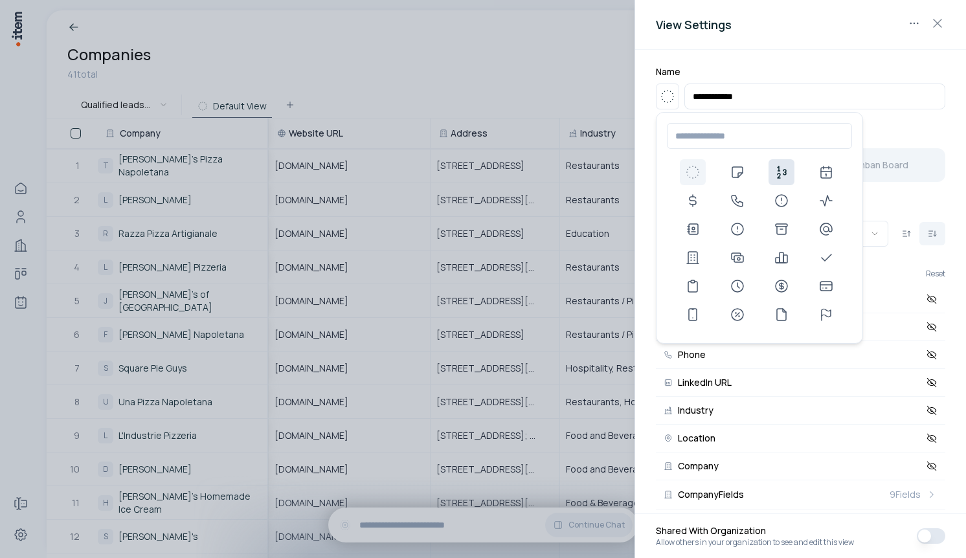
click at [780, 170] on use at bounding box center [782, 172] width 16 height 16
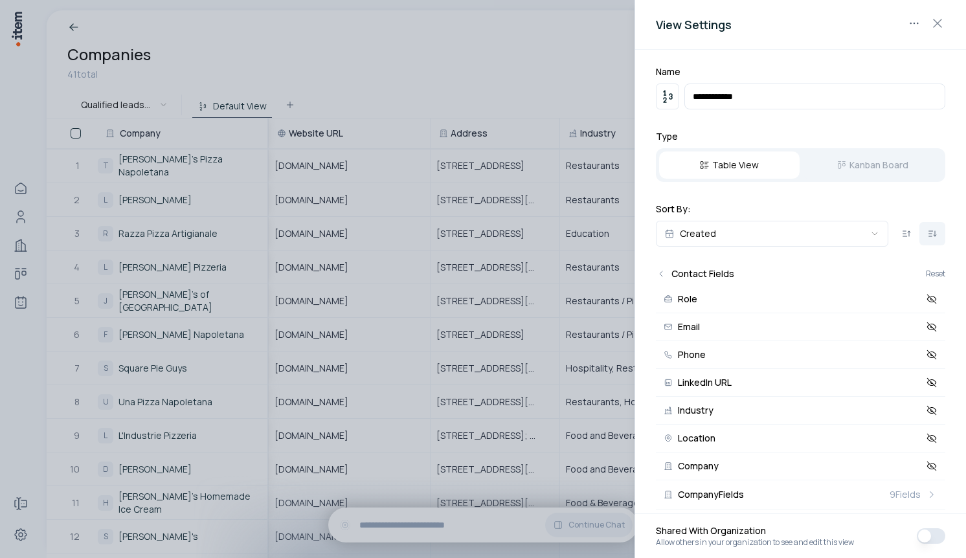
click at [530, 27] on div at bounding box center [483, 279] width 966 height 558
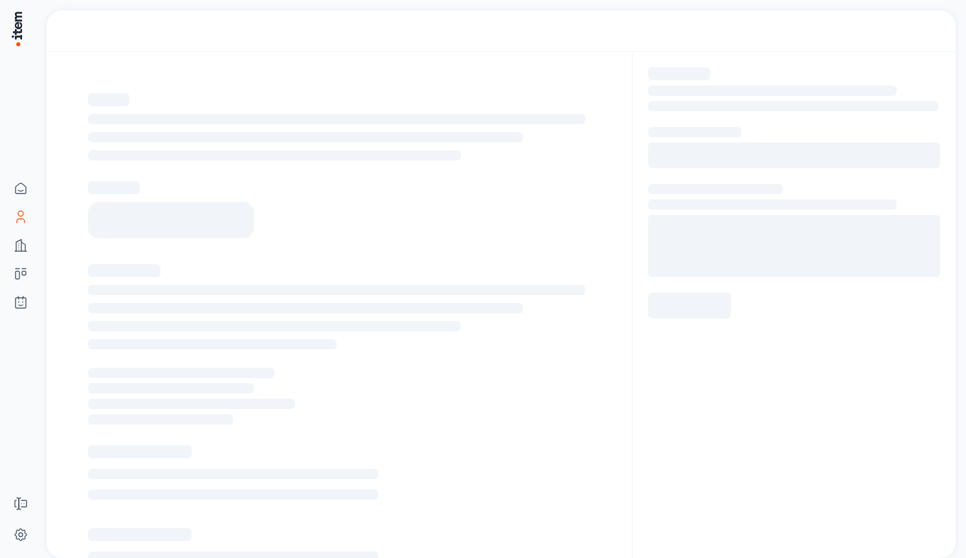
click at [22, 206] on link "People" at bounding box center [21, 217] width 26 height 26
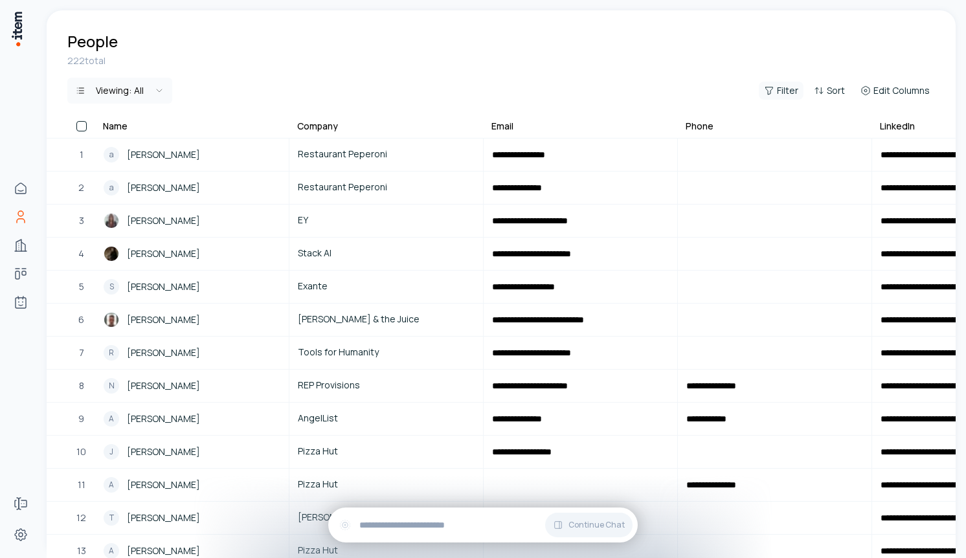
click at [778, 92] on span "Filter" at bounding box center [787, 90] width 21 height 13
click at [483, 147] on button "Add filter" at bounding box center [623, 150] width 341 height 23
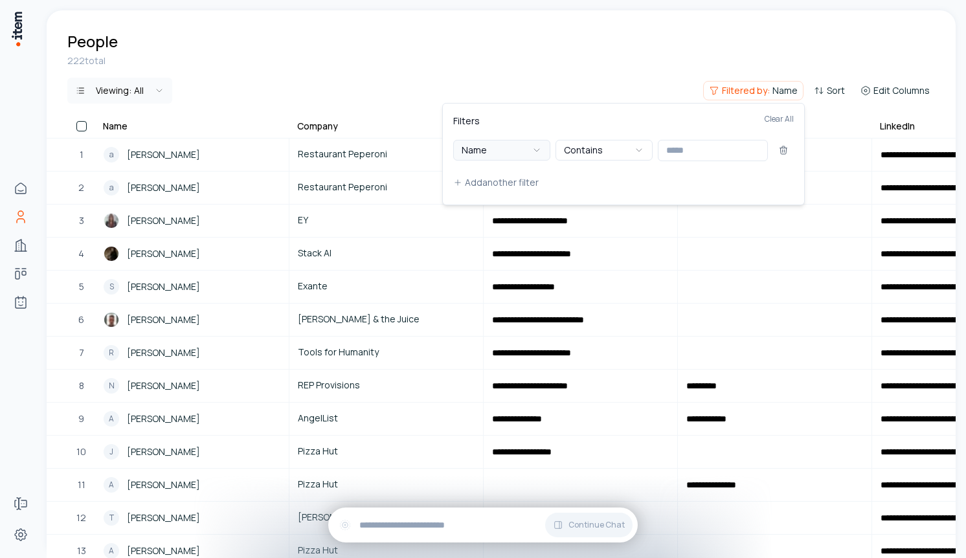
click at [508, 148] on button "Name" at bounding box center [501, 150] width 97 height 21
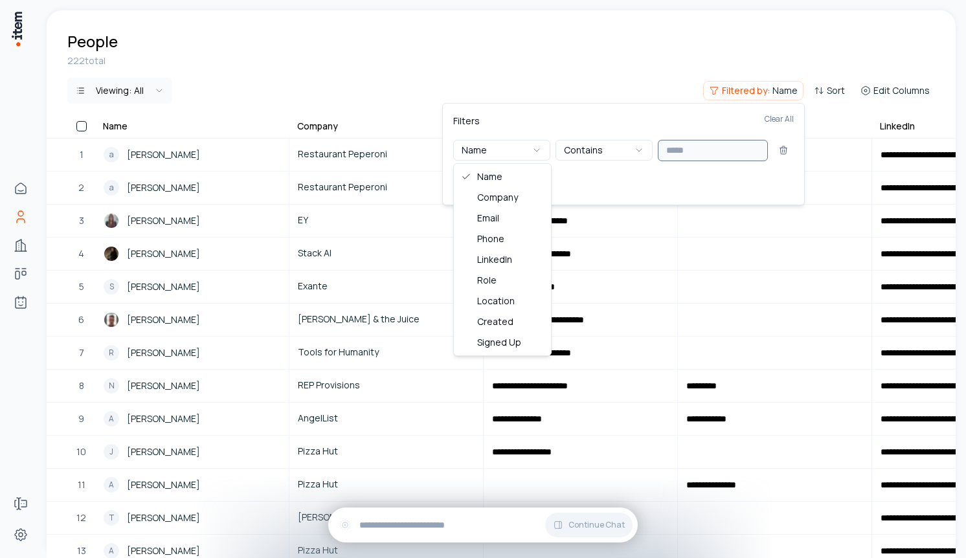
click at [707, 157] on input "text" at bounding box center [713, 150] width 110 height 21
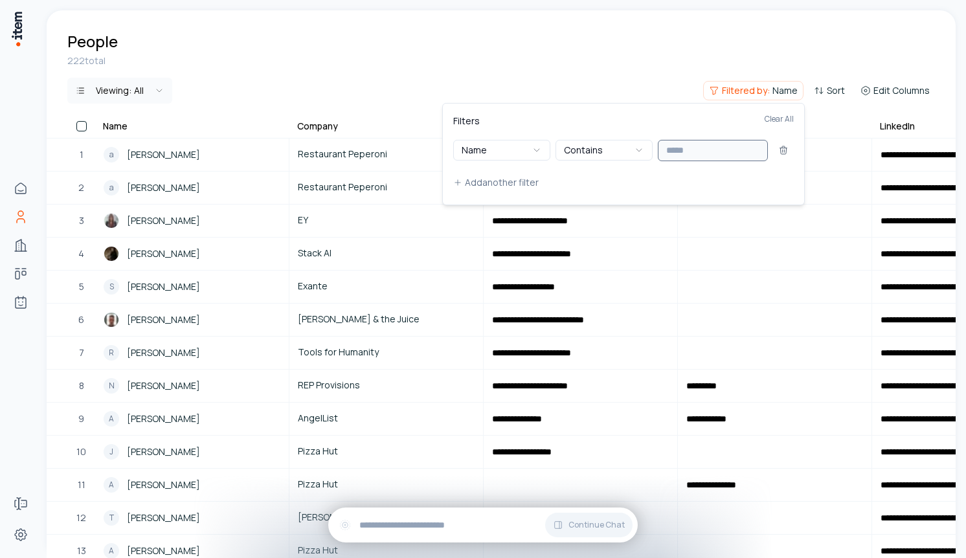
click at [707, 157] on input "text" at bounding box center [713, 150] width 110 height 21
type input "******"
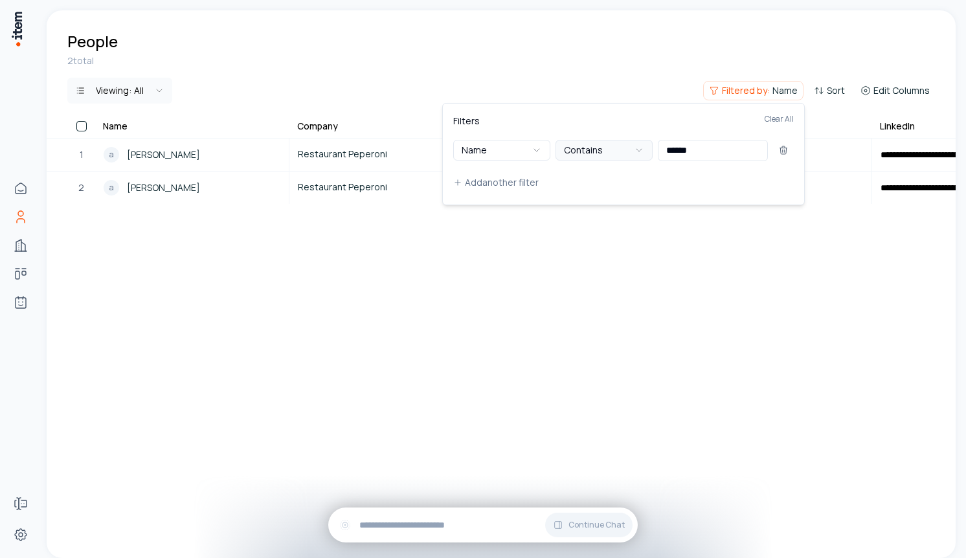
click at [590, 143] on button "Contains" at bounding box center [604, 150] width 97 height 21
click at [721, 150] on input "******" at bounding box center [713, 150] width 110 height 21
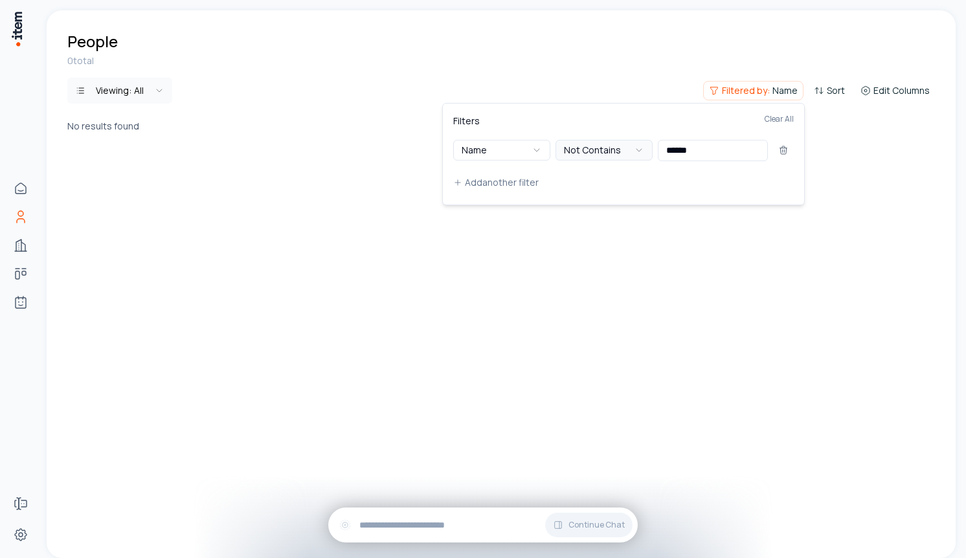
click at [613, 145] on button "Not Contains" at bounding box center [604, 150] width 97 height 21
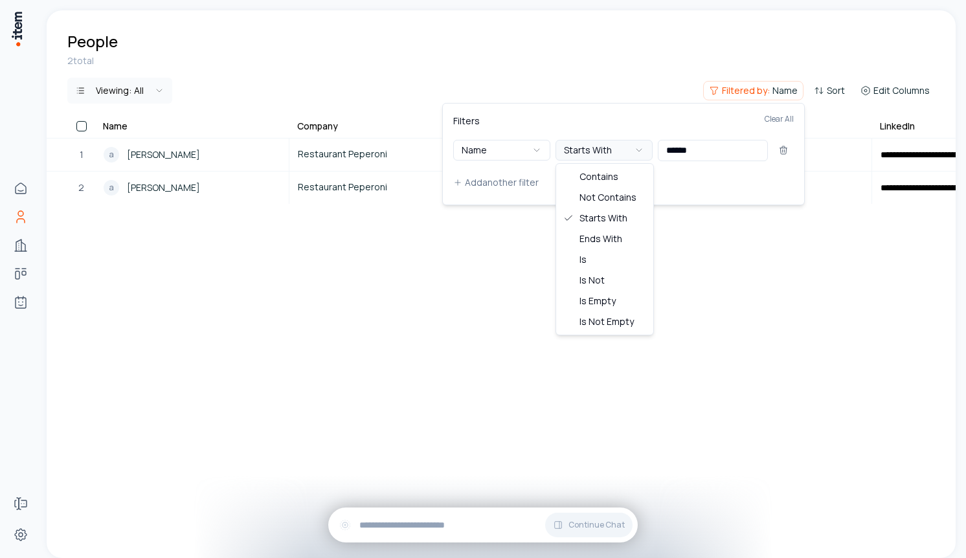
click at [620, 150] on button "Starts With" at bounding box center [604, 150] width 97 height 21
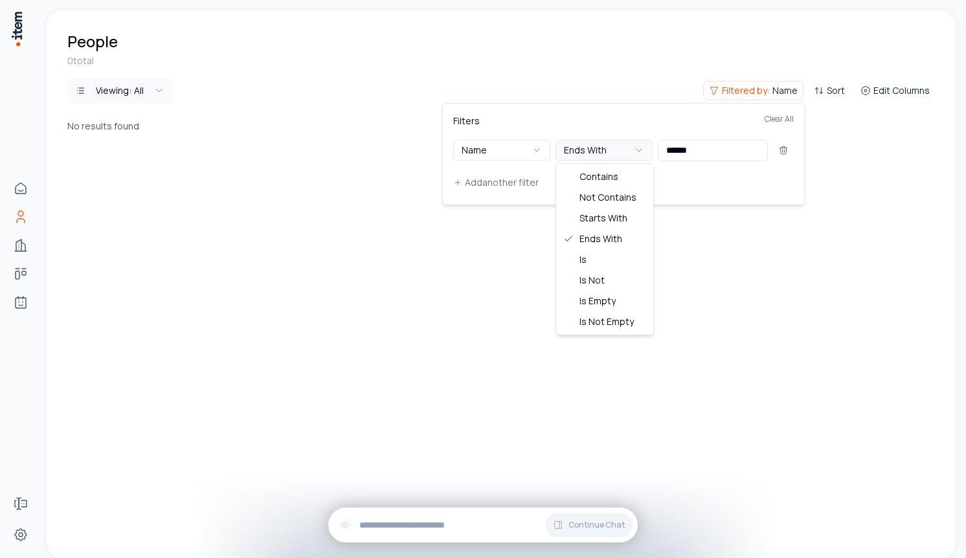
click at [632, 155] on button "Ends With" at bounding box center [604, 150] width 97 height 21
click at [641, 148] on icon "button" at bounding box center [639, 150] width 10 height 10
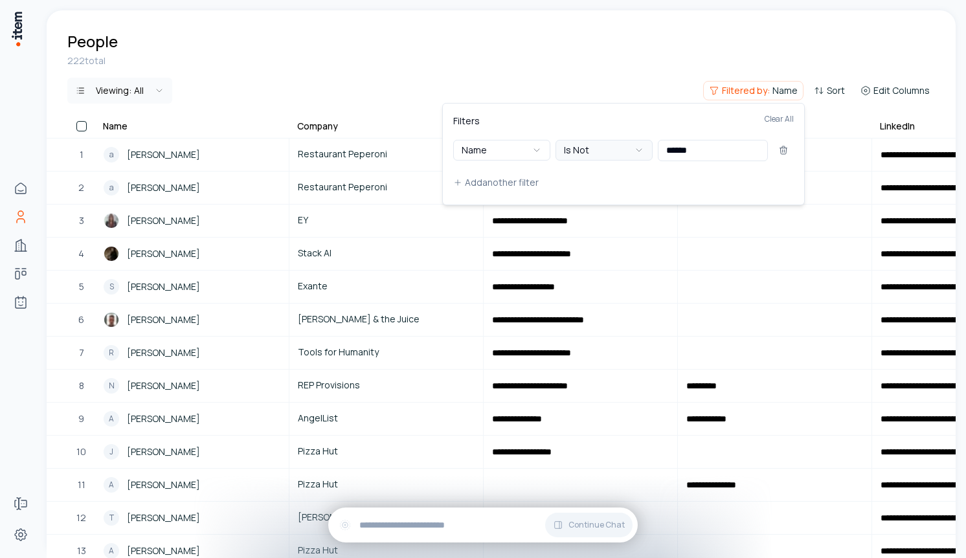
click at [598, 153] on button "Is Not" at bounding box center [604, 150] width 97 height 21
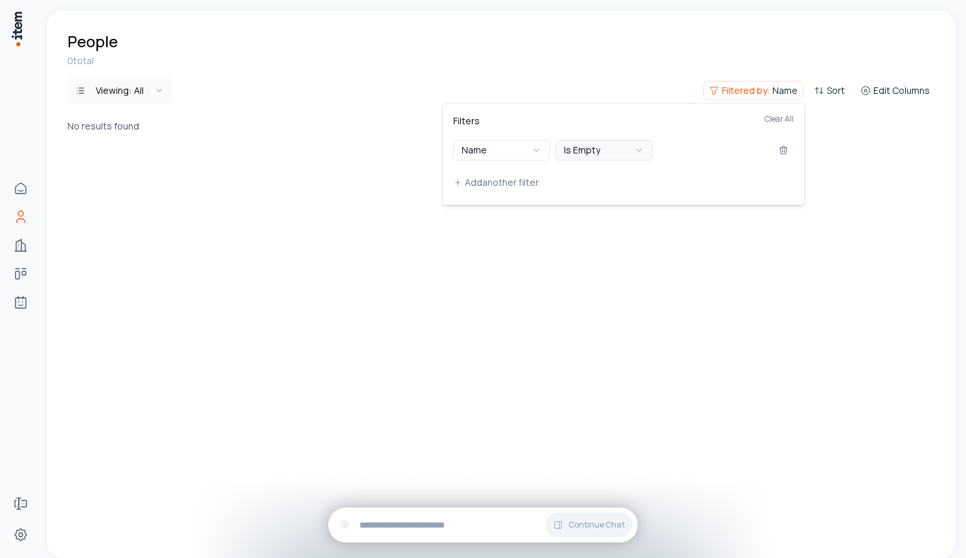
click at [608, 148] on button "Is Empty" at bounding box center [604, 150] width 97 height 21
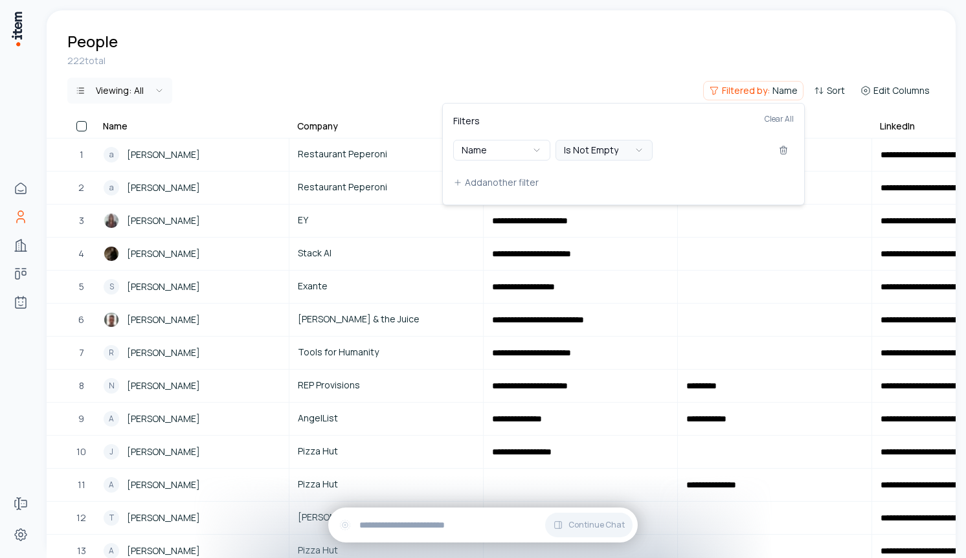
click at [612, 149] on button "Is Not Empty" at bounding box center [604, 150] width 97 height 21
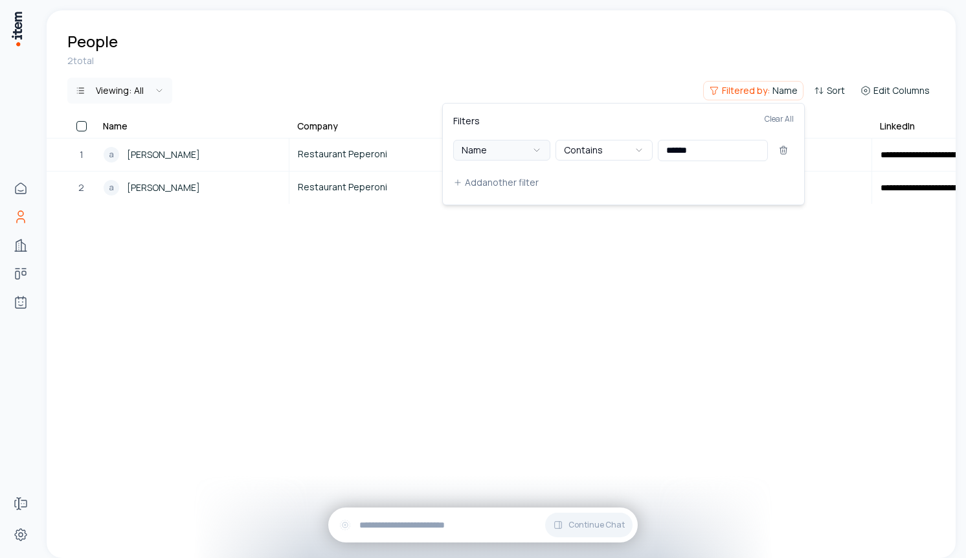
click at [534, 142] on button "Name" at bounding box center [501, 150] width 97 height 21
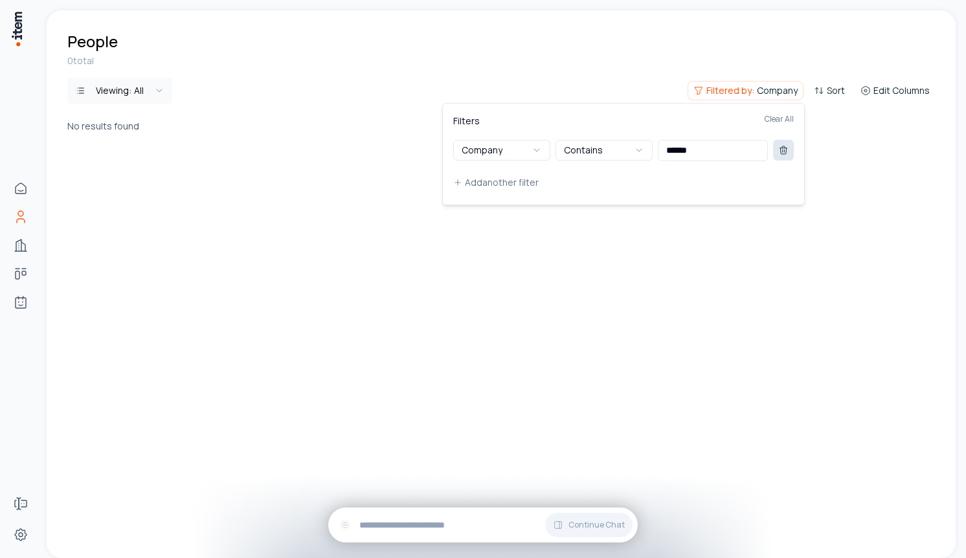
click at [782, 156] on button at bounding box center [783, 150] width 21 height 21
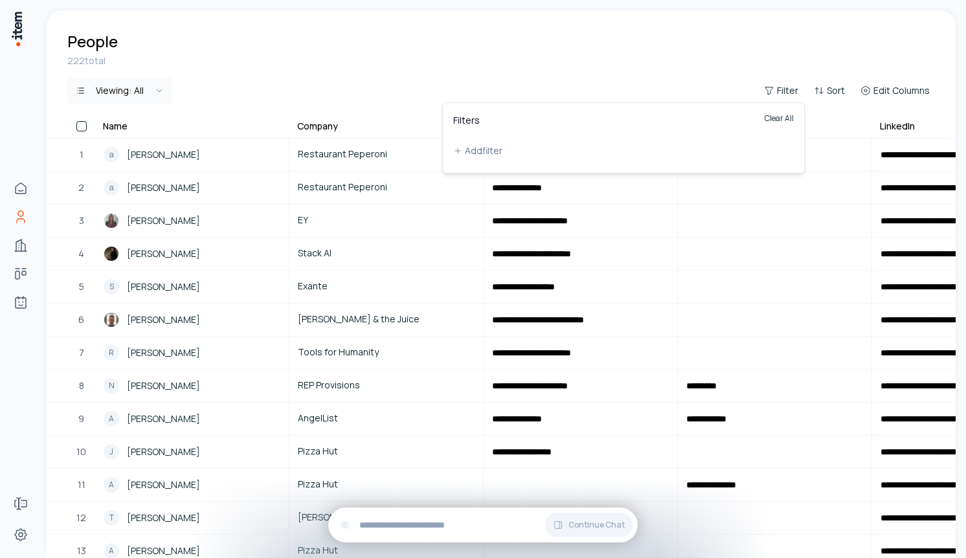
click at [778, 117] on button "Clear All" at bounding box center [779, 126] width 29 height 26
click at [675, 52] on html "**********" at bounding box center [483, 279] width 966 height 558
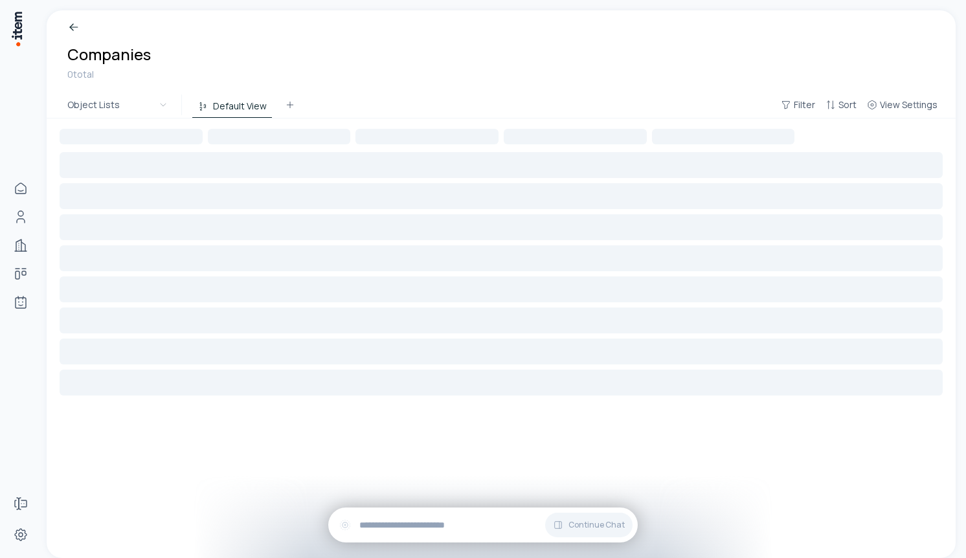
click at [241, 103] on button "Default View" at bounding box center [232, 106] width 80 height 23
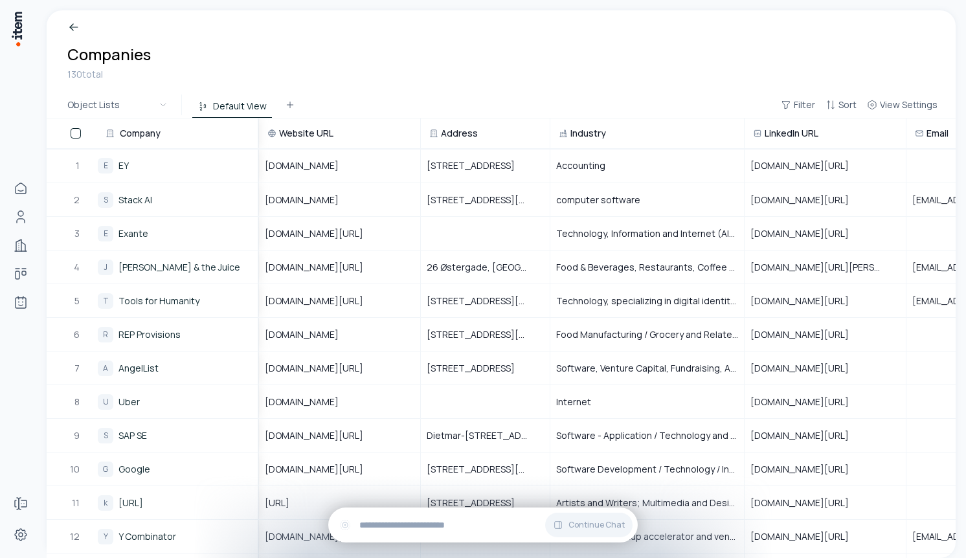
click at [235, 100] on button "Default View" at bounding box center [232, 106] width 80 height 23
click at [887, 96] on button "View Settings" at bounding box center [902, 104] width 81 height 23
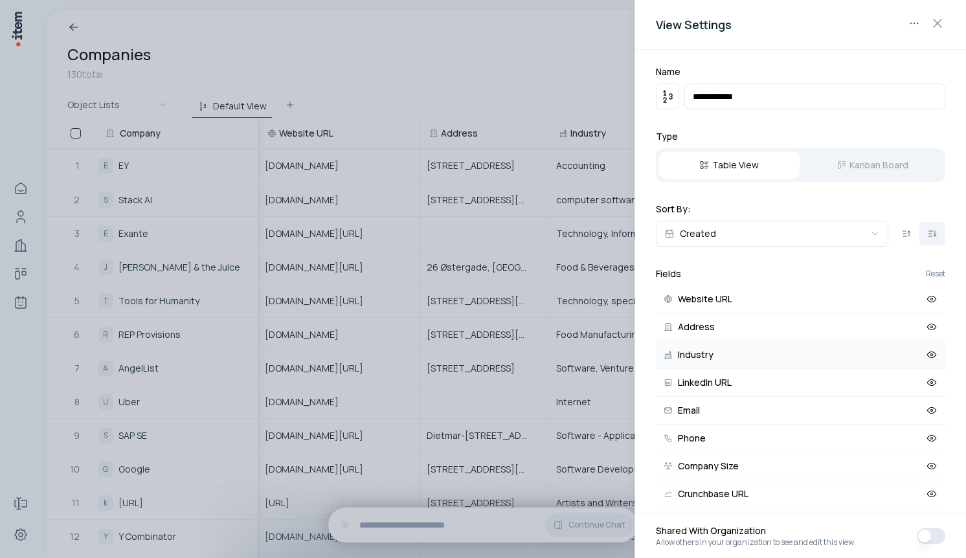
scroll to position [67, 0]
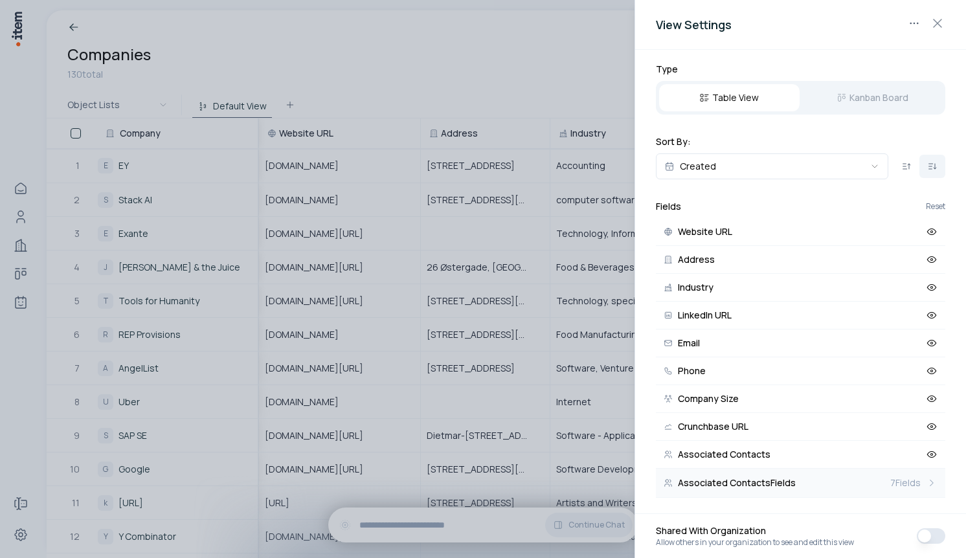
click at [912, 485] on span "7 Fields" at bounding box center [905, 483] width 30 height 13
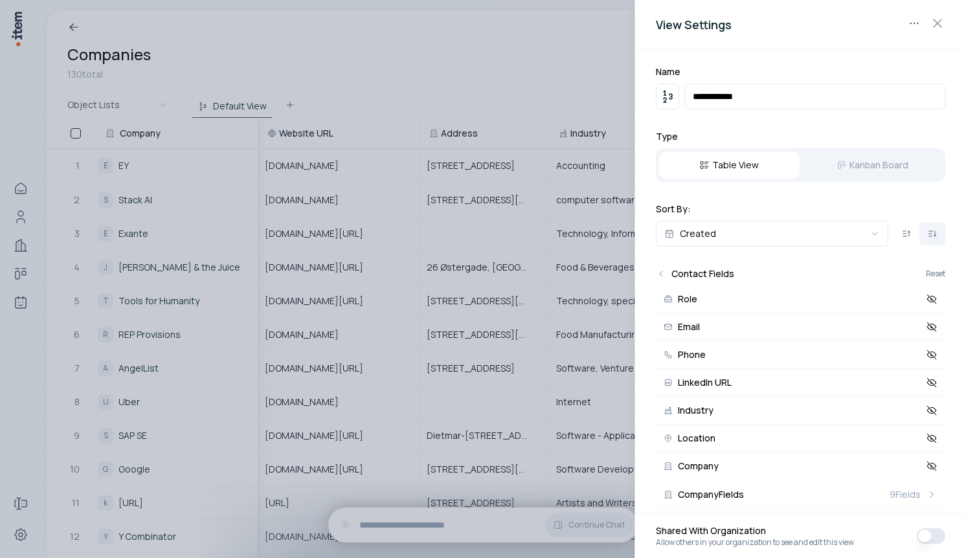
click at [912, 485] on button "Company Fields 9 Fields" at bounding box center [800, 494] width 289 height 29
click at [912, 485] on button "Crunchbase URL" at bounding box center [800, 494] width 289 height 28
click at [753, 223] on body "Home People Companies Deals Agents Forms Settings Companies 130 total Object Li…" at bounding box center [483, 279] width 966 height 558
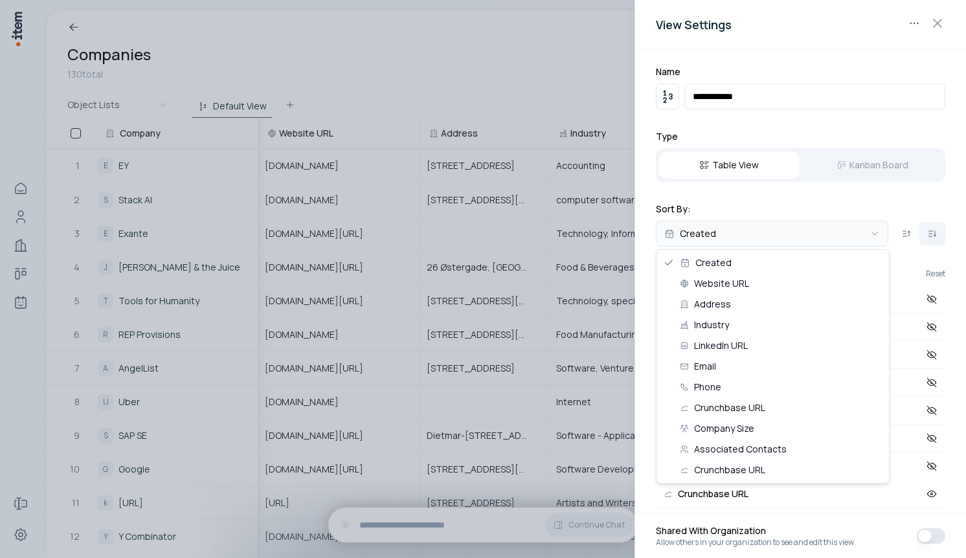
click at [753, 223] on body "Home People Companies Deals Agents Forms Settings Companies 130 total Object Li…" at bounding box center [483, 279] width 966 height 558
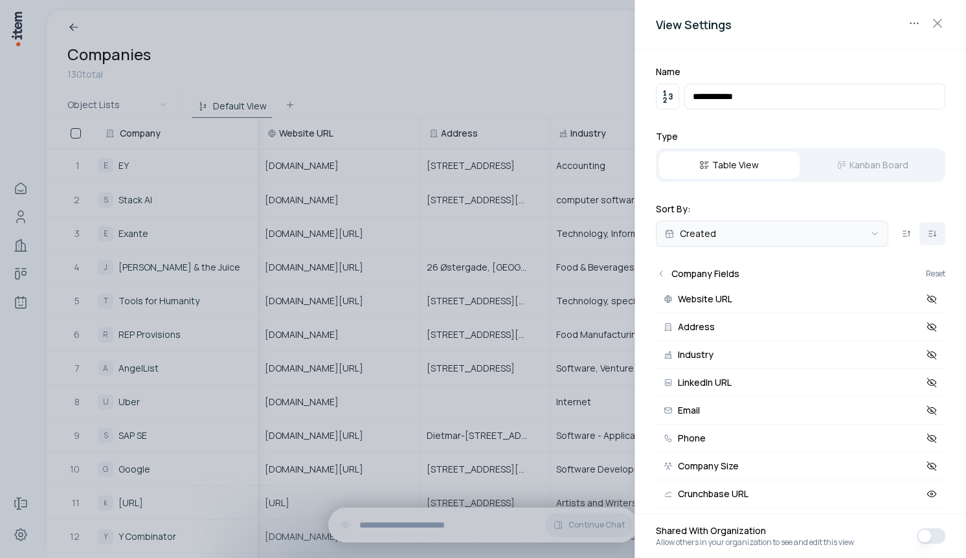
click at [753, 223] on body "Home People Companies Deals Agents Forms Settings Companies 130 total Object Li…" at bounding box center [483, 279] width 966 height 558
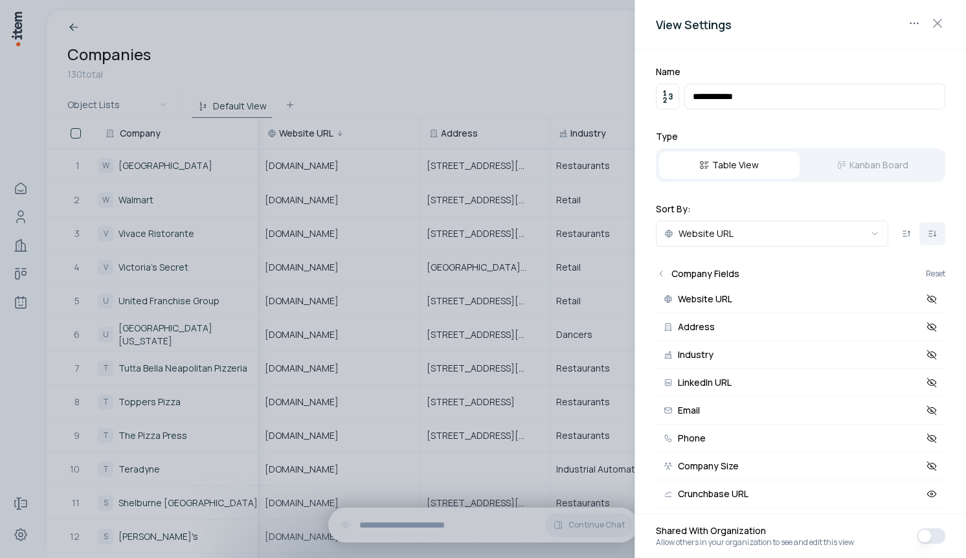
click at [675, 120] on div "**********" at bounding box center [800, 282] width 331 height 464
click at [914, 26] on body "Home People Companies Deals Agents Forms Settings Companies 130 total Object Li…" at bounding box center [483, 279] width 966 height 558
click at [929, 14] on div at bounding box center [483, 279] width 966 height 558
click at [943, 25] on icon "button" at bounding box center [938, 24] width 16 height 16
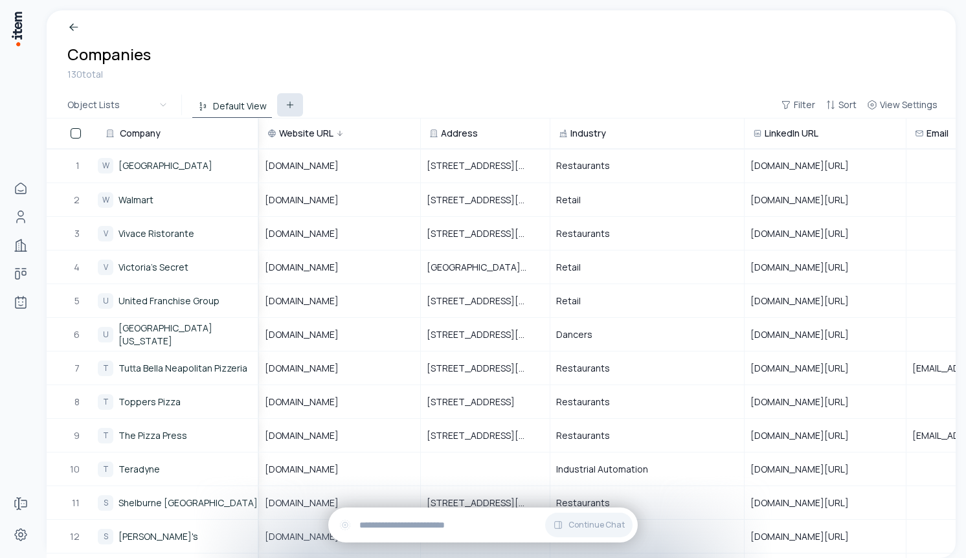
click at [286, 98] on button at bounding box center [290, 104] width 26 height 23
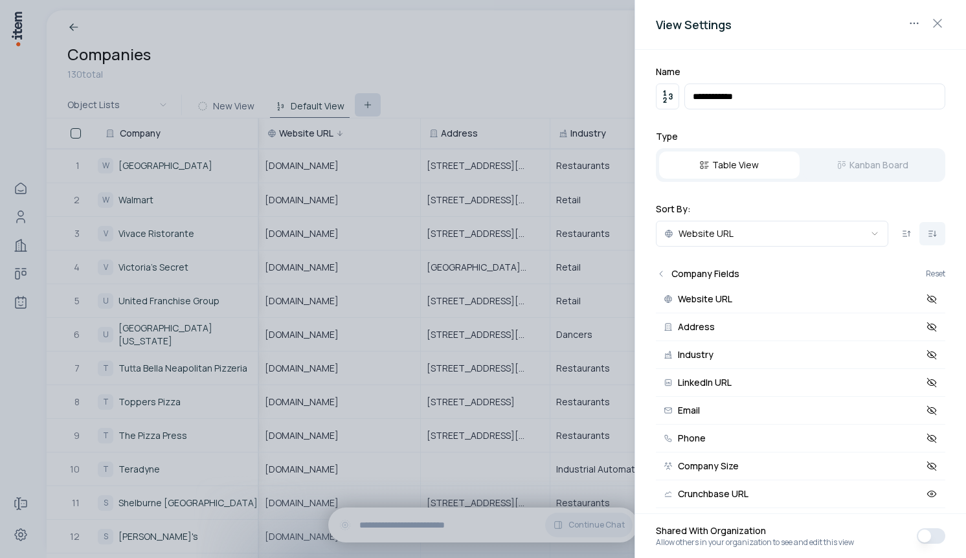
type input "********"
click at [940, 27] on icon "button" at bounding box center [938, 24] width 16 height 16
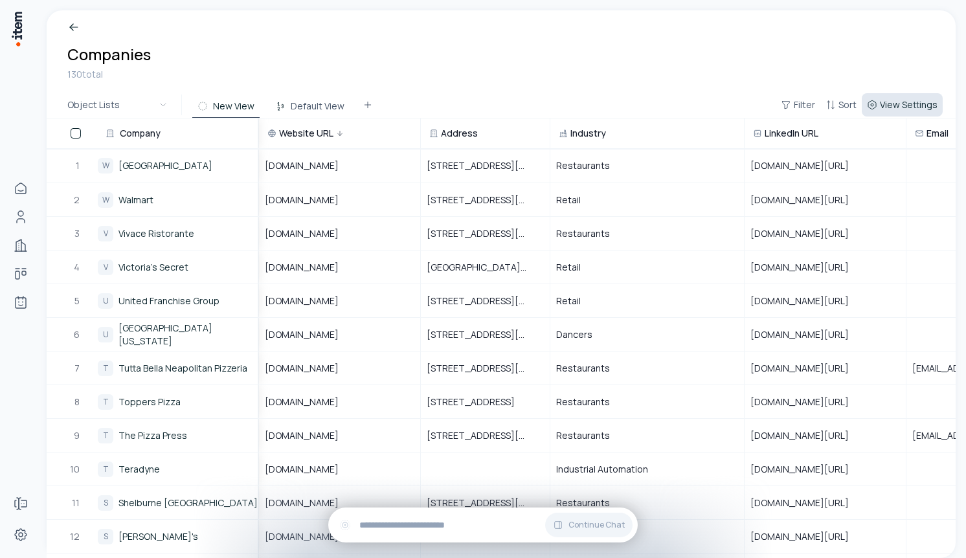
click at [909, 101] on span "View Settings" at bounding box center [909, 104] width 58 height 13
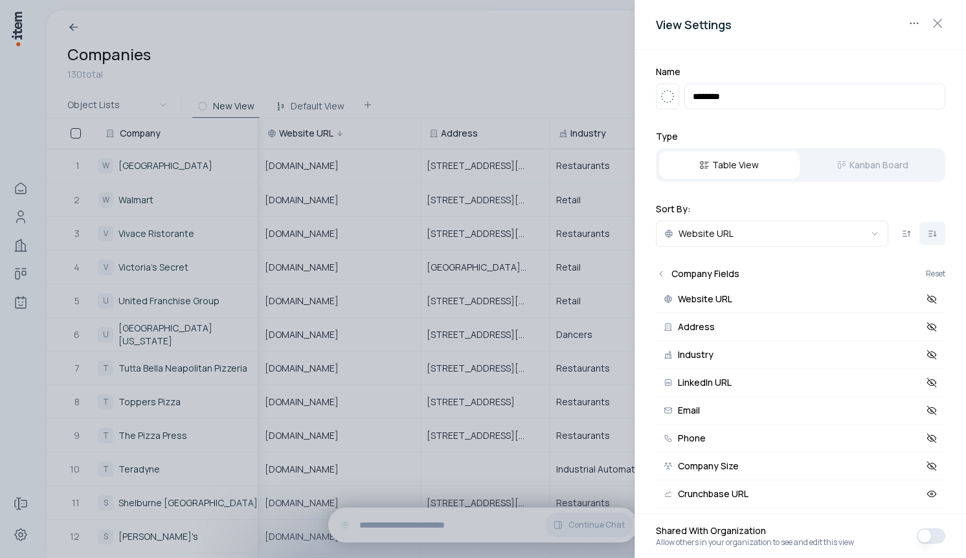
click at [765, 100] on input "********" at bounding box center [814, 97] width 261 height 26
click at [482, 107] on div at bounding box center [483, 279] width 966 height 558
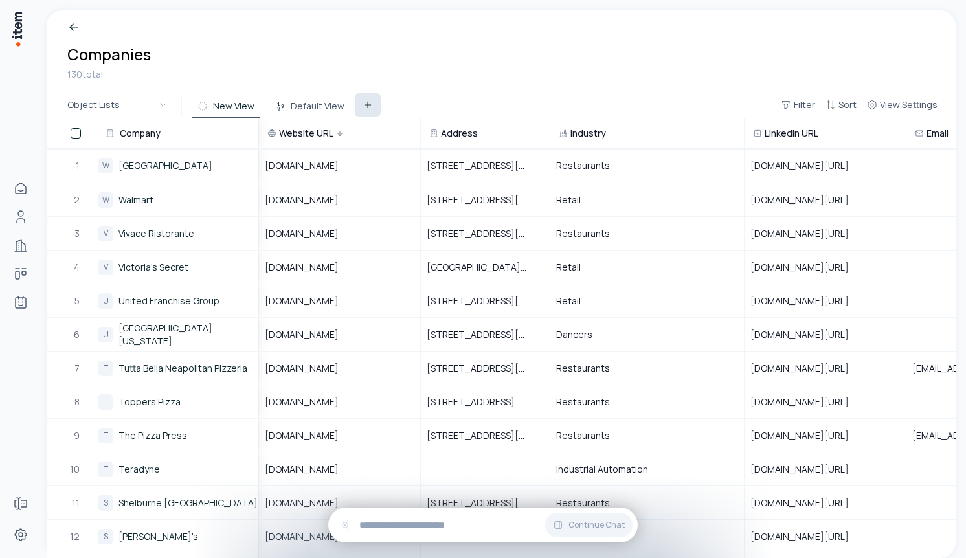
click at [366, 107] on icon at bounding box center [368, 105] width 10 height 10
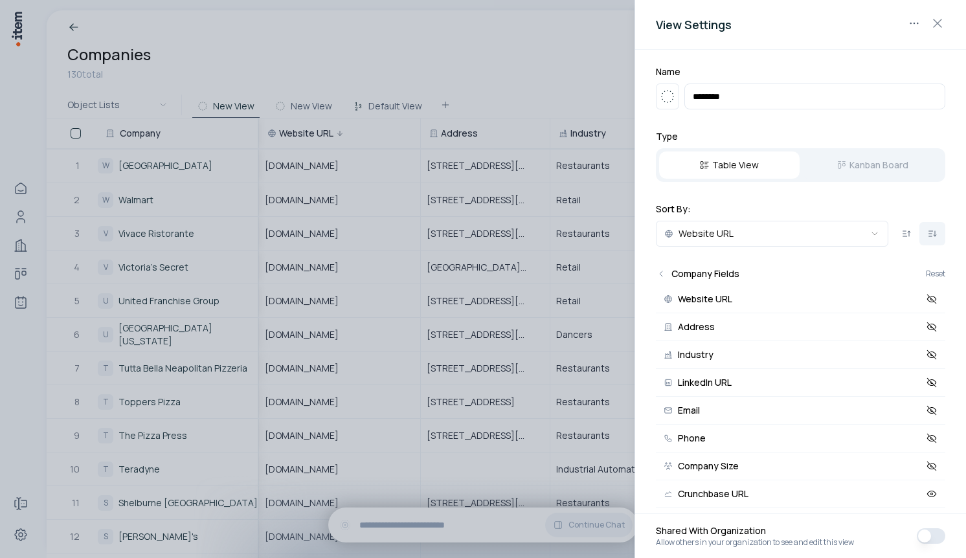
click at [513, 137] on div at bounding box center [483, 279] width 966 height 558
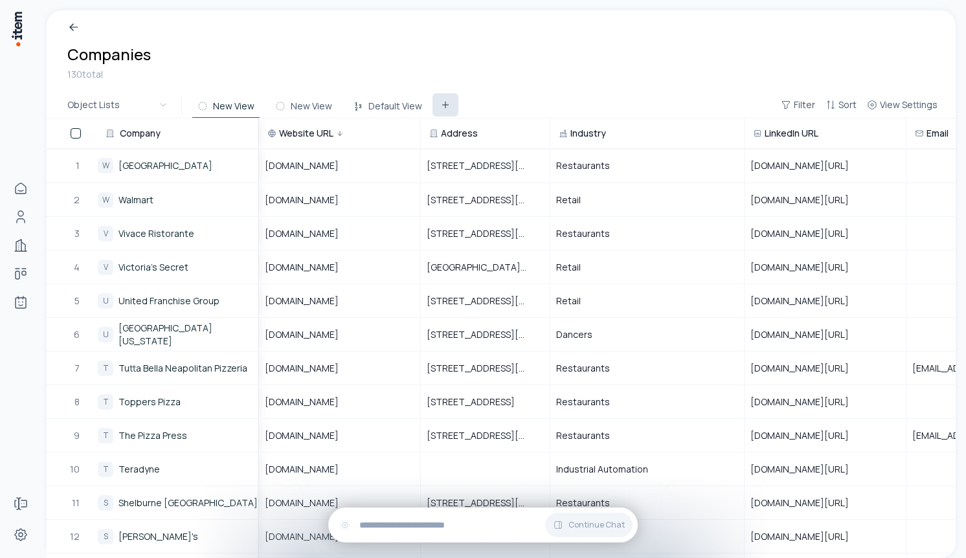
click at [442, 105] on icon at bounding box center [445, 105] width 6 height 0
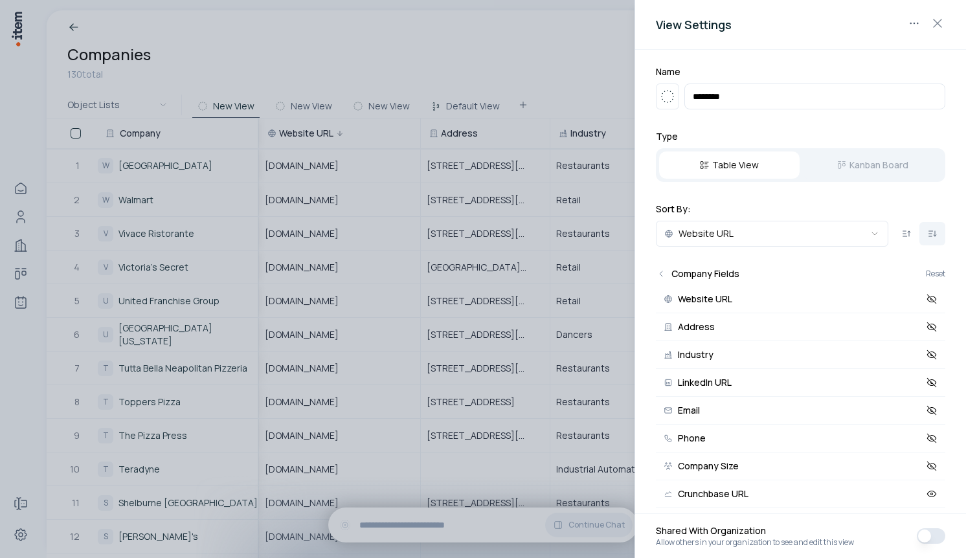
click at [572, 133] on div at bounding box center [483, 279] width 966 height 558
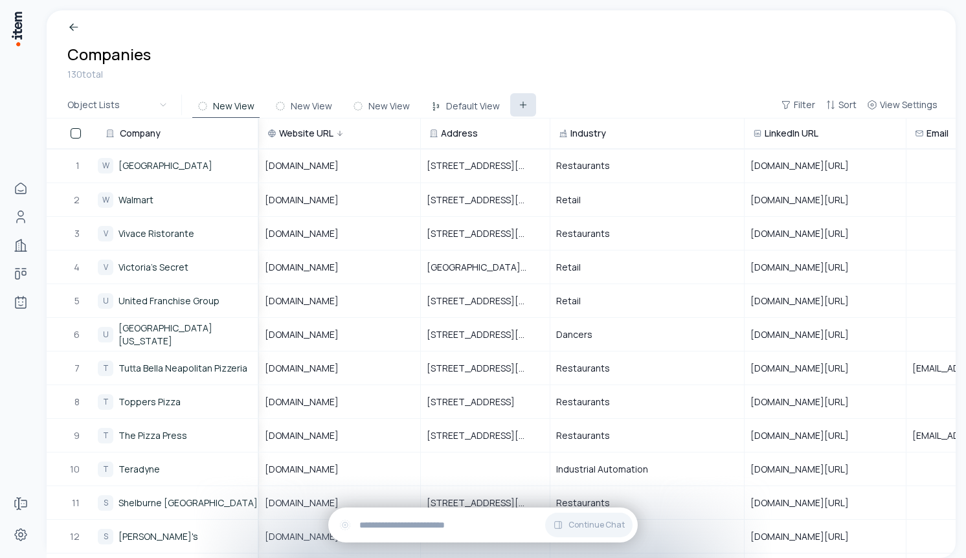
click at [518, 106] on icon at bounding box center [523, 105] width 10 height 10
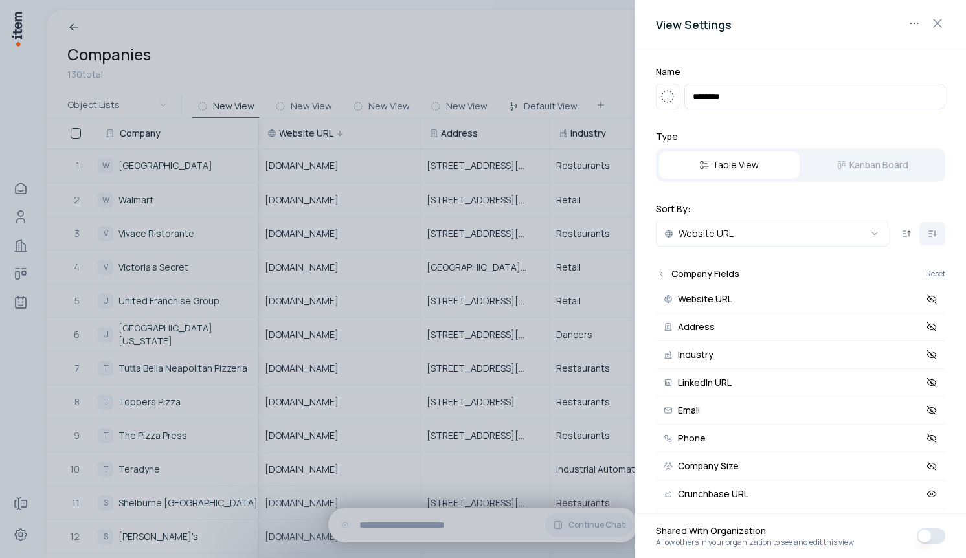
click at [541, 114] on div at bounding box center [483, 279] width 966 height 558
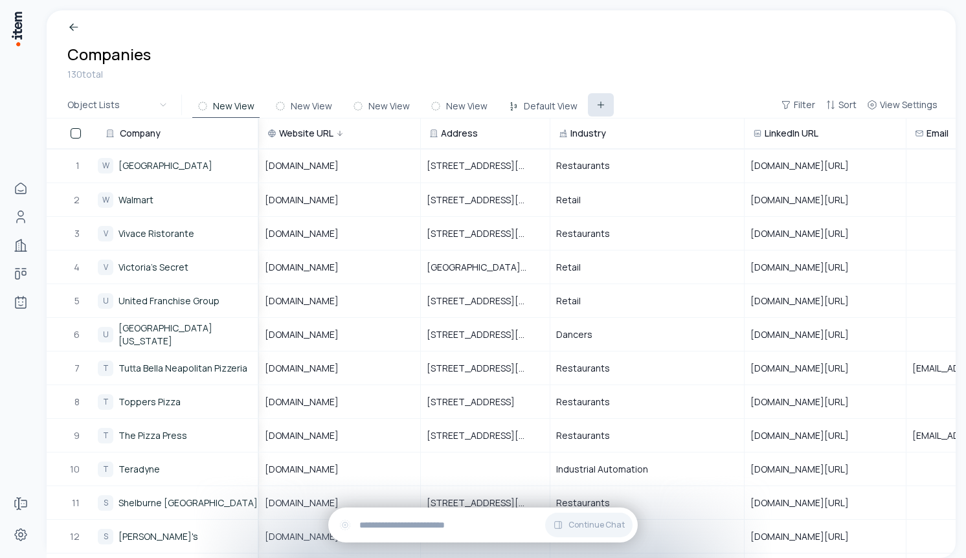
click at [588, 100] on button at bounding box center [601, 104] width 26 height 23
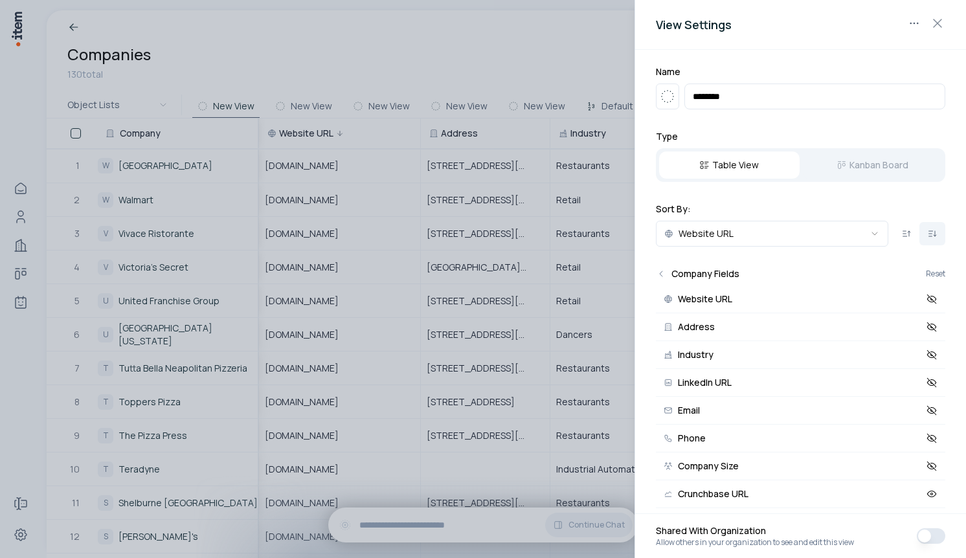
click at [599, 137] on div at bounding box center [483, 279] width 966 height 558
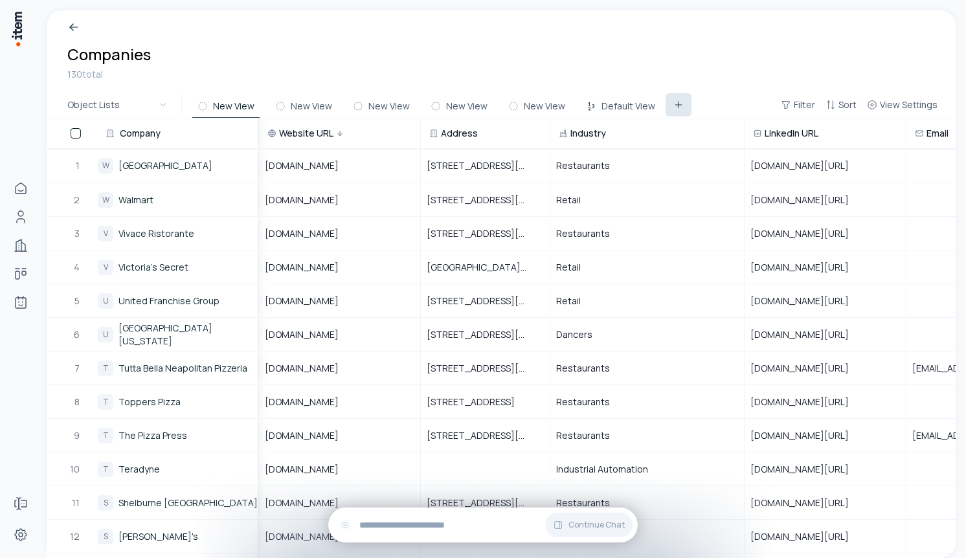
click at [666, 109] on button at bounding box center [679, 104] width 26 height 23
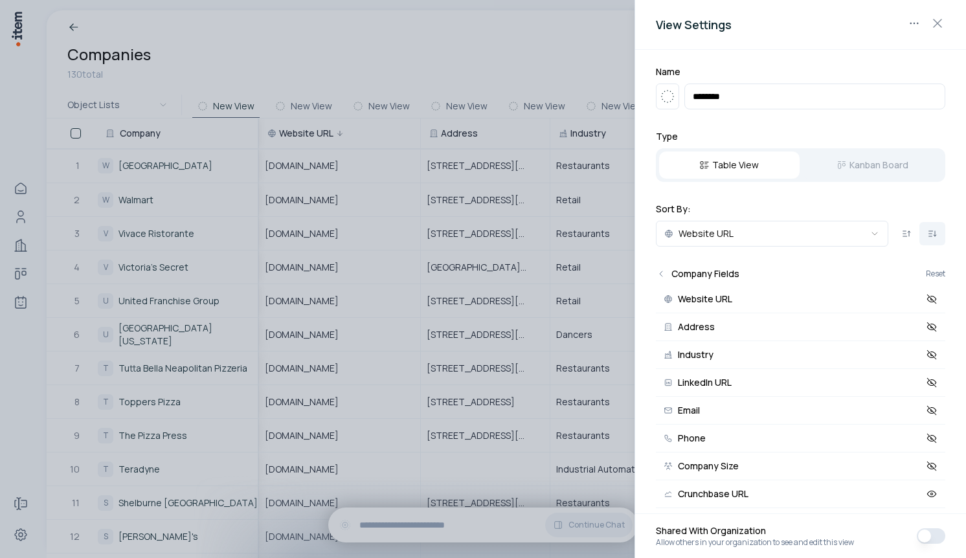
click at [584, 181] on div at bounding box center [483, 279] width 966 height 558
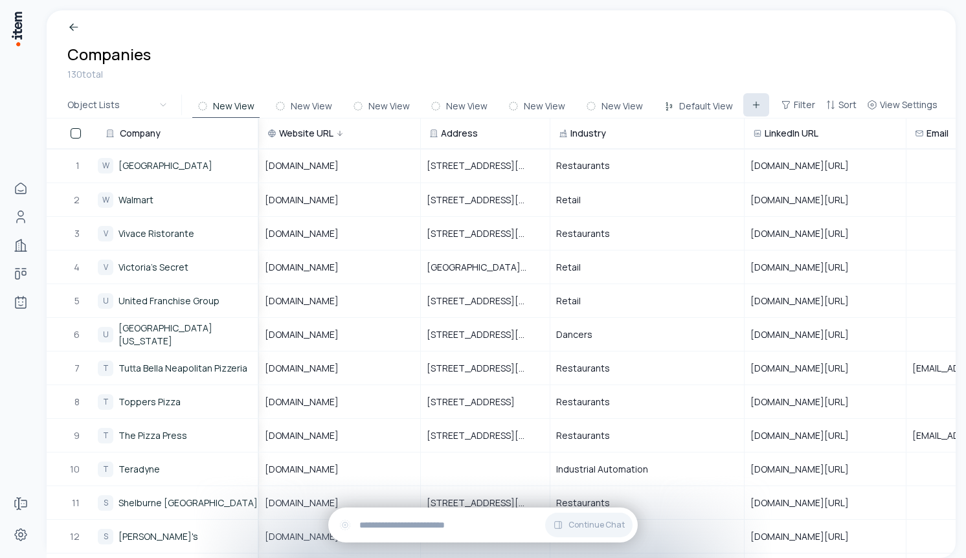
click at [751, 107] on icon at bounding box center [756, 105] width 10 height 10
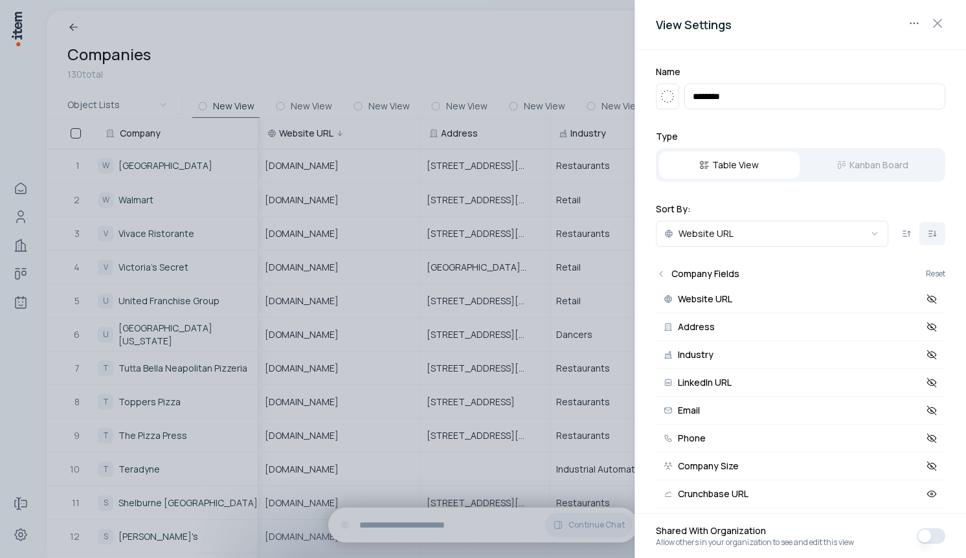
click at [554, 227] on div at bounding box center [483, 279] width 966 height 558
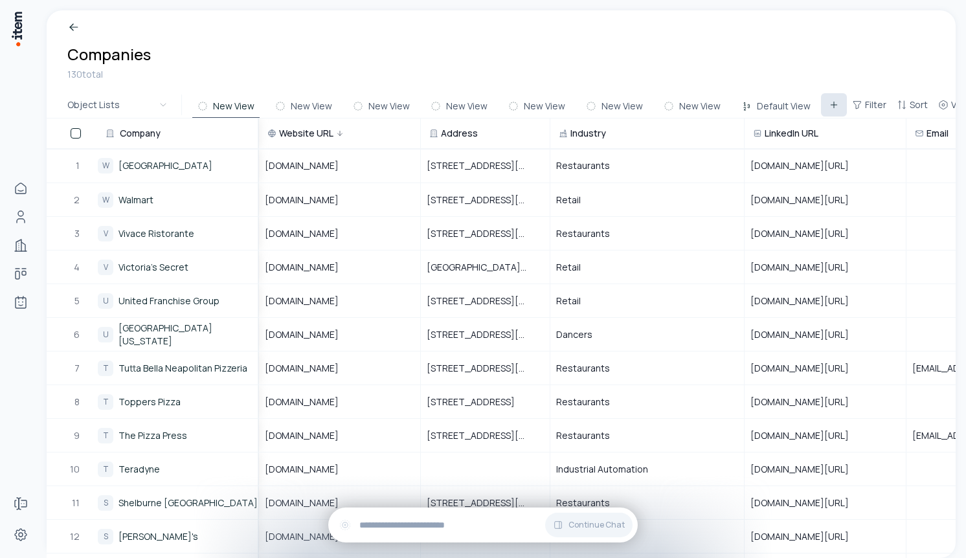
click at [829, 106] on icon at bounding box center [834, 105] width 10 height 10
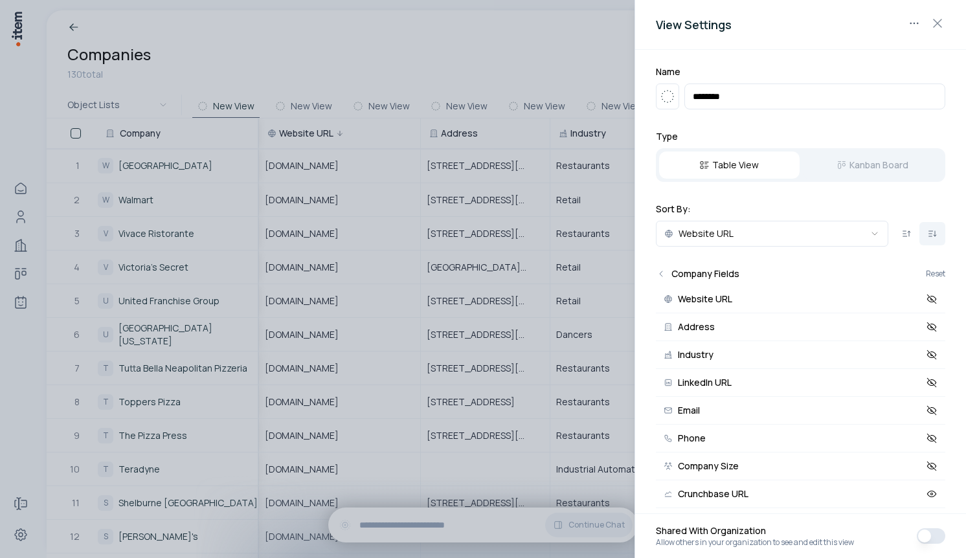
click at [531, 276] on div at bounding box center [483, 279] width 966 height 558
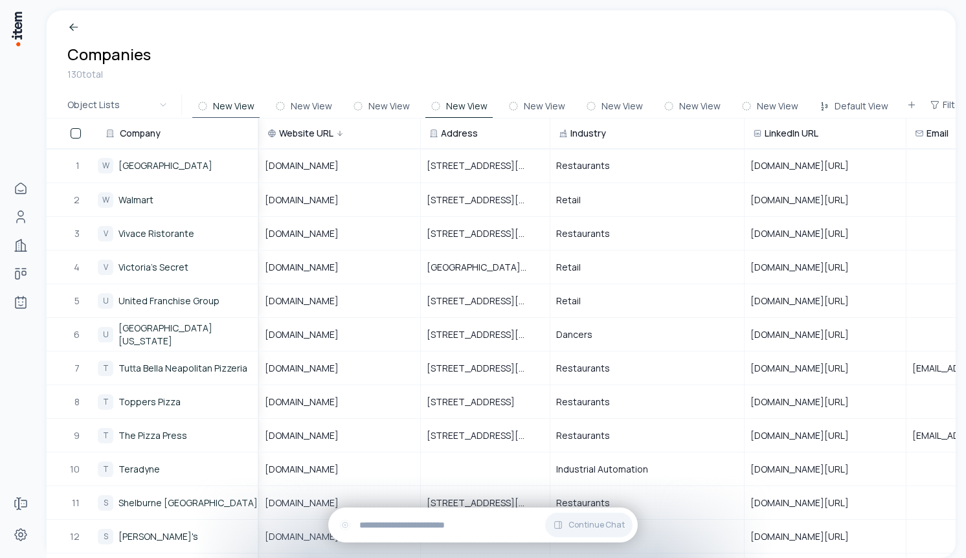
click at [465, 103] on button "New View" at bounding box center [458, 106] width 67 height 23
click at [930, 105] on icon "button" at bounding box center [935, 105] width 10 height 10
click at [614, 171] on button "Add filter" at bounding box center [771, 167] width 341 height 23
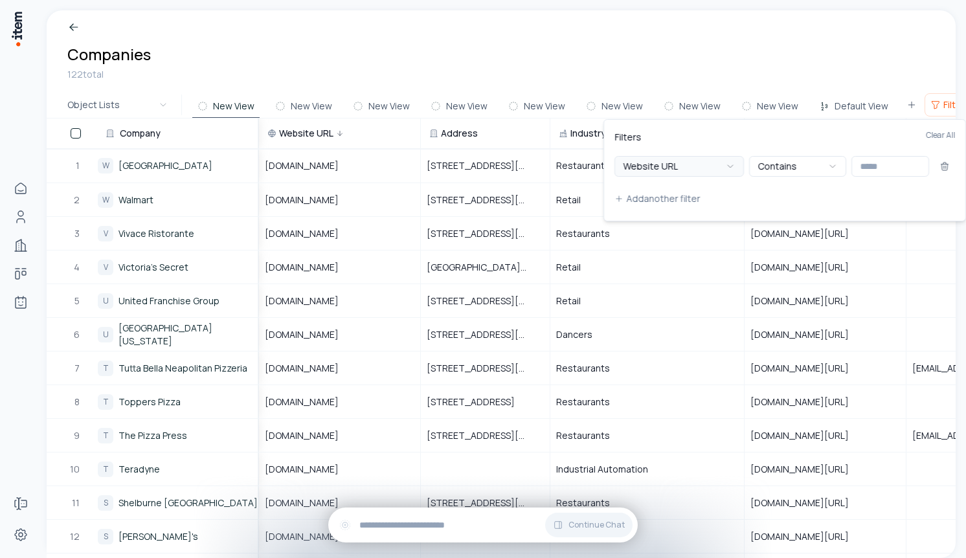
click at [663, 169] on button "Website URL" at bounding box center [678, 166] width 129 height 21
click at [887, 165] on input "text" at bounding box center [890, 166] width 78 height 21
type input "****"
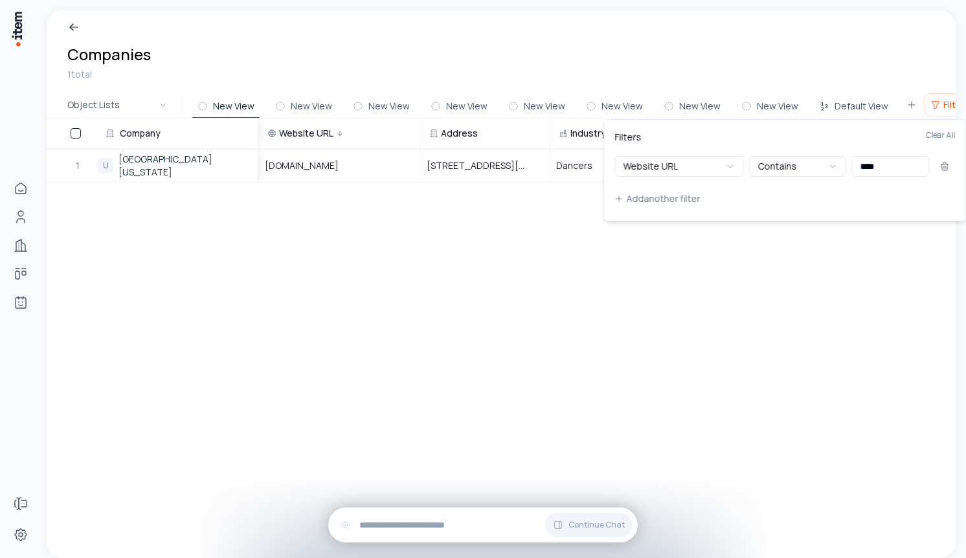
click at [831, 361] on html "Home People Companies Deals Agents Forms Settings Companies 1 total Object List…" at bounding box center [483, 279] width 966 height 558
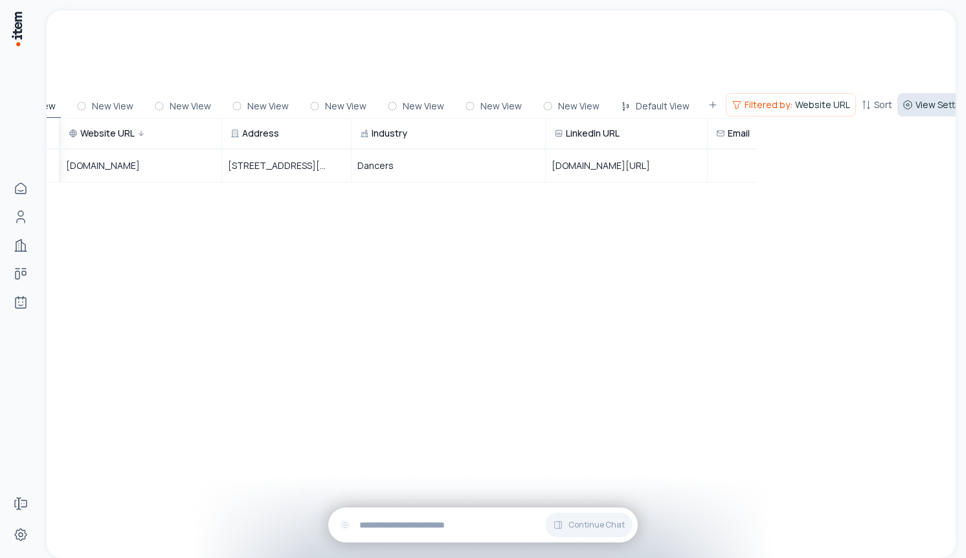
click at [932, 97] on button "View Settings" at bounding box center [937, 104] width 81 height 23
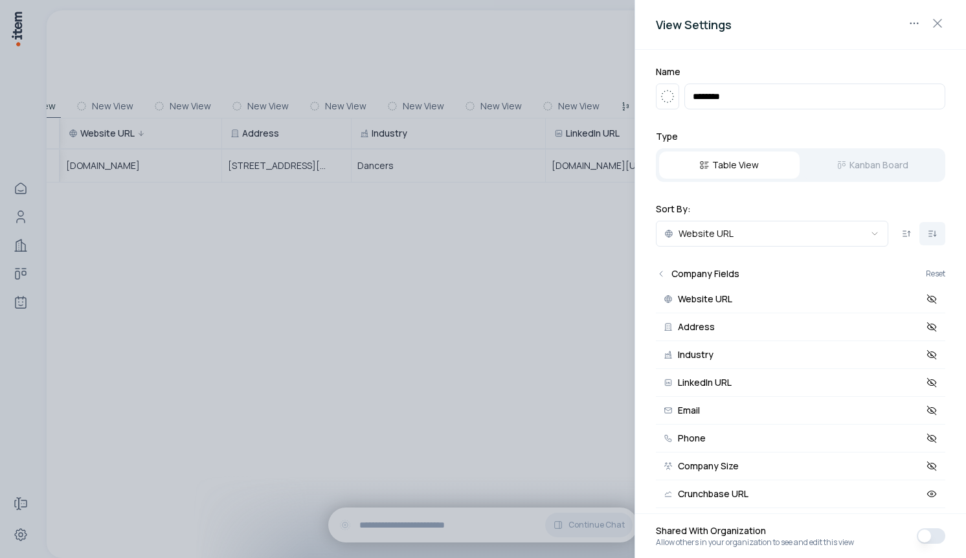
click at [758, 93] on input "********" at bounding box center [814, 97] width 261 height 26
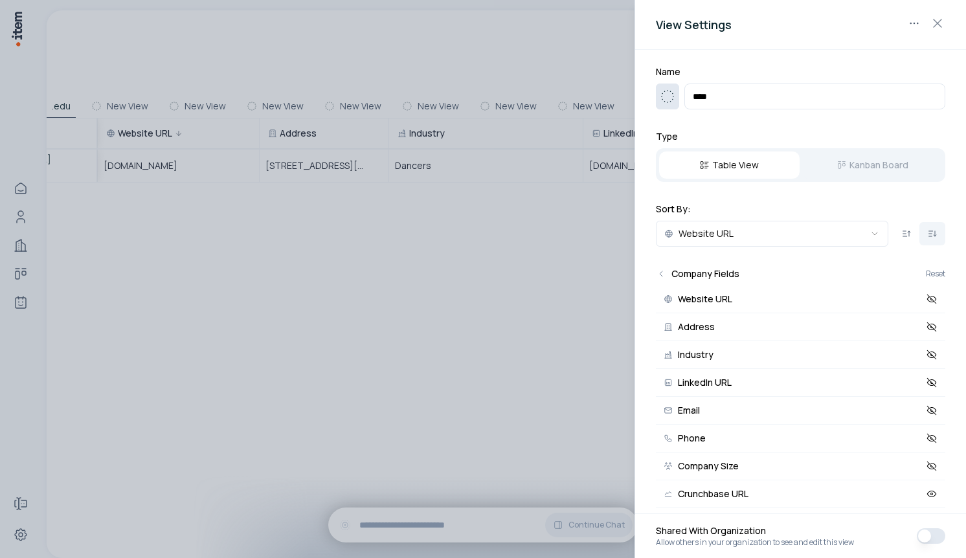
type input "****"
click at [671, 94] on icon "button" at bounding box center [668, 97] width 16 height 16
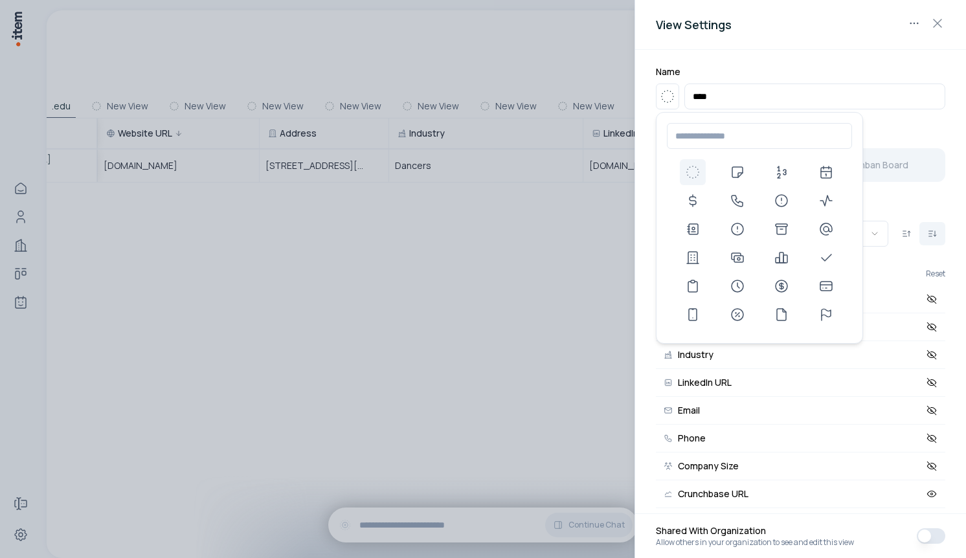
click at [715, 223] on div at bounding box center [759, 243] width 175 height 168
click at [801, 230] on div at bounding box center [759, 243] width 175 height 168
click at [789, 230] on icon at bounding box center [782, 229] width 16 height 16
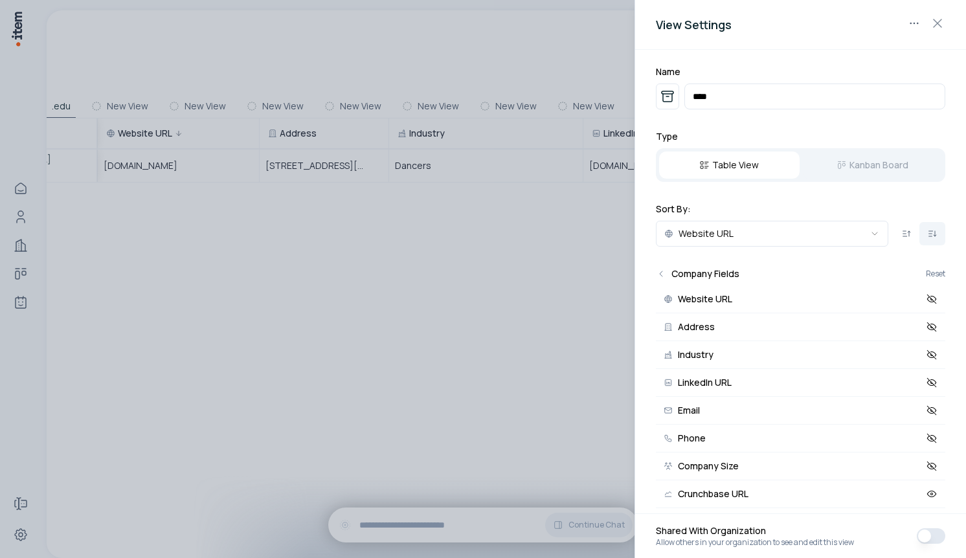
click at [431, 250] on div at bounding box center [483, 279] width 966 height 558
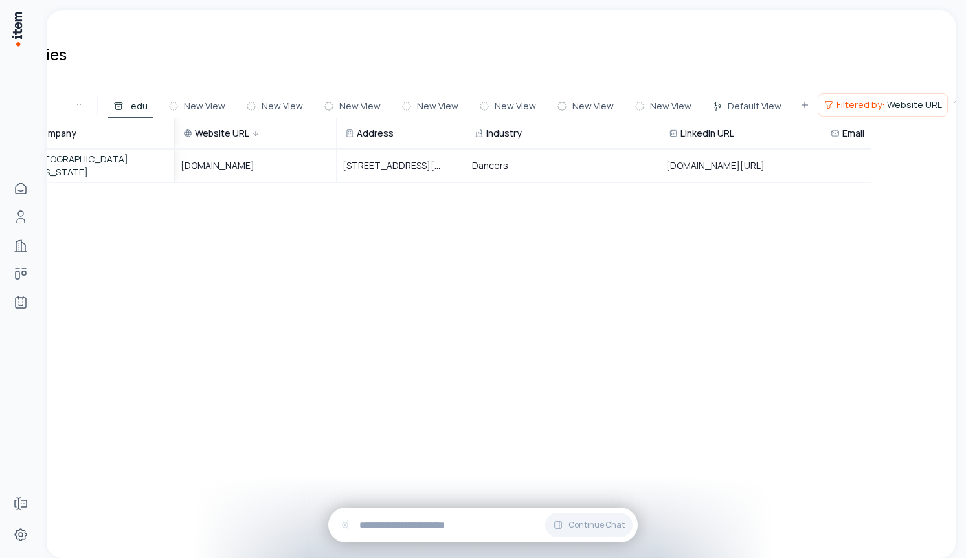
scroll to position [0, 0]
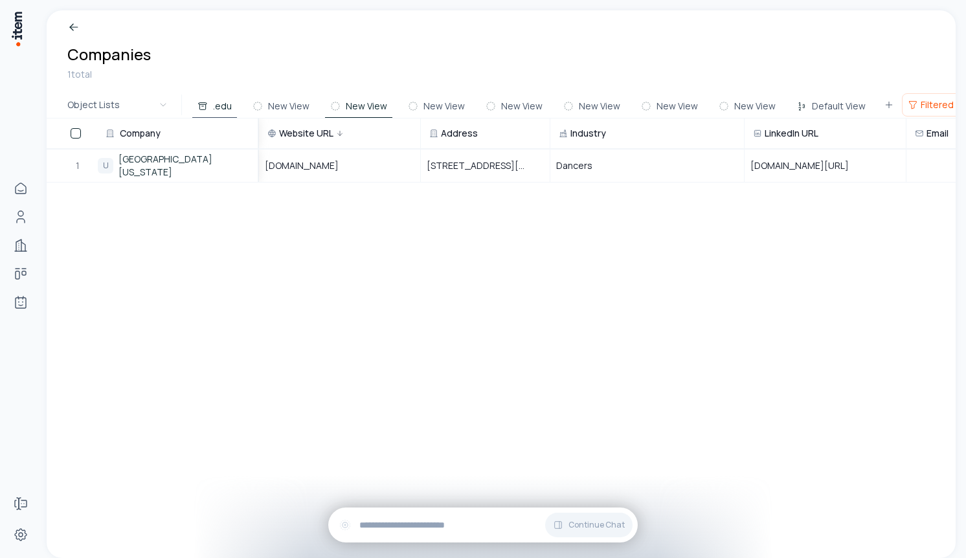
click at [356, 102] on button "New View" at bounding box center [358, 106] width 67 height 23
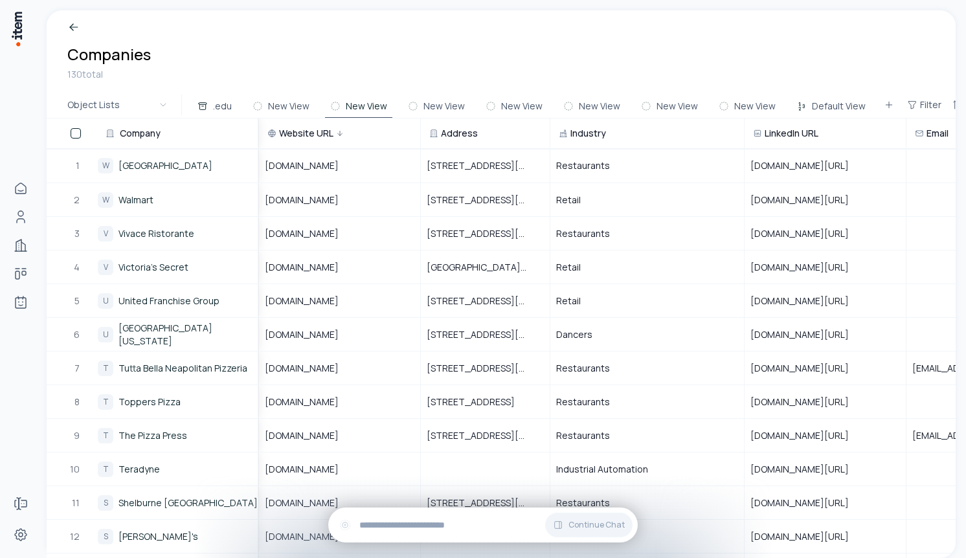
scroll to position [0, 96]
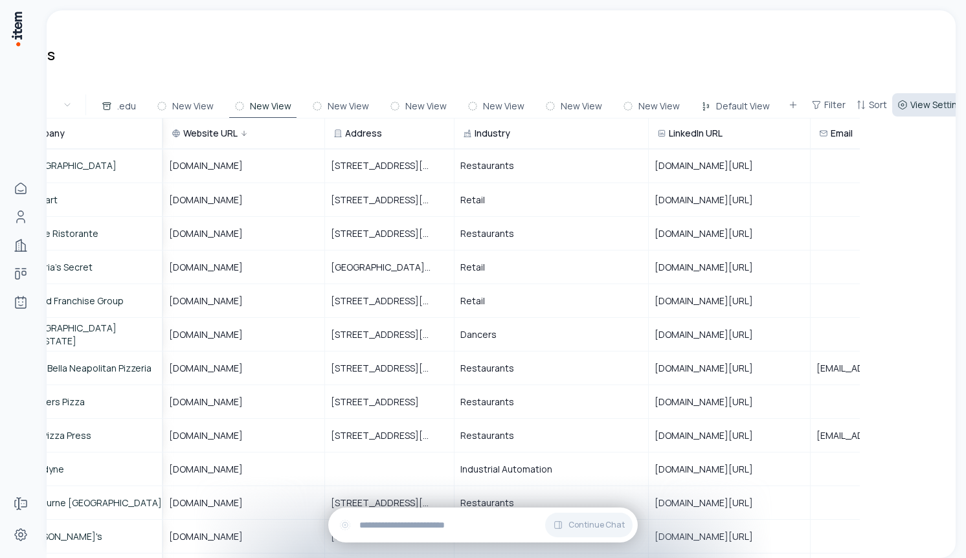
click at [938, 104] on span "View Settings" at bounding box center [939, 104] width 58 height 13
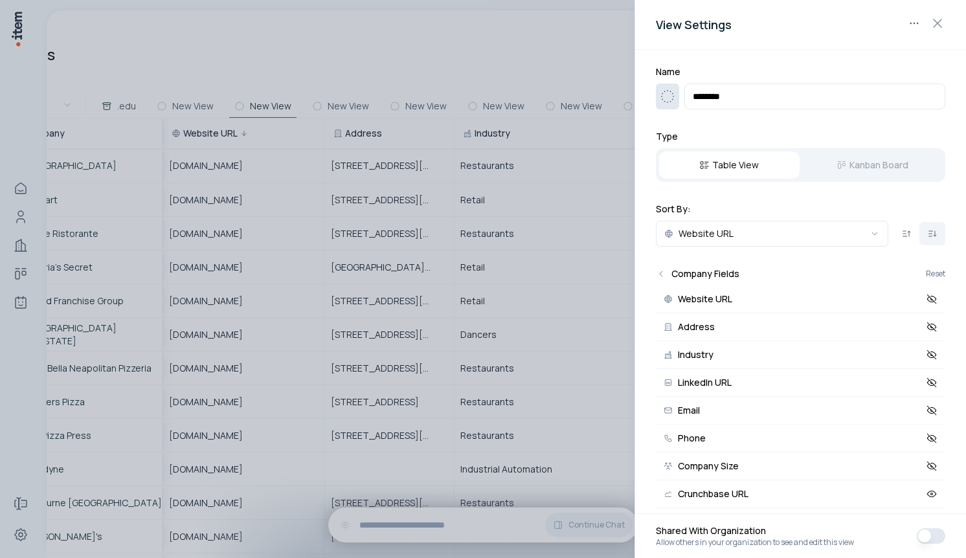
click at [674, 95] on icon "button" at bounding box center [668, 97] width 16 height 16
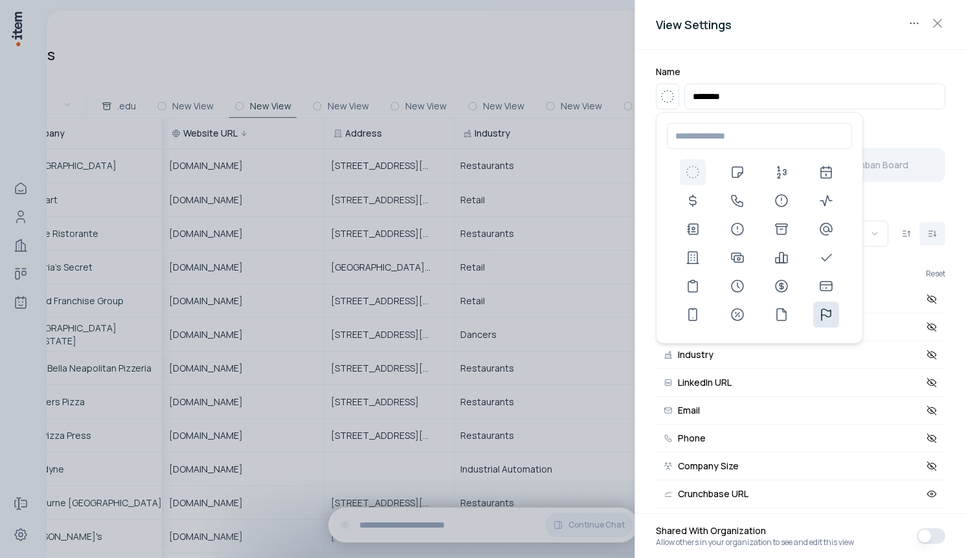
click at [830, 309] on icon at bounding box center [826, 315] width 16 height 16
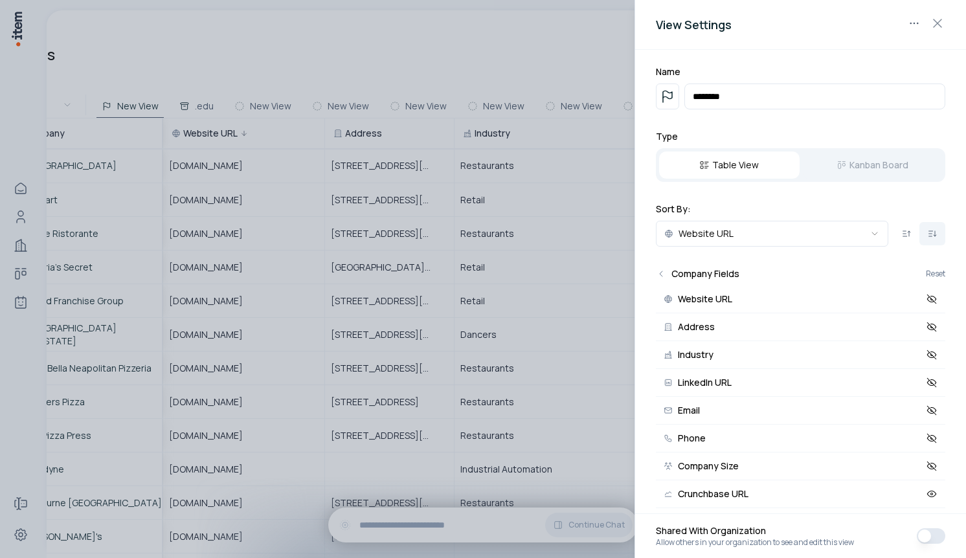
click at [755, 100] on input "********" at bounding box center [814, 97] width 261 height 26
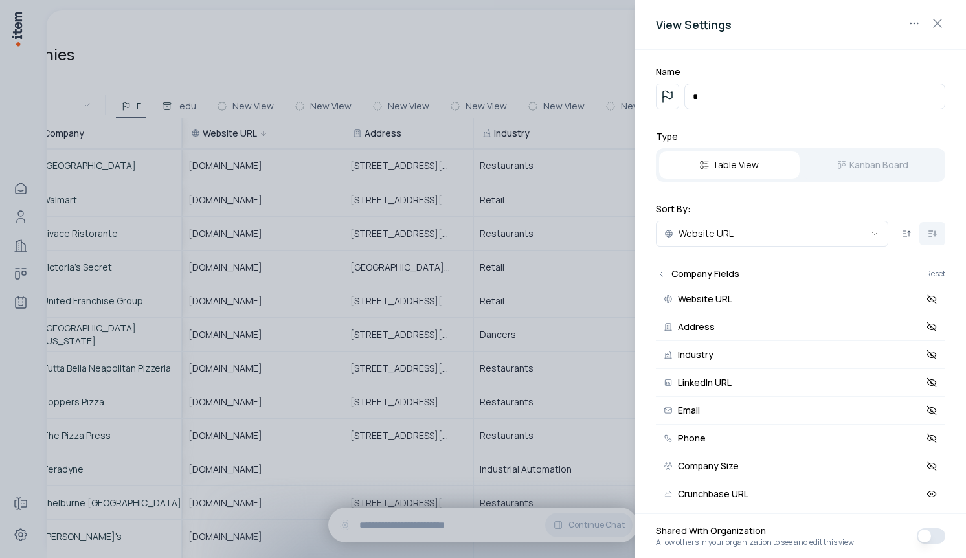
scroll to position [0, 61]
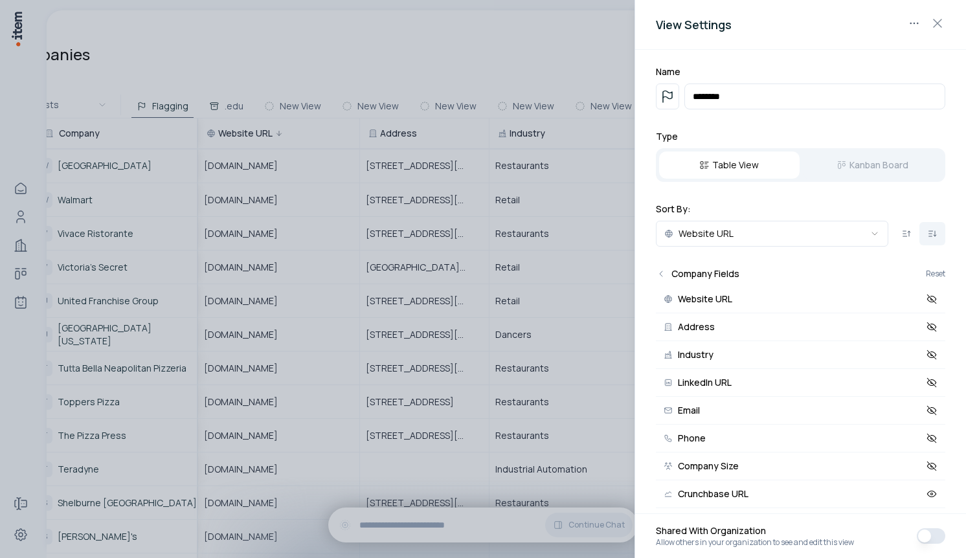
type input "********"
click at [421, 175] on div at bounding box center [483, 279] width 966 height 558
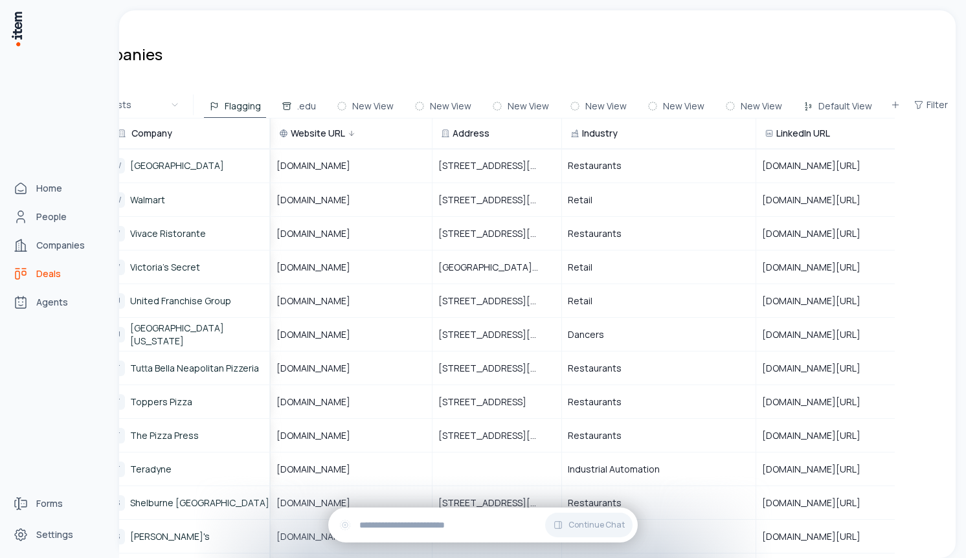
click at [60, 273] on span "Deals" at bounding box center [48, 273] width 25 height 13
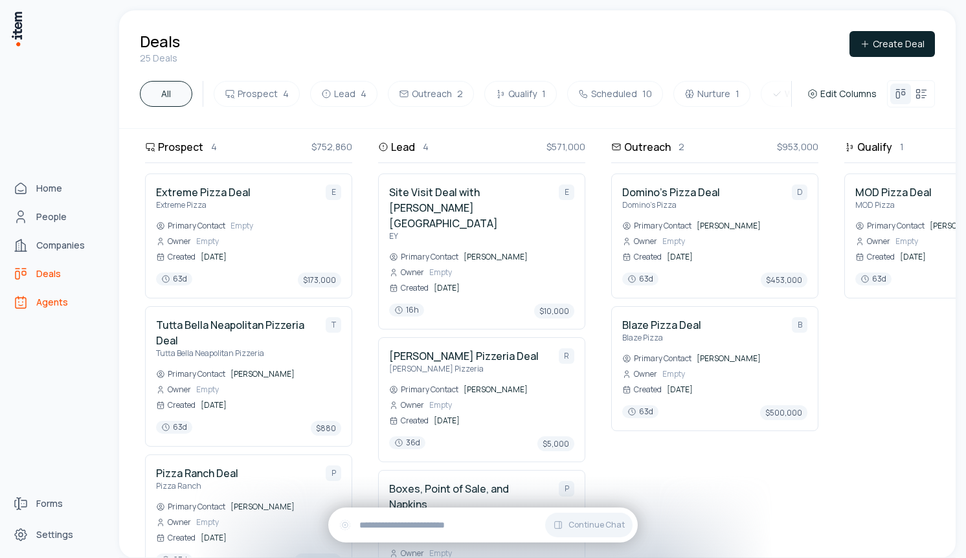
click at [51, 305] on span "Agents" at bounding box center [52, 302] width 32 height 13
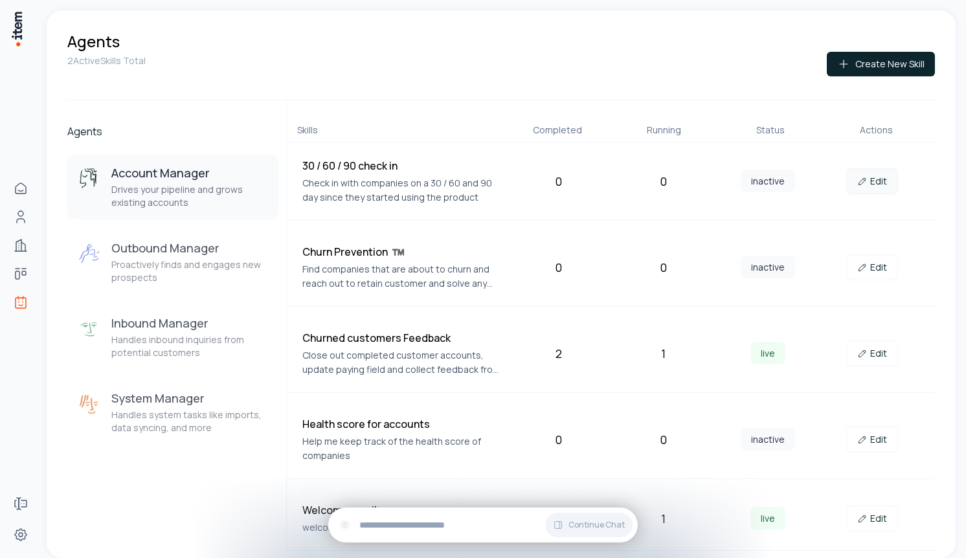
click at [867, 186] on link "Edit" at bounding box center [872, 181] width 52 height 26
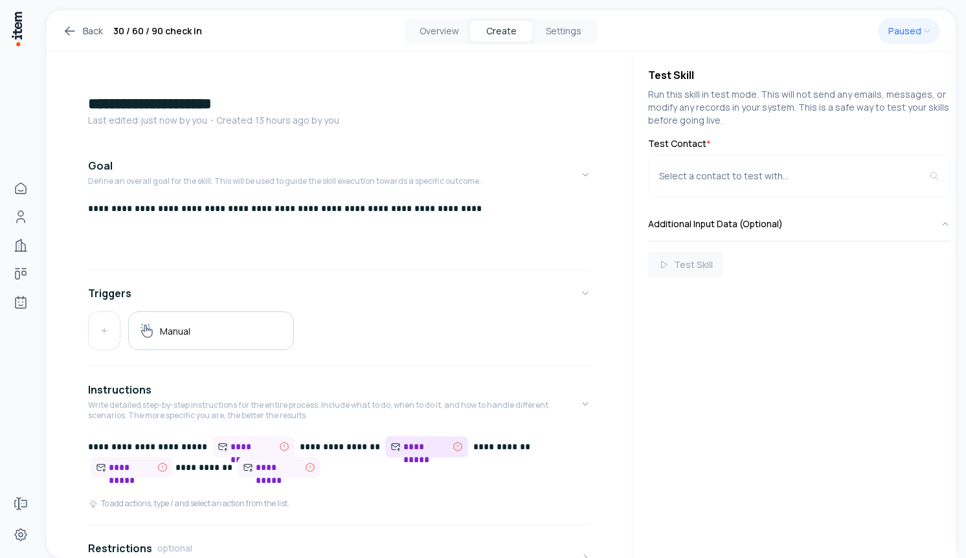
click at [385, 447] on span "**********" at bounding box center [426, 446] width 82 height 21
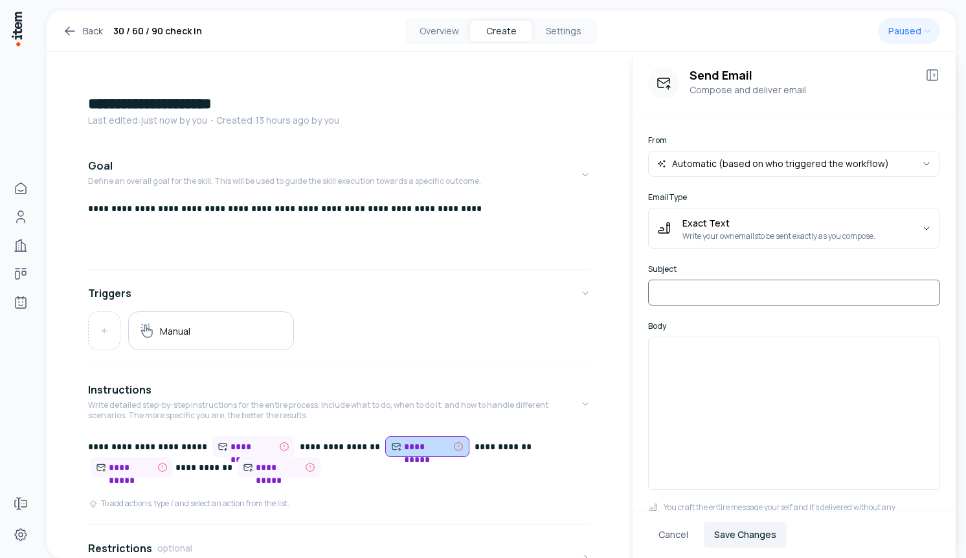
click at [728, 291] on input at bounding box center [794, 293] width 292 height 26
